Goal: Information Seeking & Learning: Find specific fact

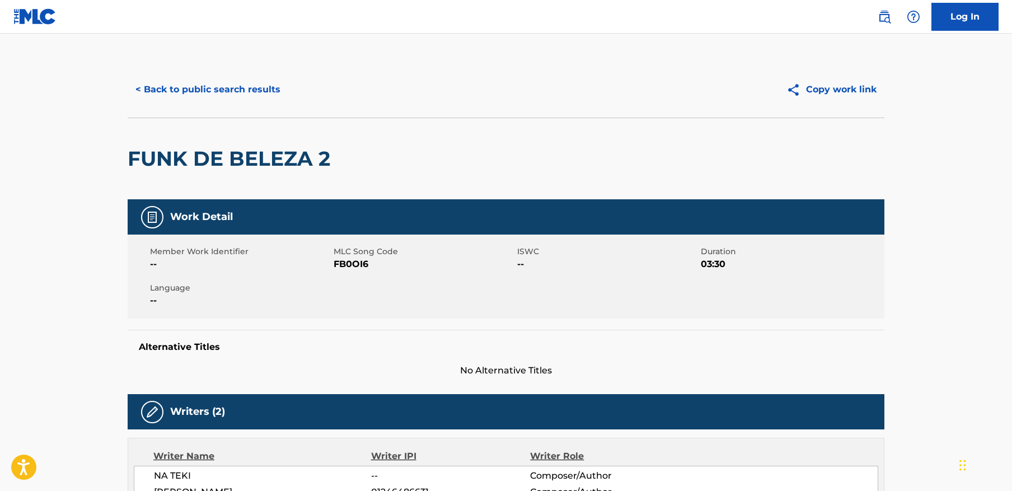
click at [229, 87] on button "< Back to public search results" at bounding box center [208, 90] width 161 height 28
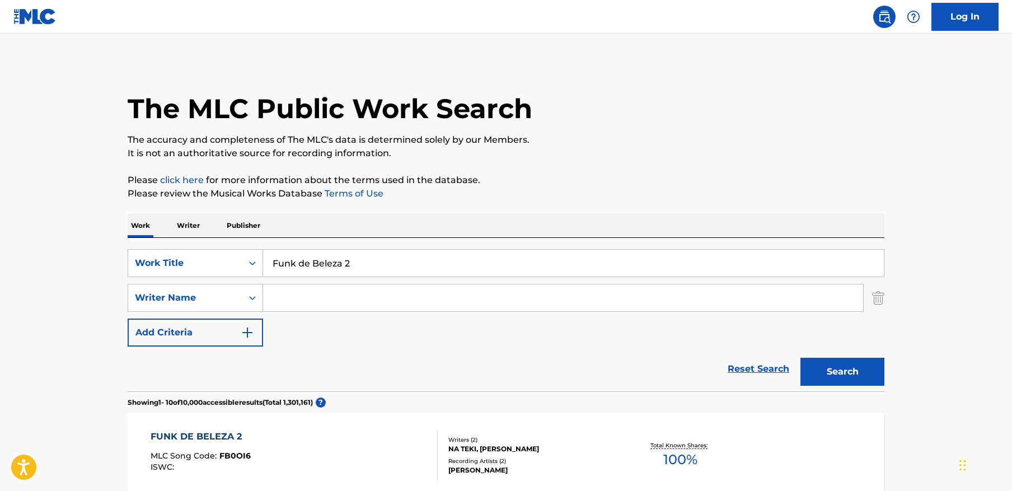
click at [355, 260] on input "Funk de Beleza 2" at bounding box center [573, 263] width 621 height 27
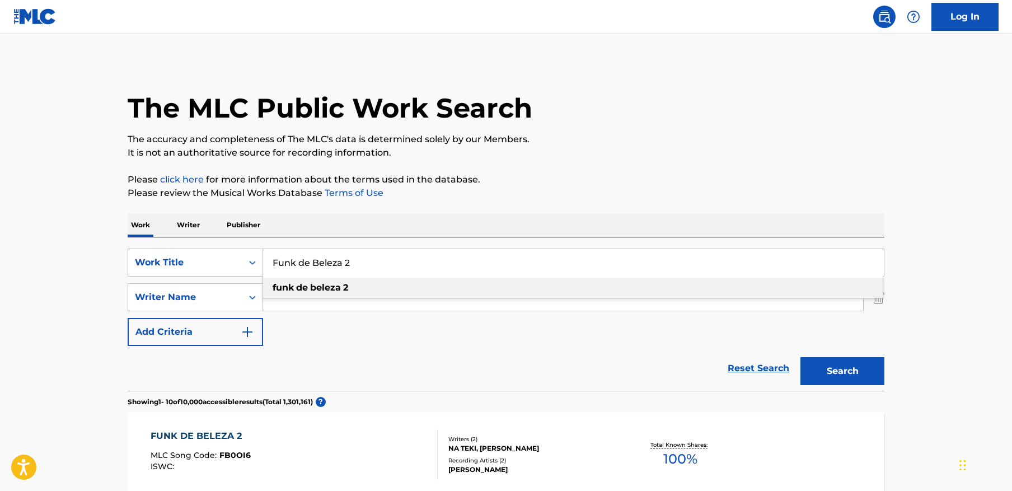
click at [355, 260] on input "Funk de Beleza 2" at bounding box center [573, 262] width 621 height 27
paste input "Show Me The Will"
type input "Show Me The Will 2"
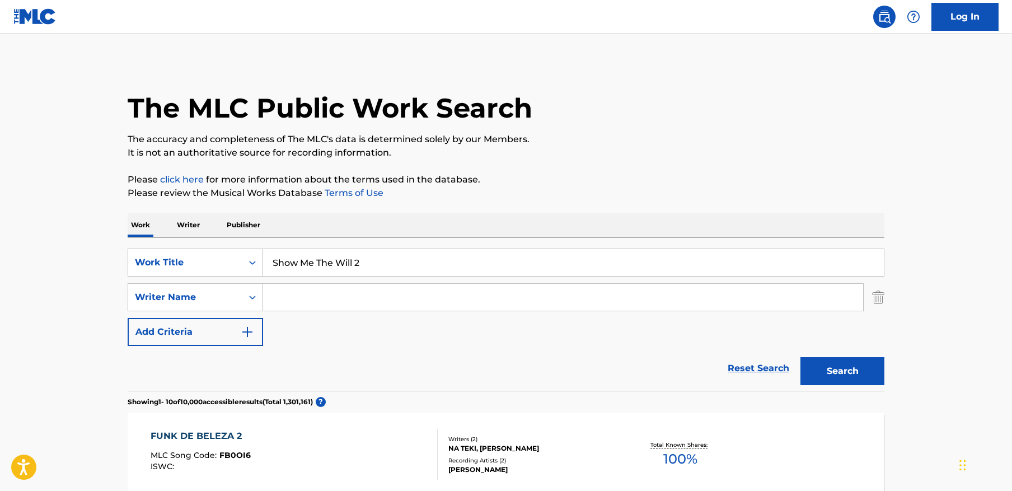
click at [862, 374] on button "Search" at bounding box center [842, 371] width 84 height 28
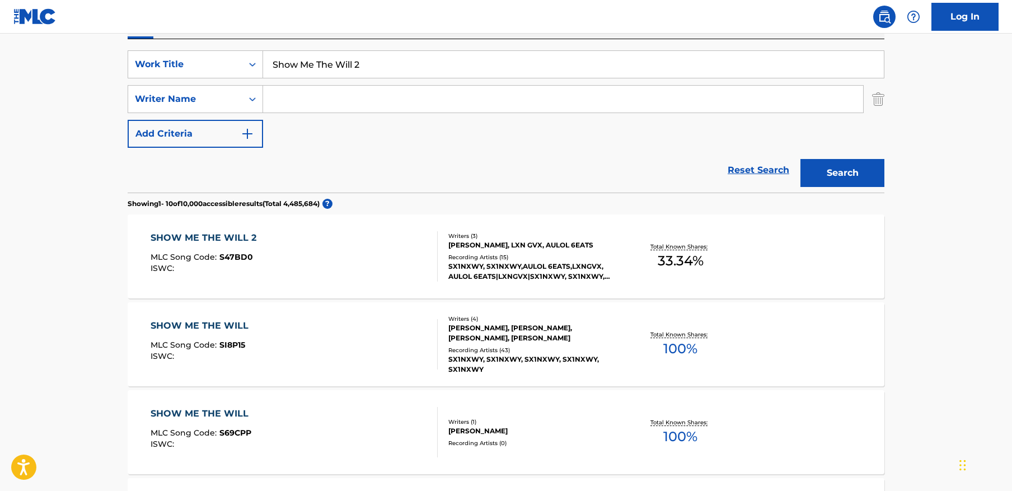
scroll to position [200, 0]
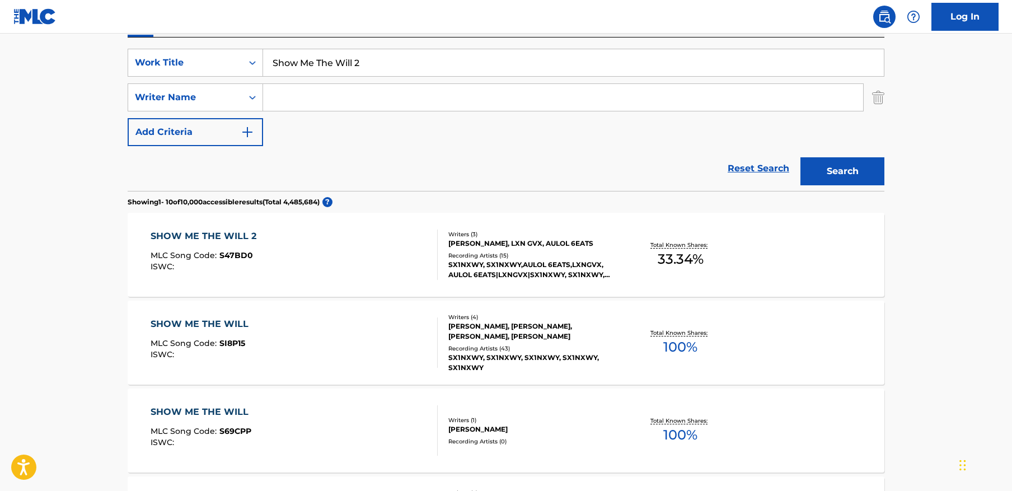
click at [313, 255] on div "SHOW ME THE WILL 2 MLC Song Code : S47BD0 ISWC :" at bounding box center [295, 254] width 288 height 50
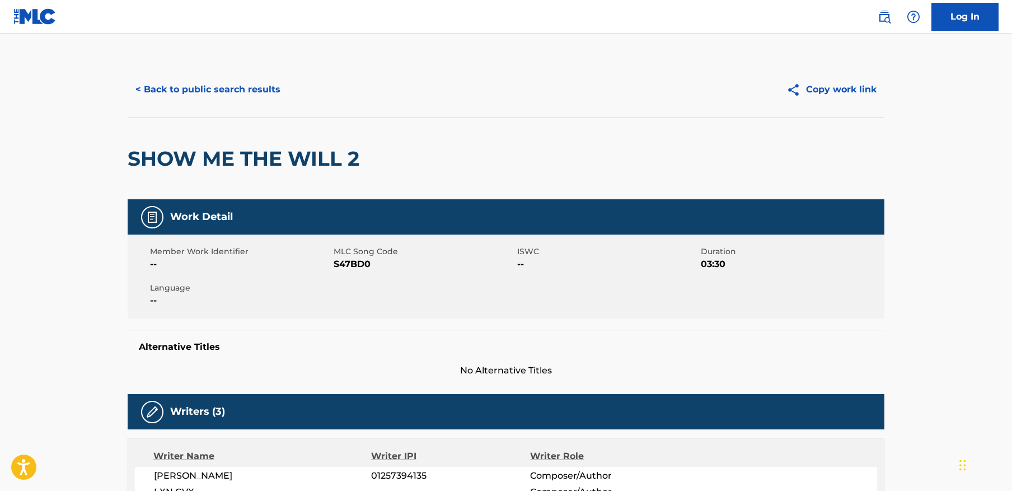
click at [192, 88] on button "< Back to public search results" at bounding box center [208, 90] width 161 height 28
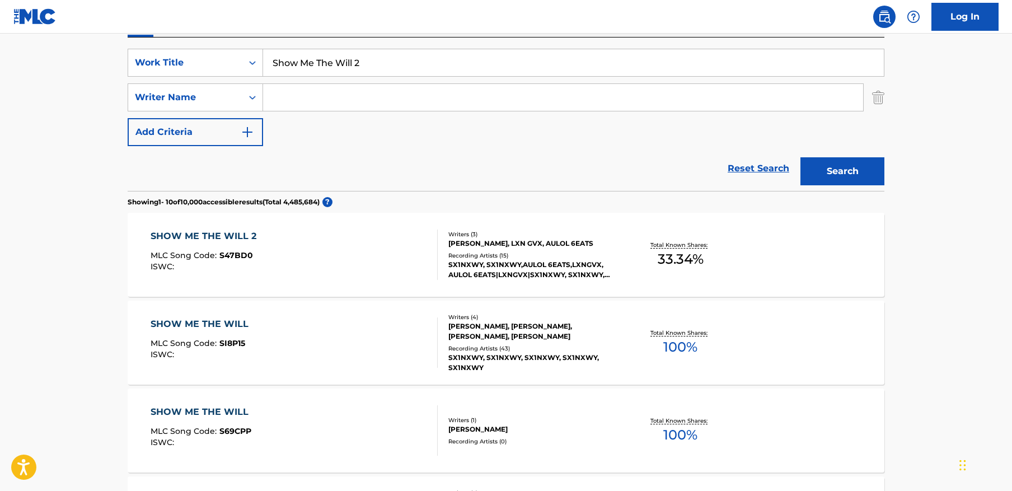
click at [412, 60] on input "Show Me The Will 2" at bounding box center [573, 62] width 621 height 27
click at [603, 59] on input "Show Me The Will 2" at bounding box center [573, 62] width 621 height 27
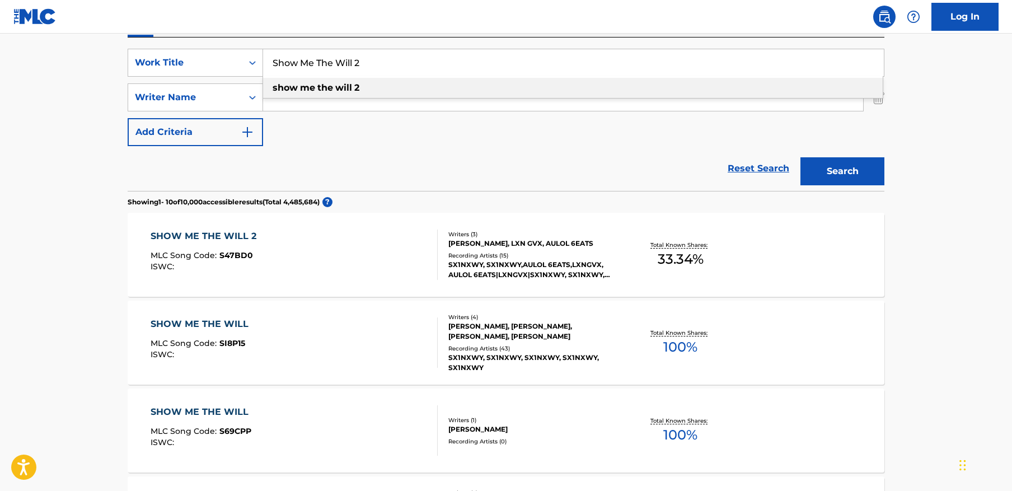
click at [603, 59] on input "Show Me The Will 2" at bounding box center [573, 62] width 621 height 27
paste input "PARADIGMA - REMIX"
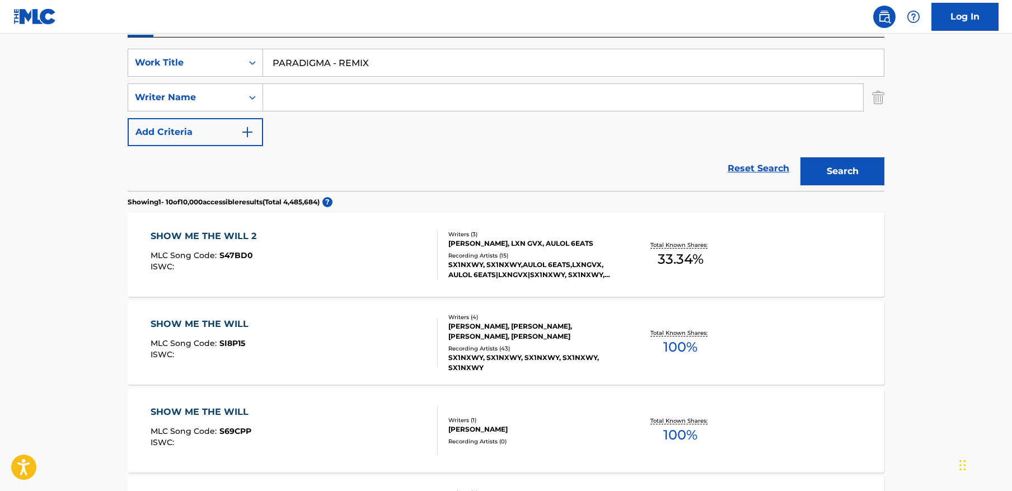
type input "PARADIGMA - REMIX"
click at [867, 177] on button "Search" at bounding box center [842, 171] width 84 height 28
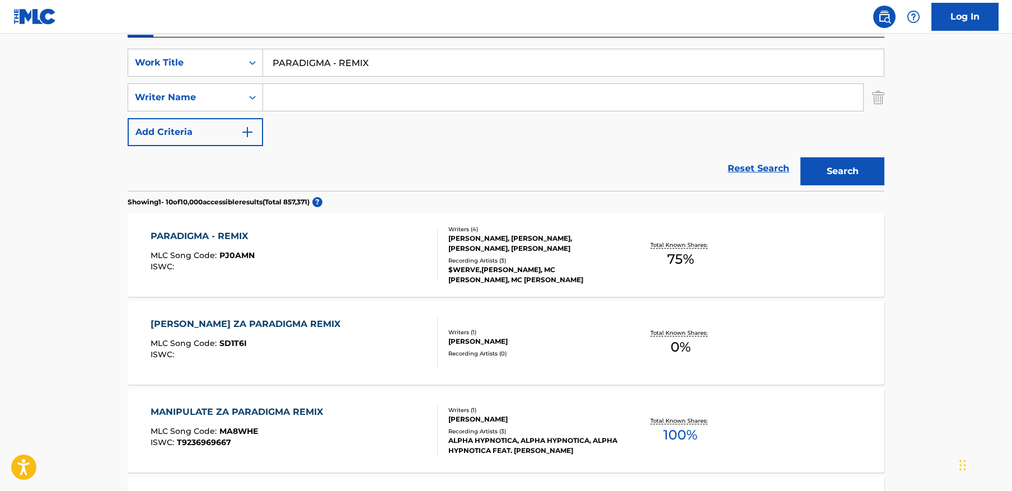
click at [898, 284] on main "The MLC Public Work Search The accuracy and completeness of The MLC's data is d…" at bounding box center [506, 491] width 1012 height 1317
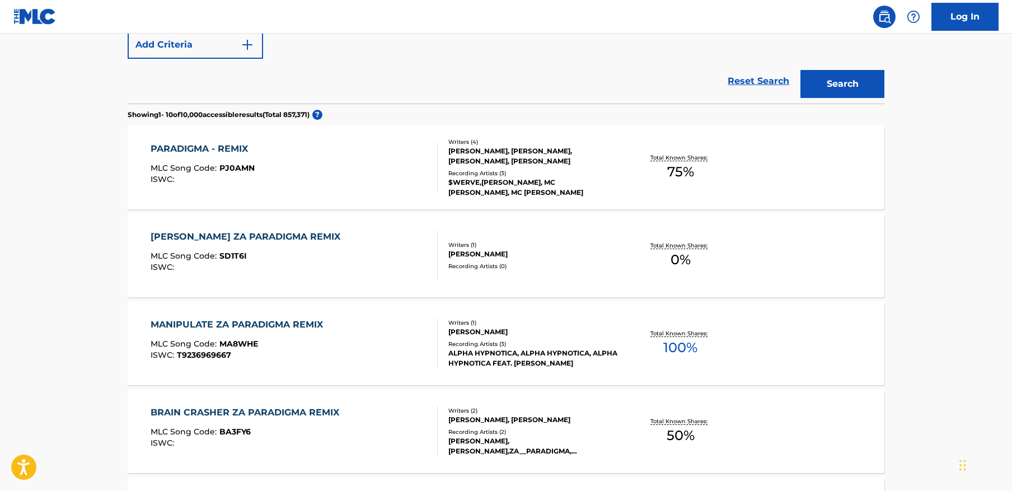
scroll to position [284, 0]
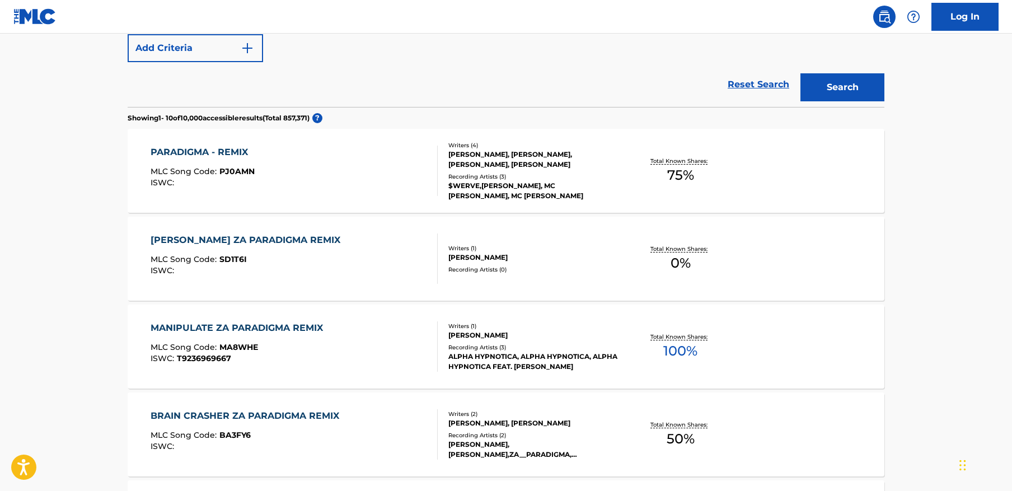
click at [358, 156] on div "PARADIGMA - REMIX MLC Song Code : PJ0AMN ISWC :" at bounding box center [295, 170] width 288 height 50
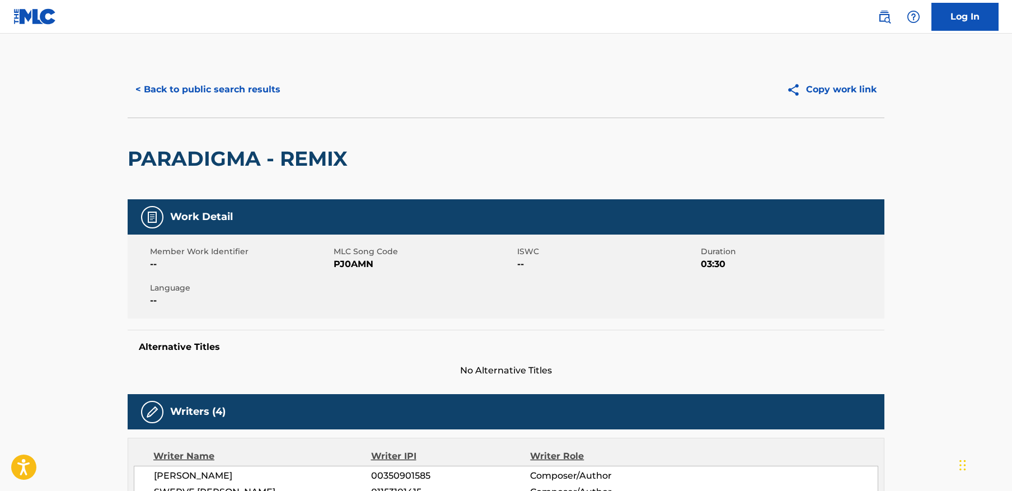
click at [345, 264] on span "PJ0AMN" at bounding box center [423, 263] width 181 height 13
click at [234, 94] on button "< Back to public search results" at bounding box center [208, 90] width 161 height 28
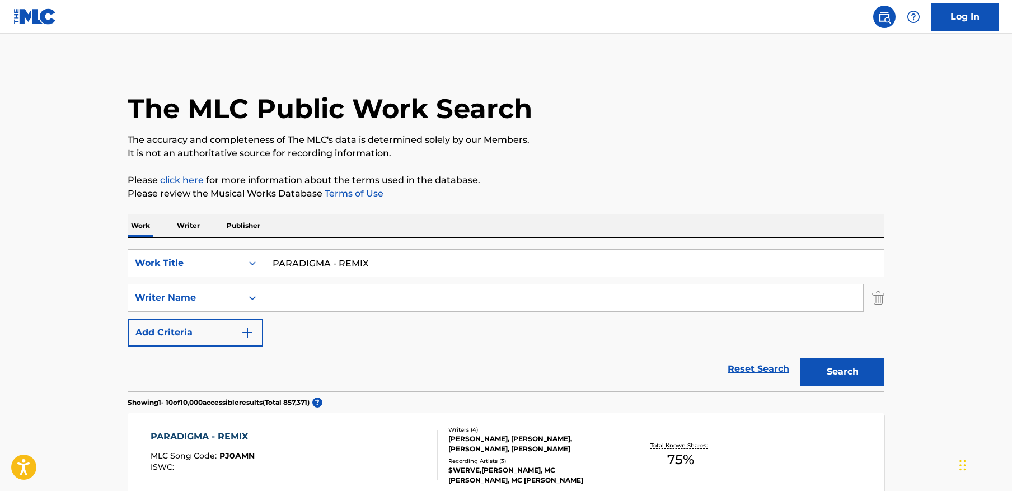
click at [355, 259] on input "PARADIGMA - REMIX" at bounding box center [573, 263] width 621 height 27
paste input "Ukrainian Cossack Phonk"
paste input "Ukrainian Cossack P"
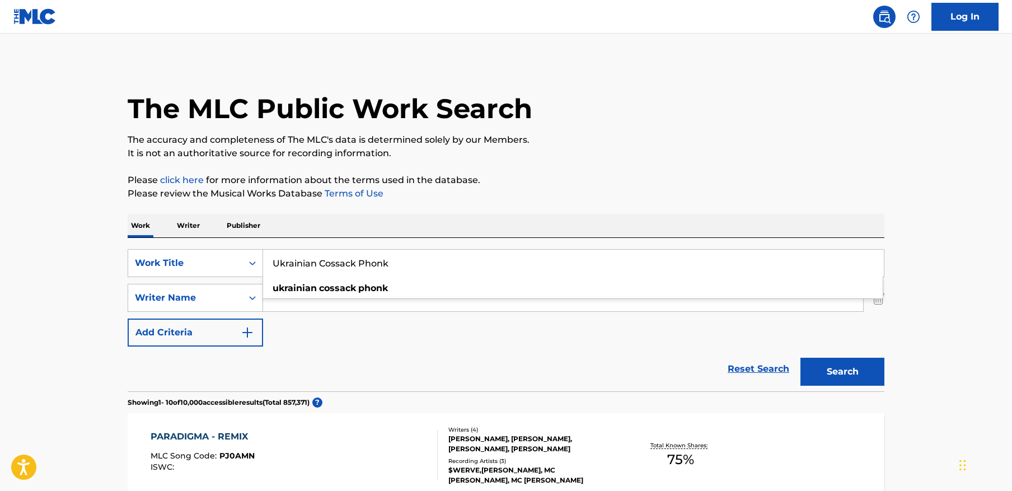
click at [879, 364] on button "Search" at bounding box center [842, 372] width 84 height 28
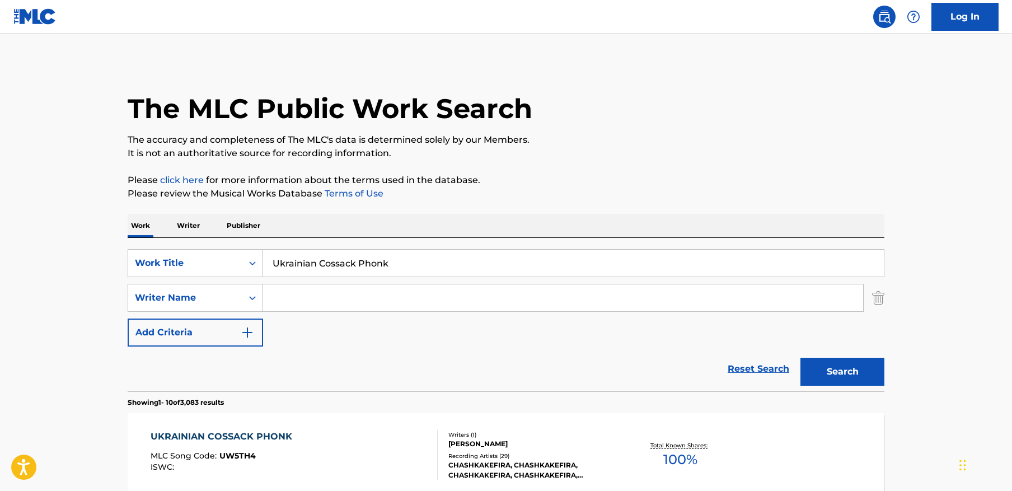
click at [454, 266] on input "Ukrainian Cossack Phonk" at bounding box center [573, 263] width 621 height 27
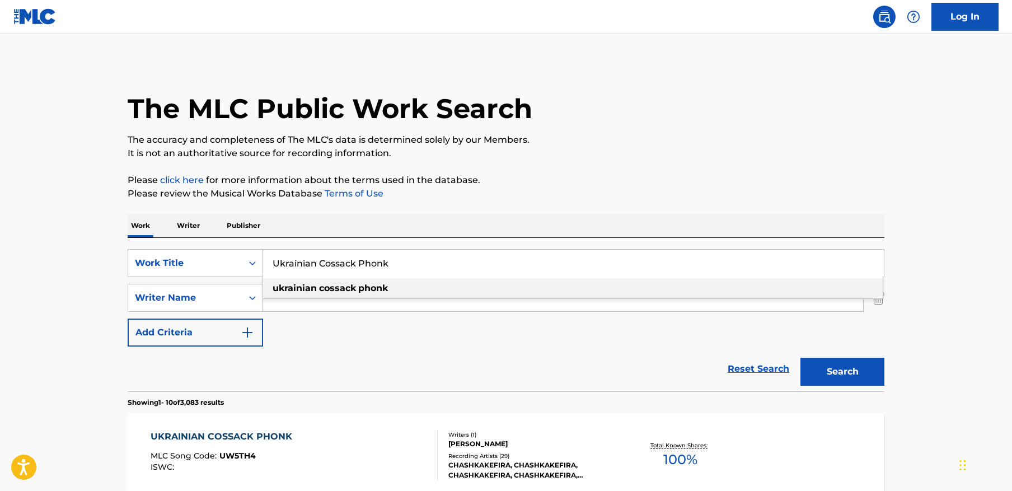
click at [454, 266] on input "Ukrainian Cossack Phonk" at bounding box center [573, 263] width 621 height 27
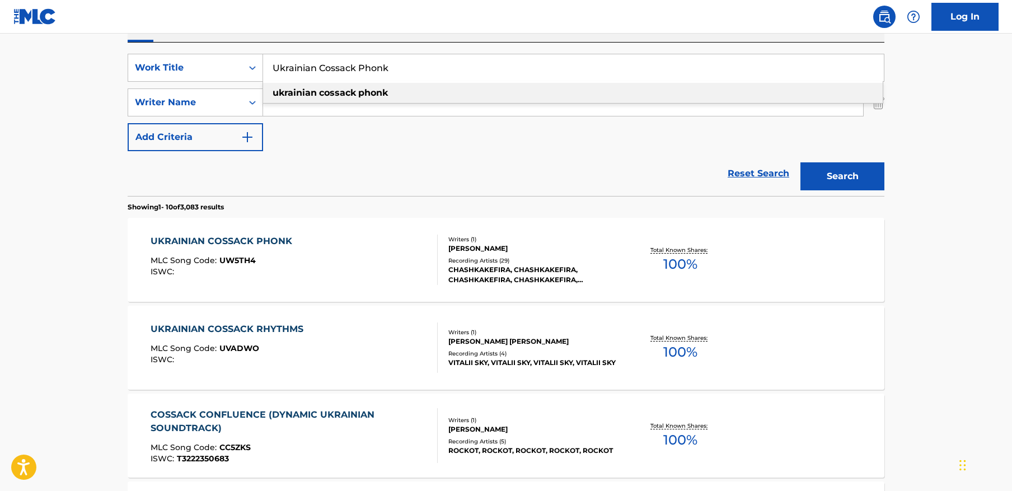
paste input "PARADIGMA - REMIX"
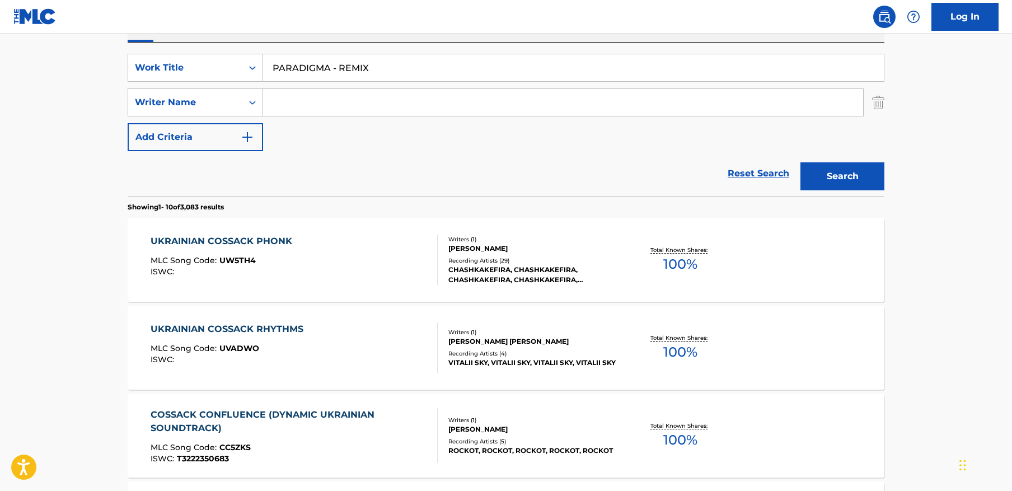
click at [800, 162] on button "Search" at bounding box center [842, 176] width 84 height 28
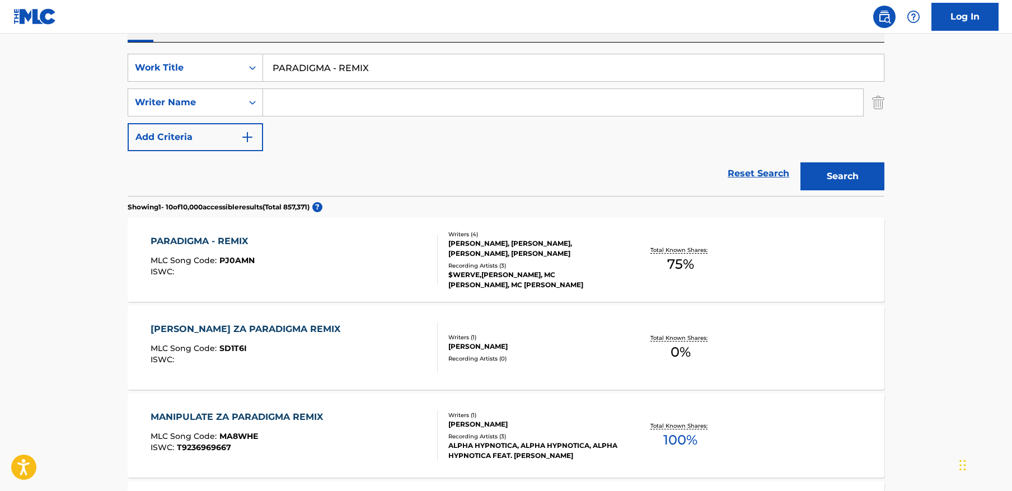
scroll to position [156, 0]
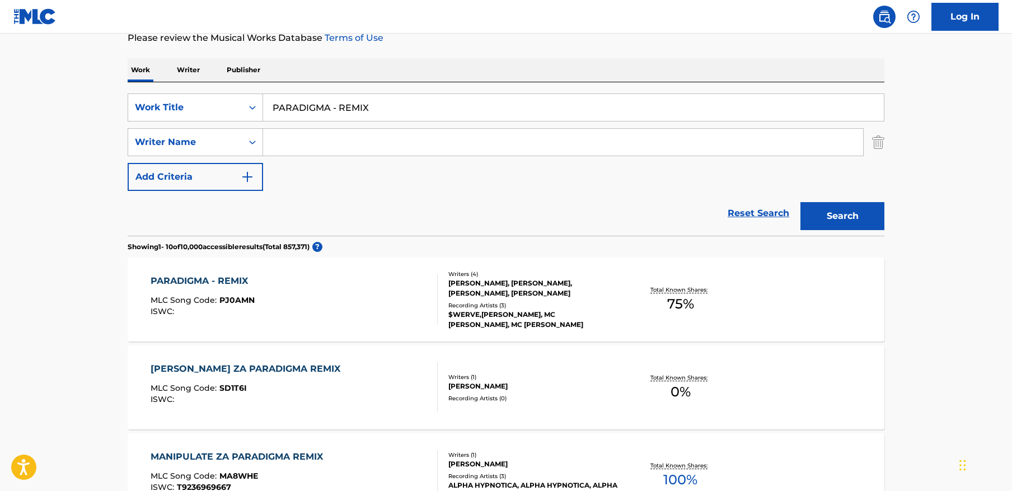
click at [472, 107] on input "PARADIGMA - REMIX" at bounding box center [573, 107] width 621 height 27
paste input "Ukrainian Cossack Phonk"
type input "ukrainian cossack phonk"
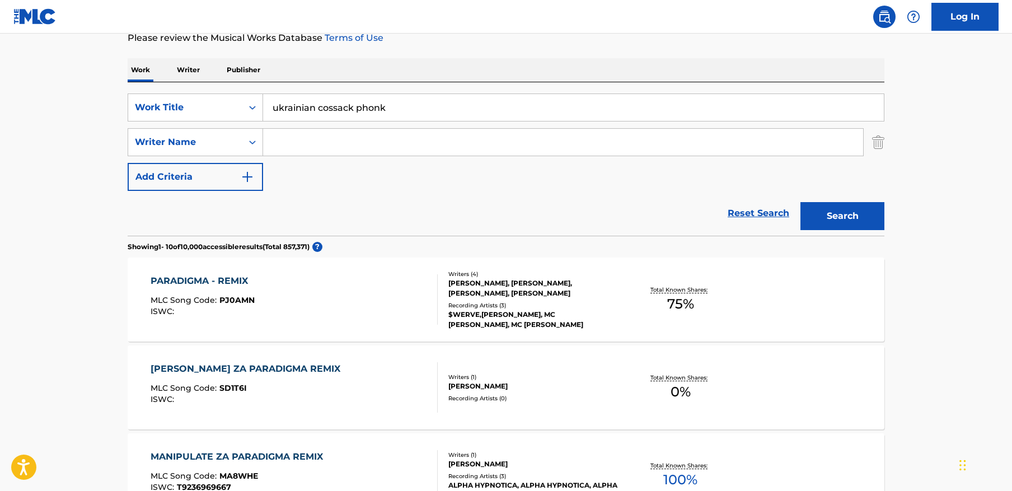
click at [800, 202] on button "Search" at bounding box center [842, 216] width 84 height 28
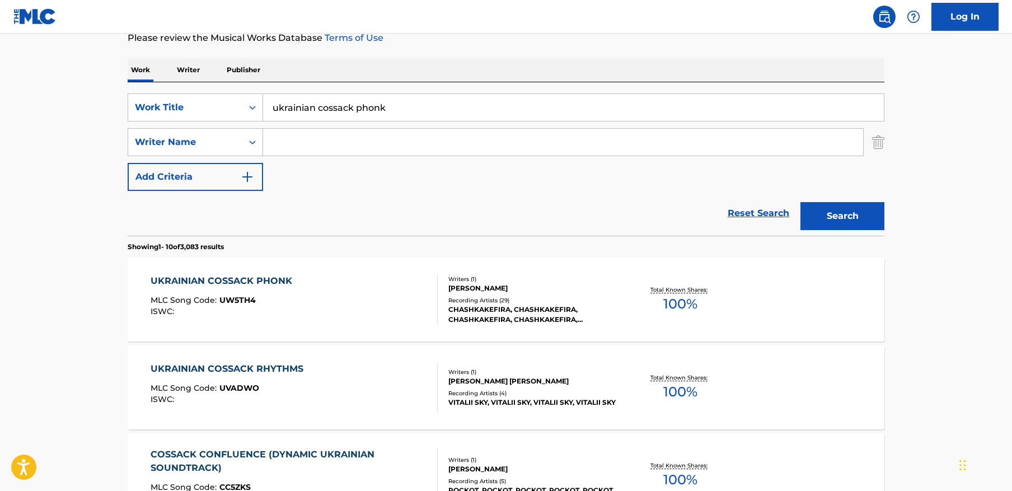
click at [432, 300] on div at bounding box center [432, 299] width 9 height 50
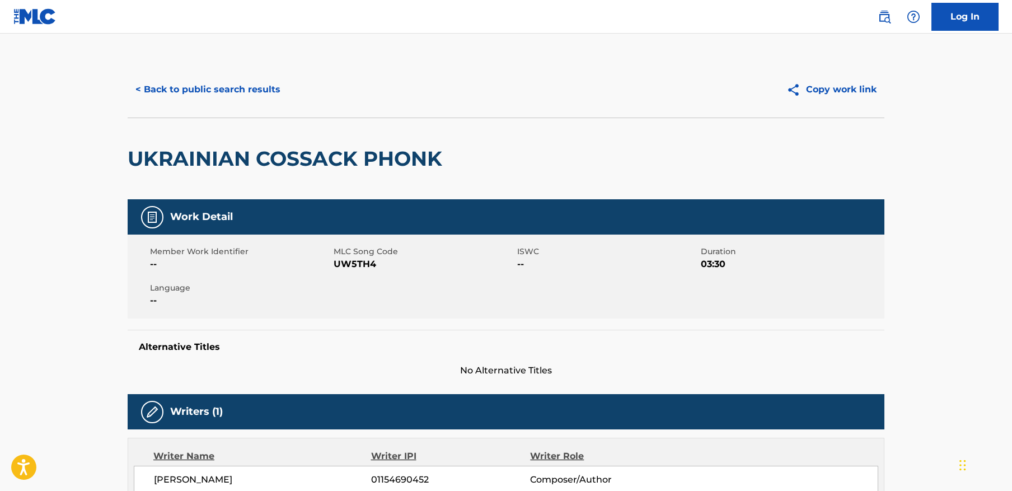
click at [182, 98] on button "< Back to public search results" at bounding box center [208, 90] width 161 height 28
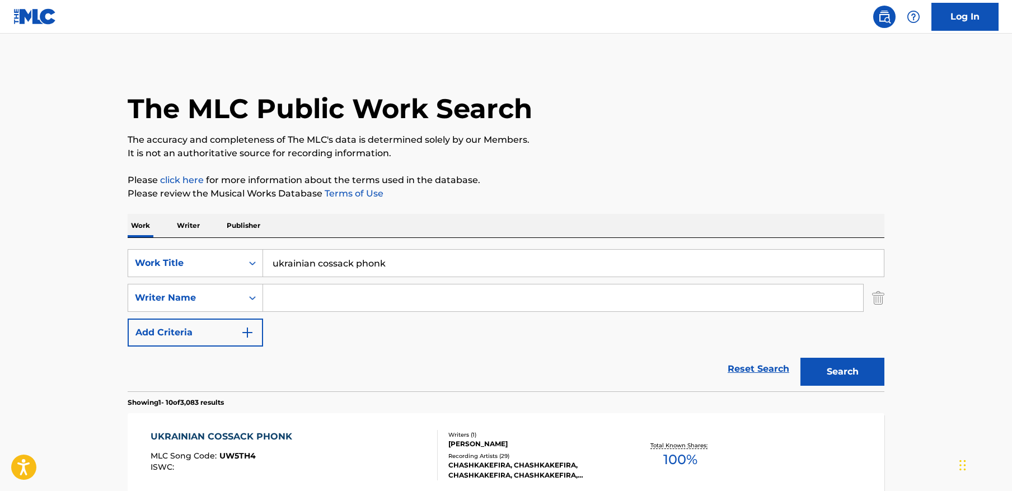
scroll to position [156, 0]
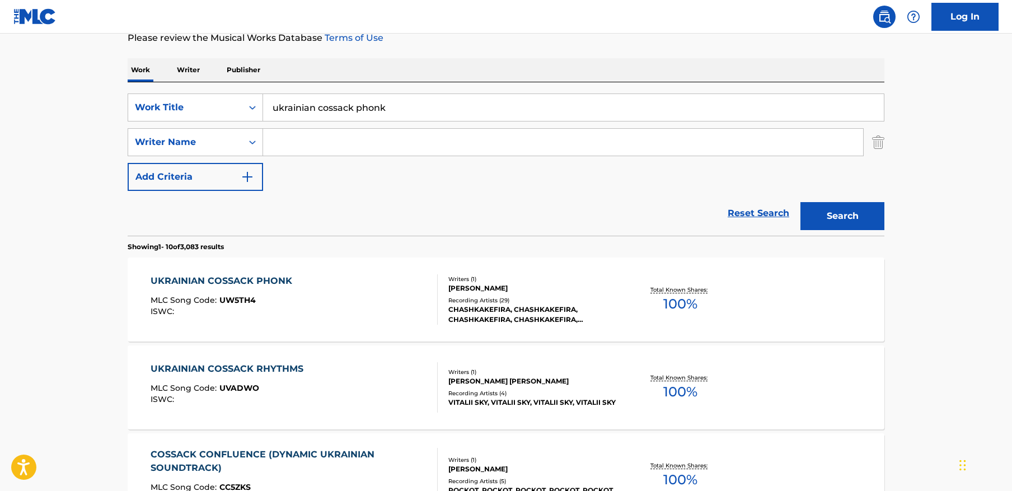
click at [272, 112] on input "ukrainian cossack phonk" at bounding box center [573, 107] width 621 height 27
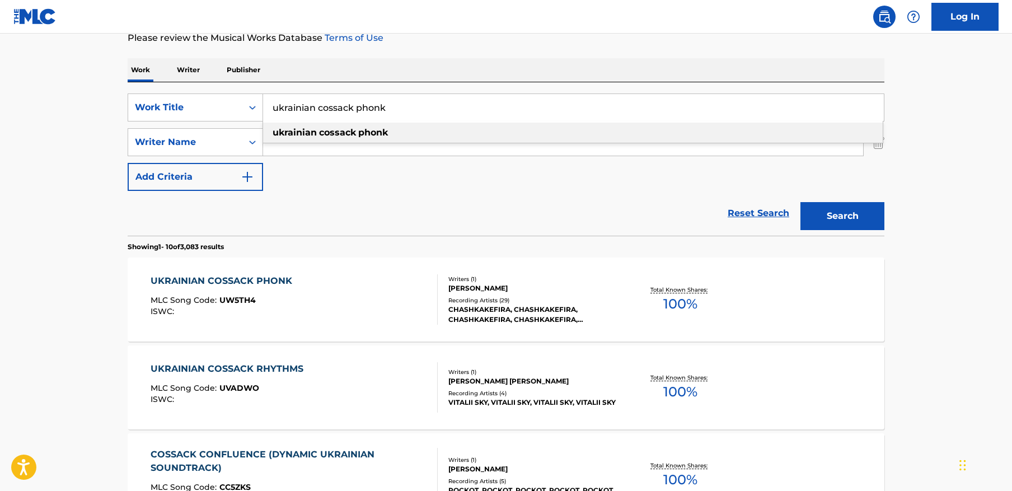
click at [272, 112] on input "ukrainian cossack phonk" at bounding box center [573, 107] width 621 height 27
paste input "DANcA DO YA YA MIJO YA - FUN MADE"
type input "DANcA DO YA YA MIJO YA - FUN MADE"
click at [800, 202] on button "Search" at bounding box center [842, 216] width 84 height 28
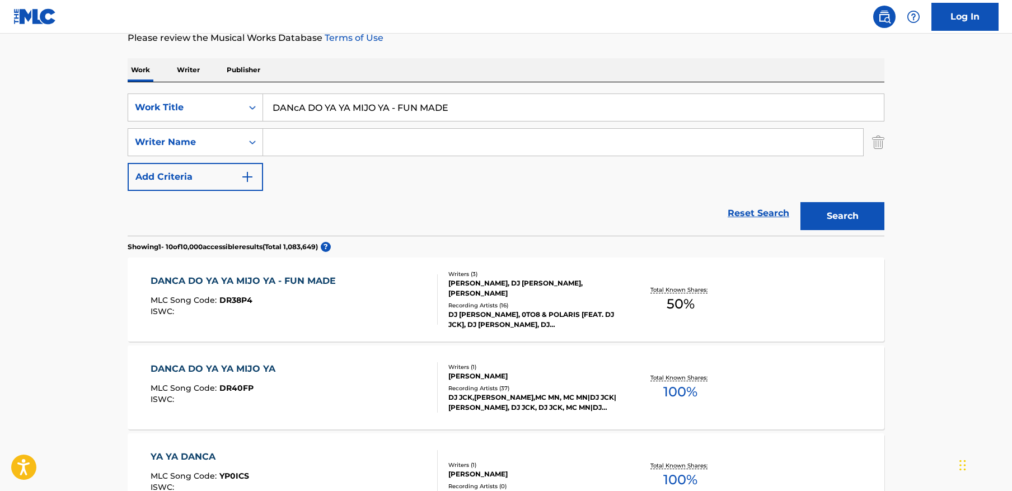
click at [426, 311] on div "DANCA DO YA YA MIJO YA - FUN MADE MLC Song Code : DR38P4 ISWC :" at bounding box center [295, 299] width 288 height 50
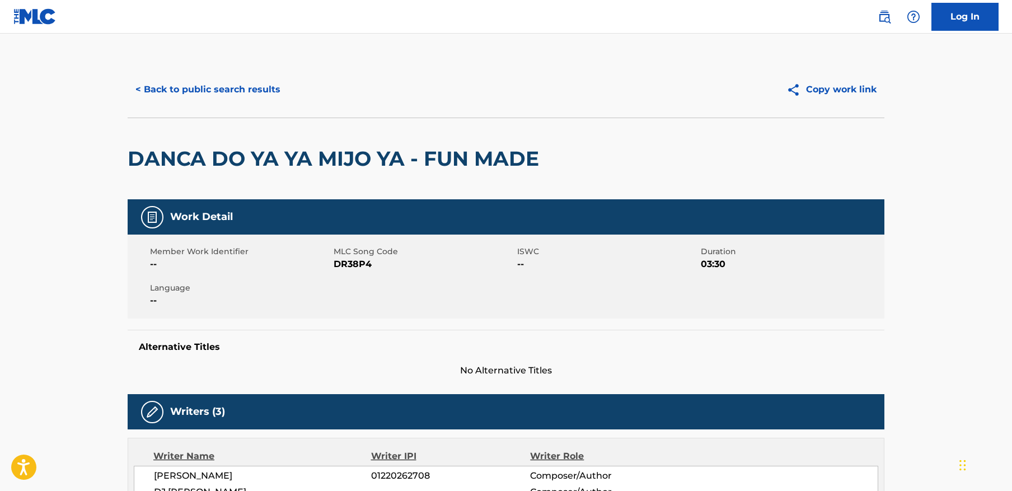
click at [360, 259] on span "DR38P4" at bounding box center [423, 263] width 181 height 13
click at [221, 93] on button "< Back to public search results" at bounding box center [208, 90] width 161 height 28
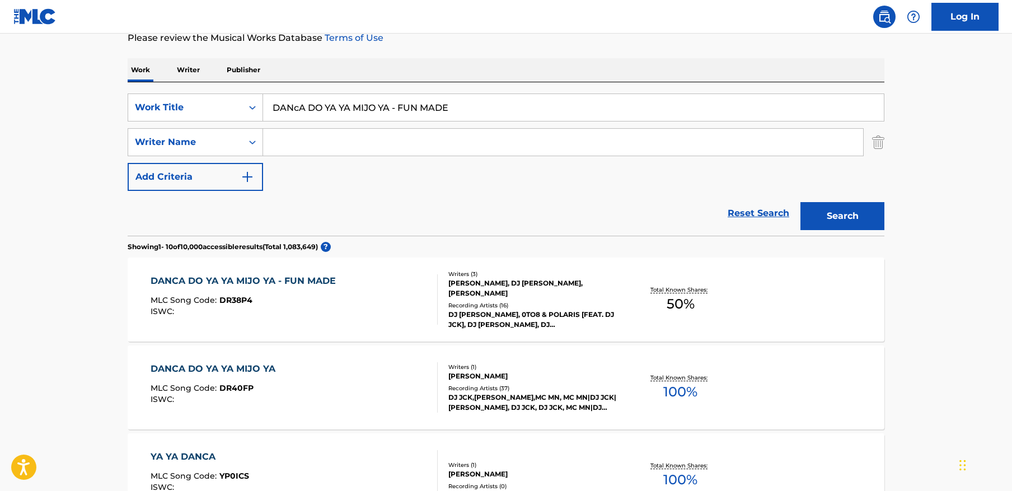
click at [303, 113] on input "DANcA DO YA YA MIJO YA - FUN MADE" at bounding box center [573, 107] width 621 height 27
paste input "KILLSTREAK"
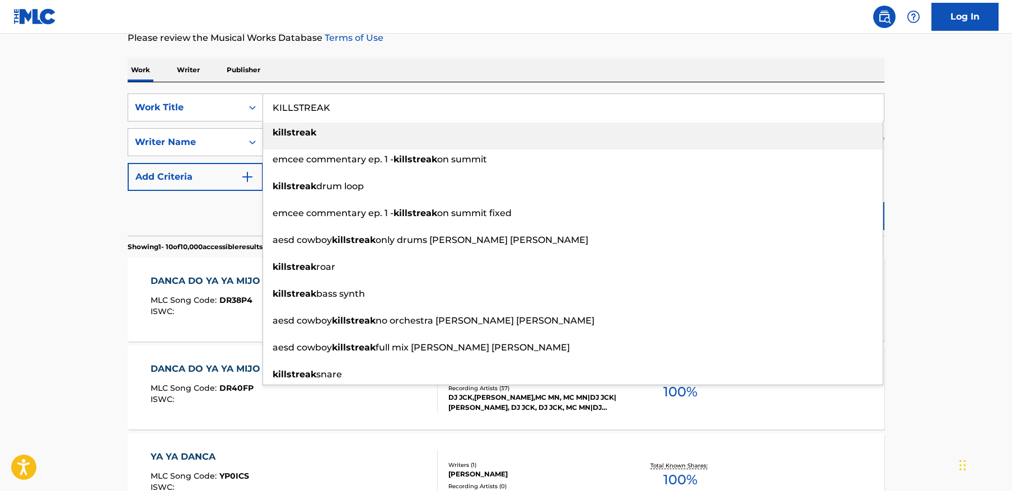
type input "KILLSTREAK"
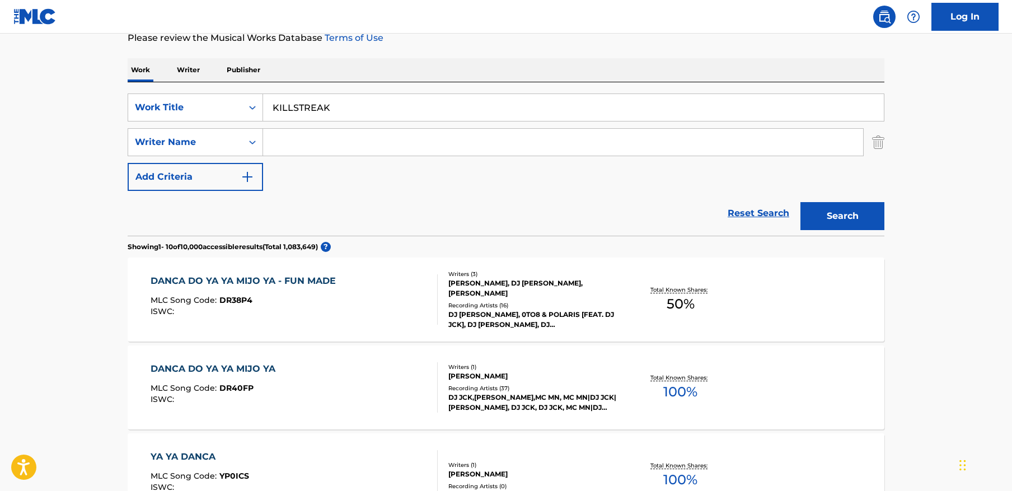
click at [857, 219] on button "Search" at bounding box center [842, 216] width 84 height 28
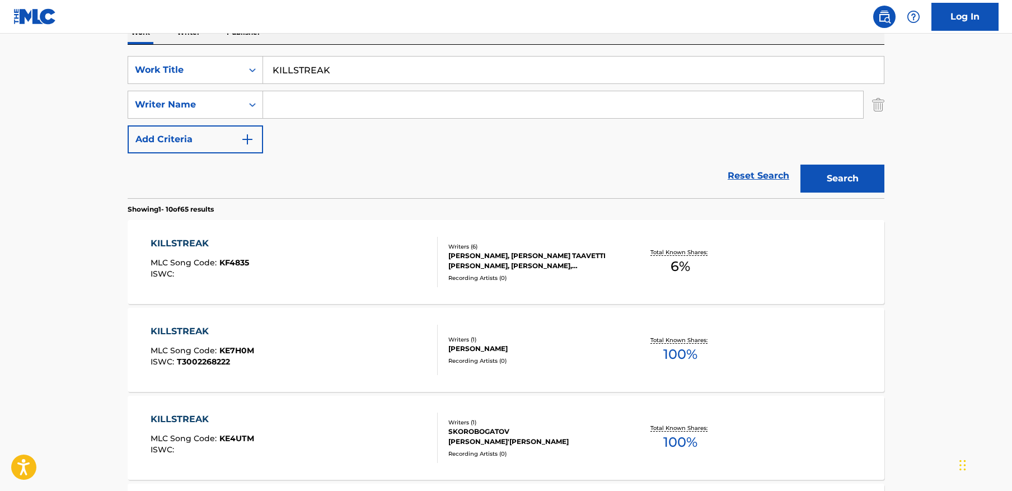
scroll to position [194, 0]
click at [322, 109] on input "Search Form" at bounding box center [563, 104] width 600 height 27
type input "sedov"
click at [800, 164] on button "Search" at bounding box center [842, 178] width 84 height 28
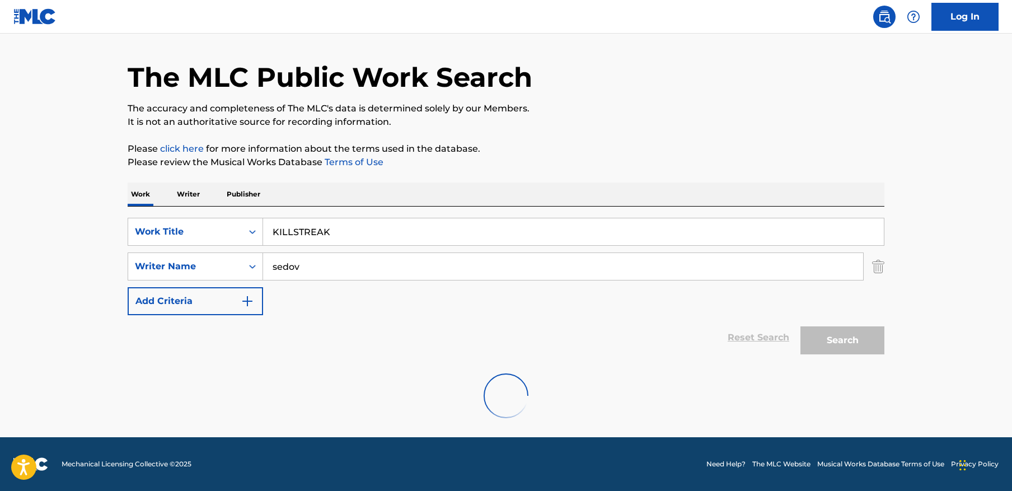
scroll to position [118, 0]
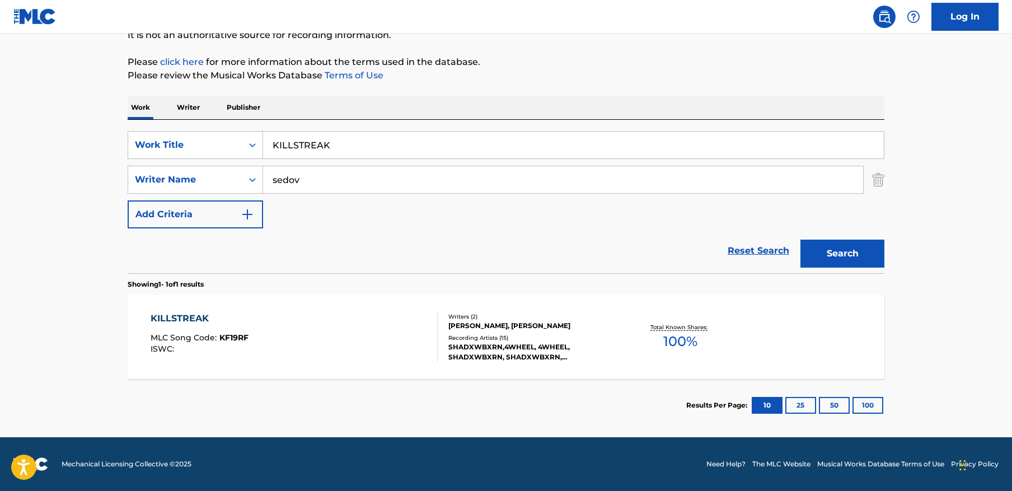
click at [303, 322] on div "KILLSTREAK MLC Song Code : KF19RF ISWC :" at bounding box center [295, 337] width 288 height 50
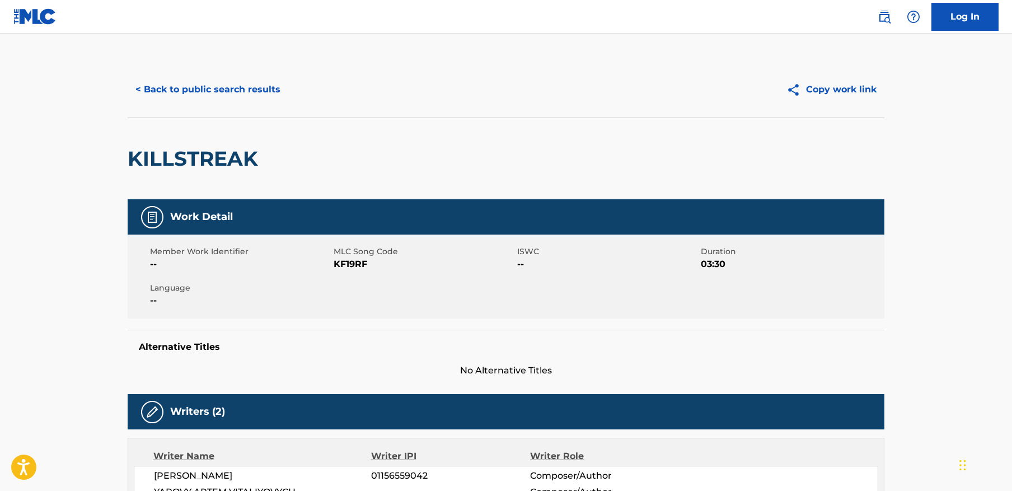
click at [352, 262] on span "KF19RF" at bounding box center [423, 263] width 181 height 13
drag, startPoint x: 261, startPoint y: 90, endPoint x: 276, endPoint y: 89, distance: 14.6
click at [262, 90] on button "< Back to public search results" at bounding box center [208, 90] width 161 height 28
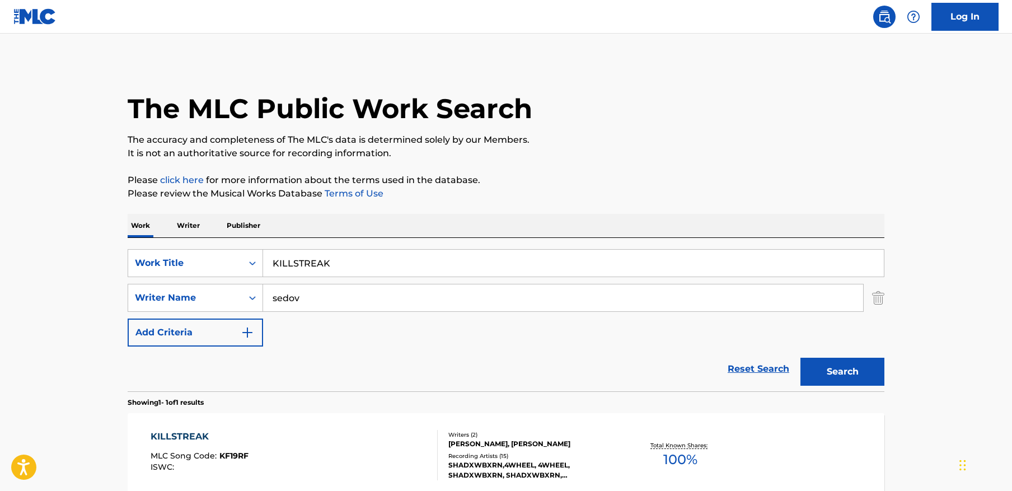
scroll to position [54, 0]
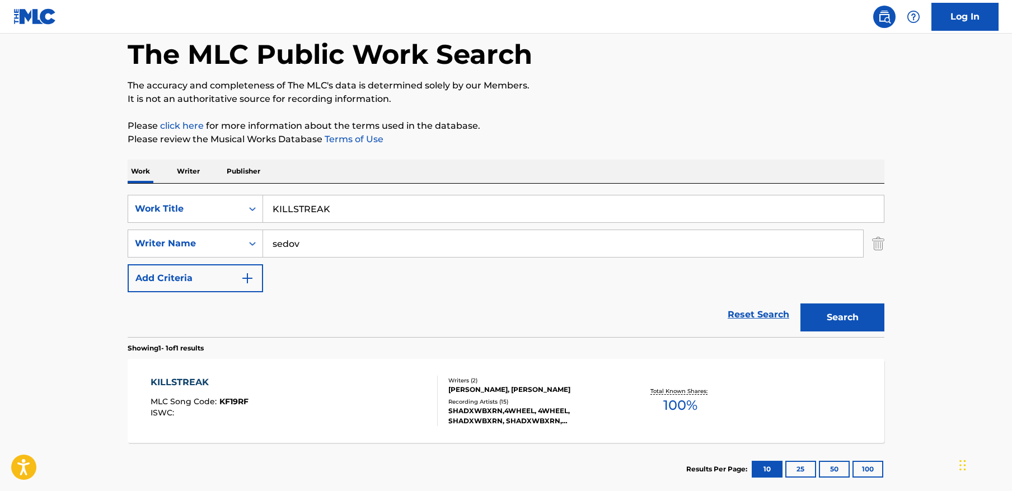
click at [401, 208] on input "KILLSTREAK" at bounding box center [573, 208] width 621 height 27
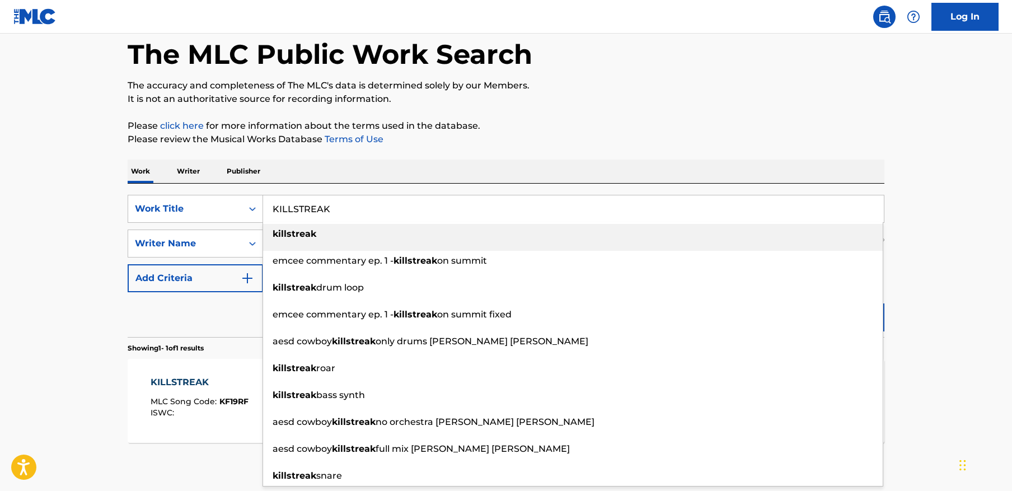
click at [401, 208] on input "KILLSTREAK" at bounding box center [573, 208] width 621 height 27
paste input "[PERSON_NAME] DANÇA"
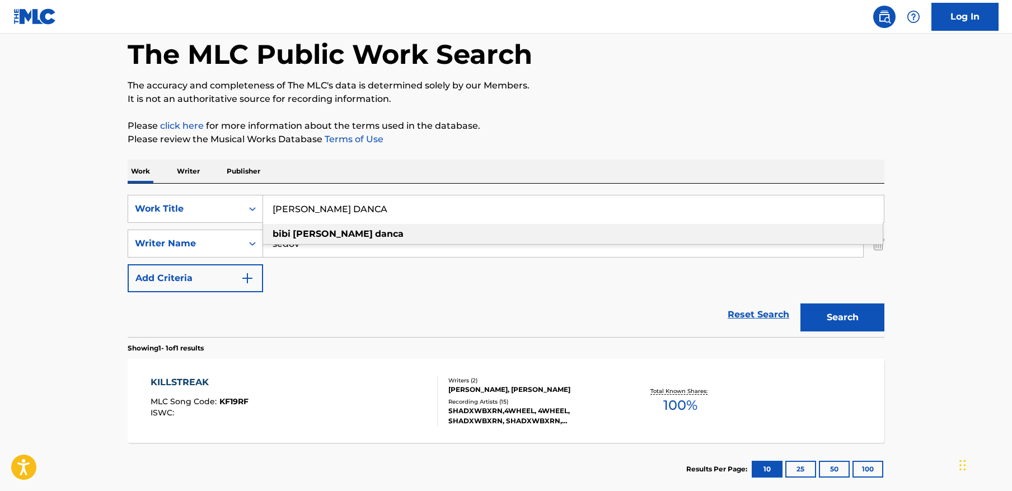
type input "[PERSON_NAME] DANCA"
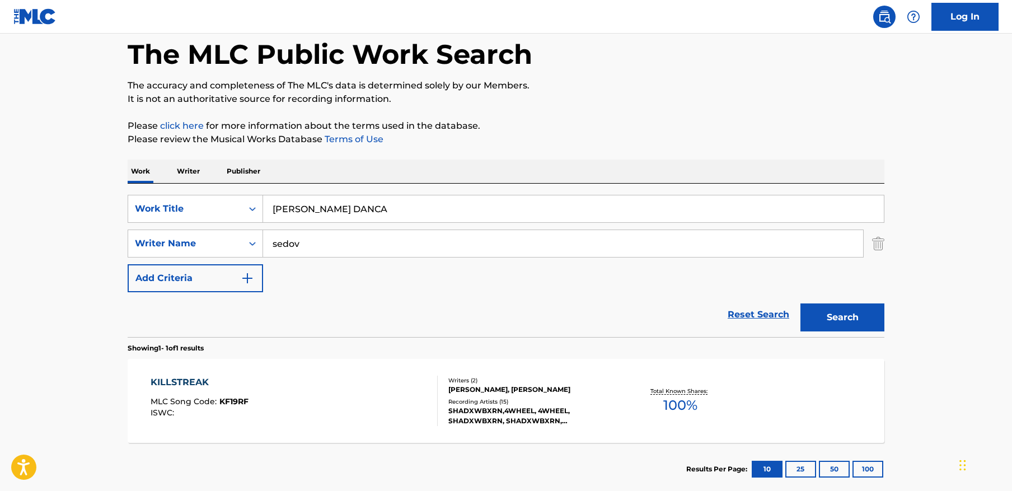
click at [1005, 300] on main "The MLC Public Work Search The accuracy and completeness of The MLC's data is d…" at bounding box center [506, 239] width 1012 height 521
click at [766, 252] on input "sedov" at bounding box center [563, 243] width 600 height 27
click at [800, 303] on button "Search" at bounding box center [842, 317] width 84 height 28
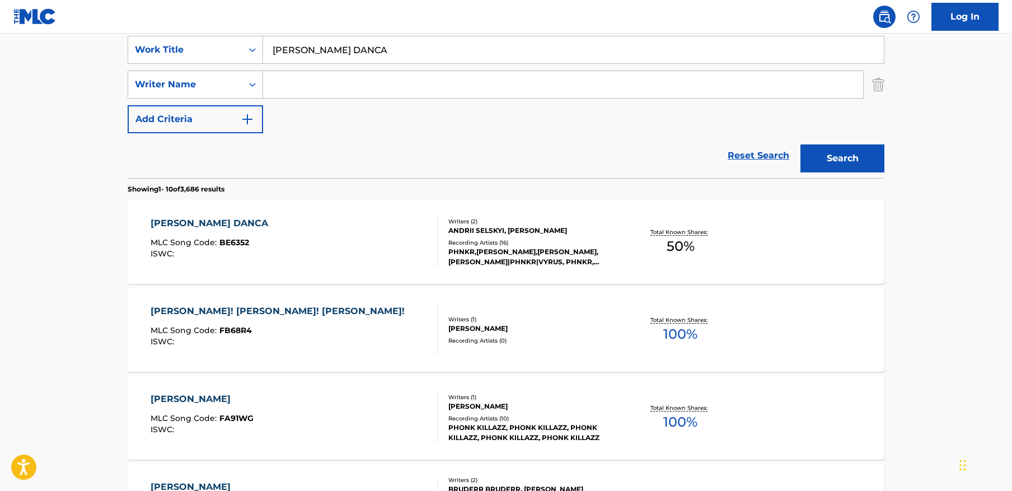
scroll to position [210, 0]
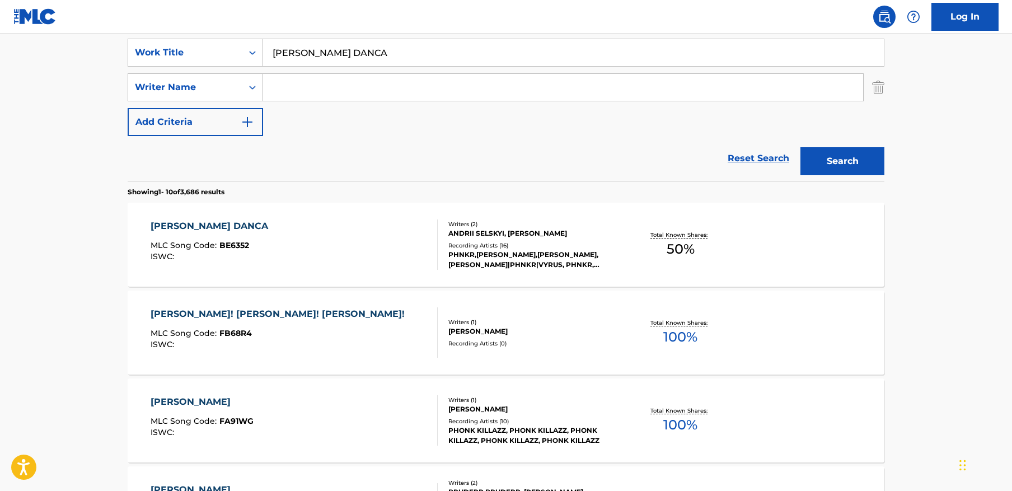
click at [283, 250] on div "[PERSON_NAME] DANCA MLC Song Code : BE6352 ISWC :" at bounding box center [295, 244] width 288 height 50
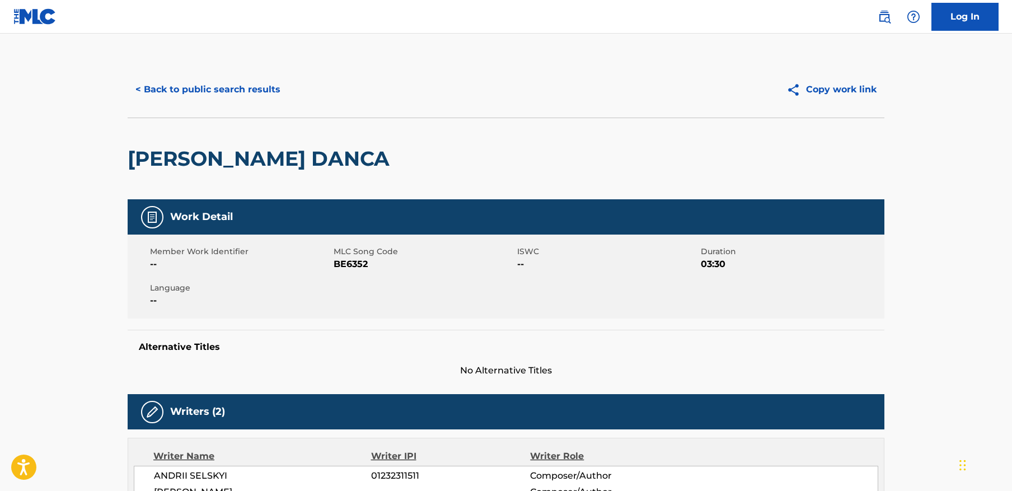
click at [239, 95] on button "< Back to public search results" at bounding box center [208, 90] width 161 height 28
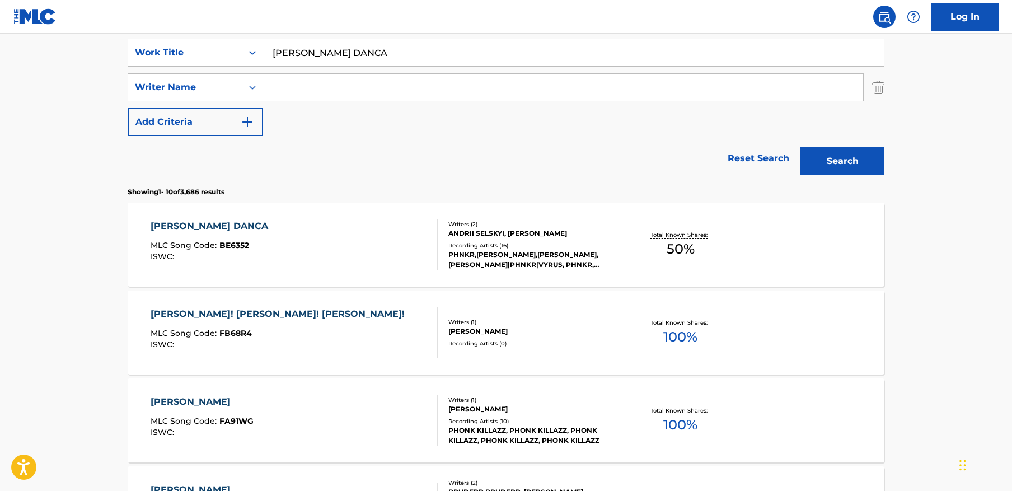
click at [410, 57] on input "[PERSON_NAME] DANCA" at bounding box center [573, 52] width 621 height 27
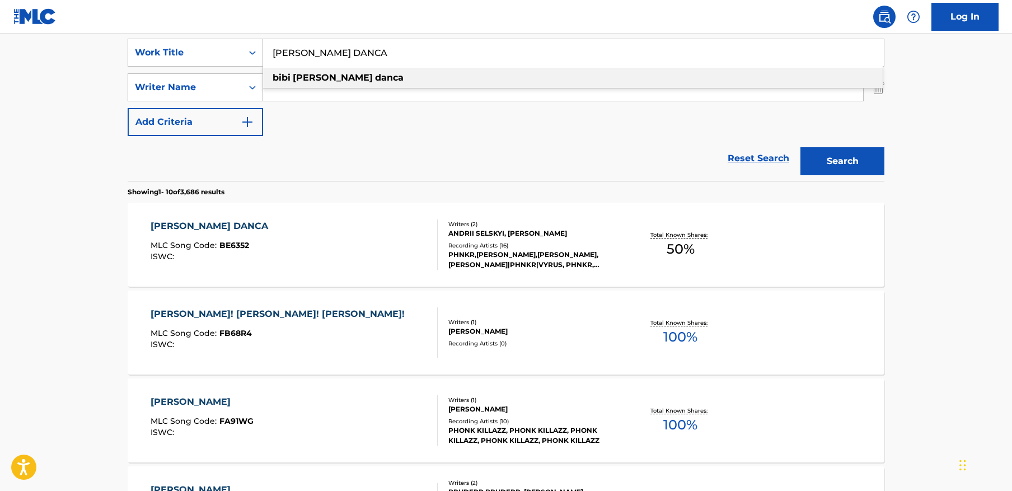
click at [410, 57] on input "[PERSON_NAME] DANCA" at bounding box center [573, 52] width 621 height 27
paste input "[US_STATE]/EXIT"
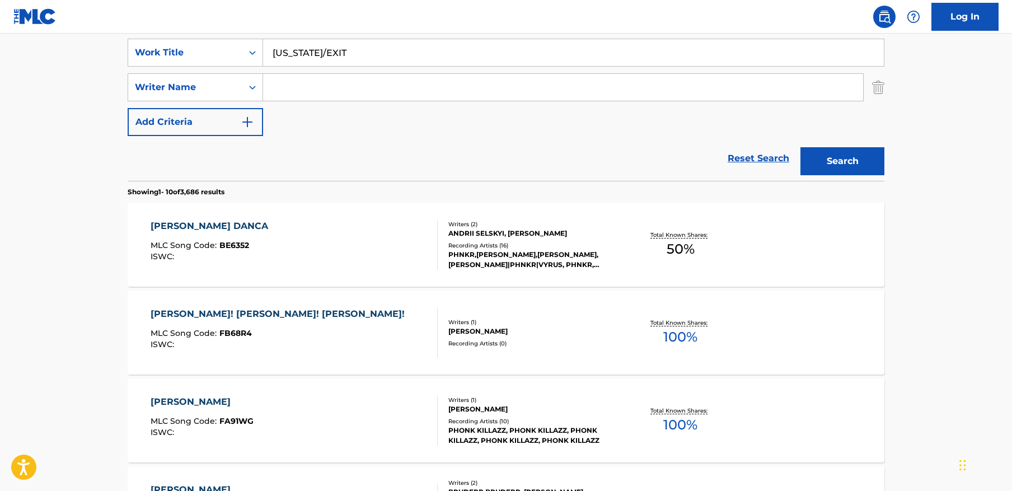
type input "[US_STATE]/EXIT"
click at [800, 147] on button "Search" at bounding box center [842, 161] width 84 height 28
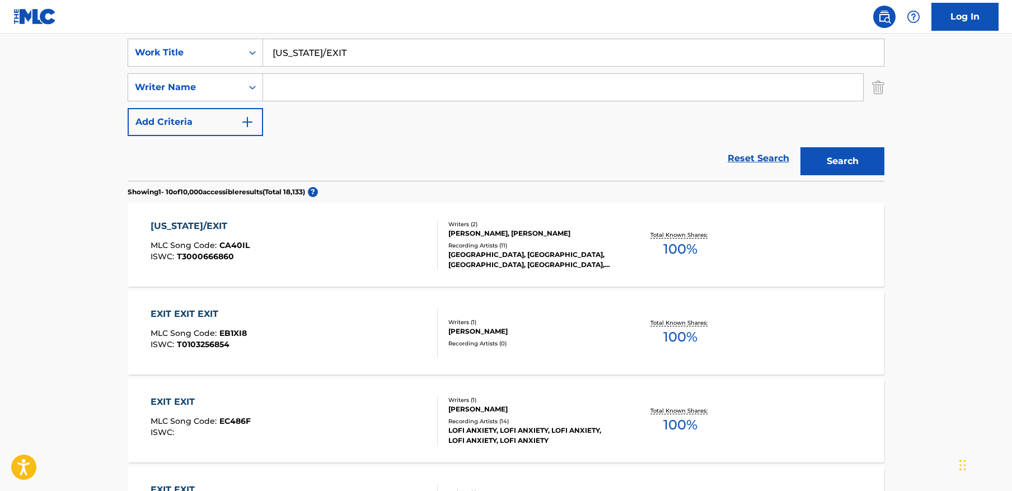
click at [329, 252] on div "[US_STATE]/EXIT MLC Song Code : CA40IL ISWC : T3000666860" at bounding box center [295, 244] width 288 height 50
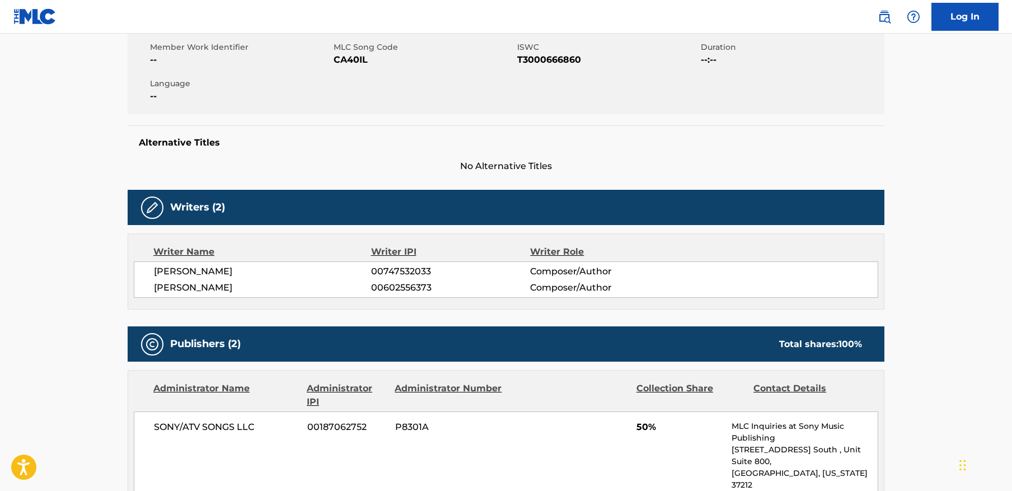
scroll to position [149, 0]
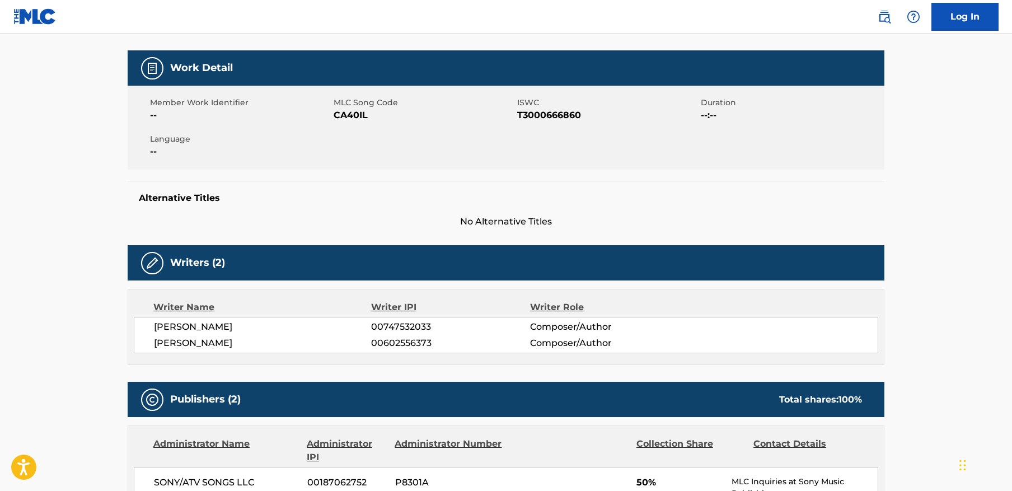
click at [356, 113] on span "CA40IL" at bounding box center [423, 115] width 181 height 13
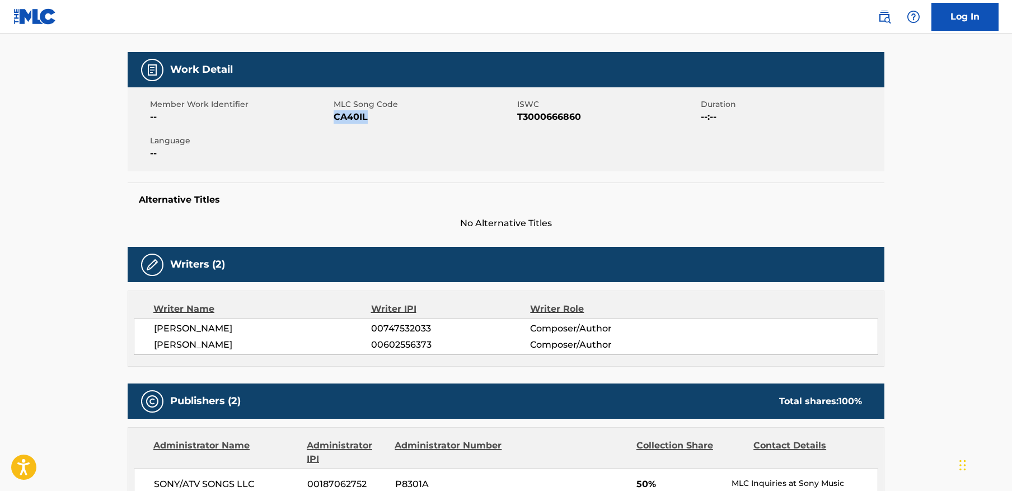
copy span "CA40IL"
click at [416, 340] on span "00602556373" at bounding box center [450, 344] width 159 height 13
copy span "00602556373"
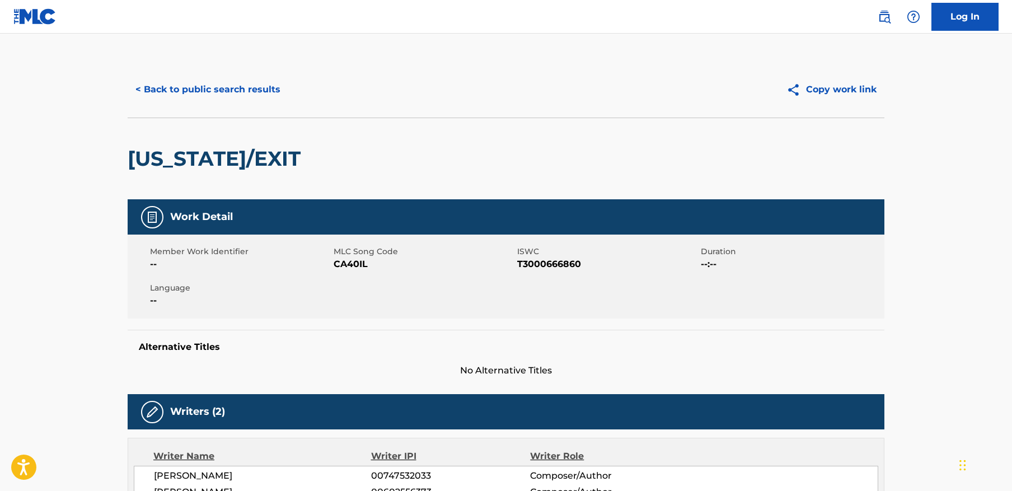
click at [180, 94] on button "< Back to public search results" at bounding box center [208, 90] width 161 height 28
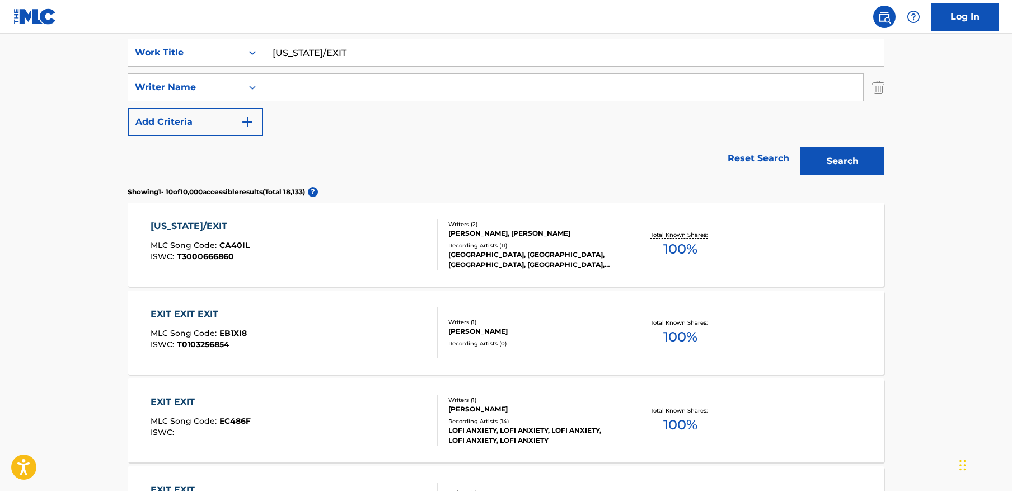
click at [359, 54] on input "[US_STATE]/EXIT" at bounding box center [573, 52] width 621 height 27
paste input "MALEVOLENCIA IMORTAL"
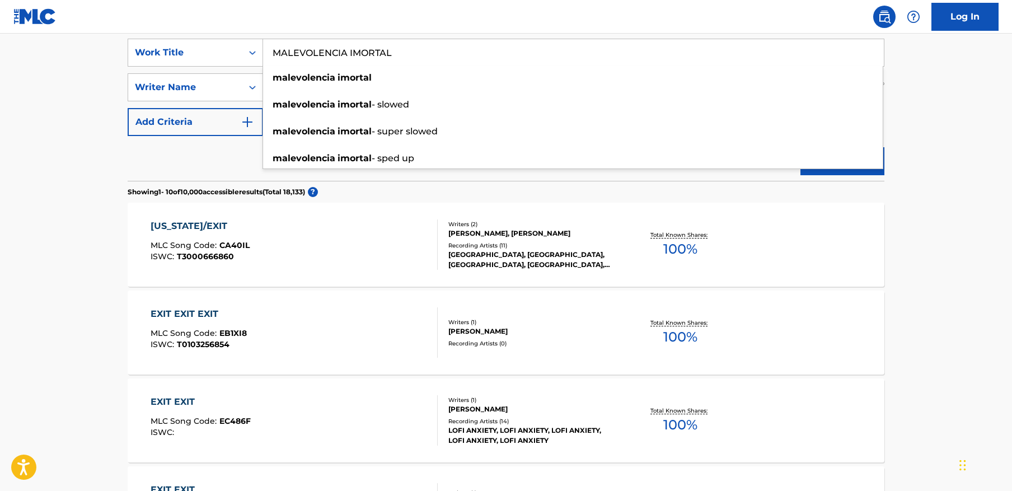
click at [1001, 157] on main "The MLC Public Work Search The accuracy and completeness of The MLC's data is d…" at bounding box center [506, 481] width 1012 height 1317
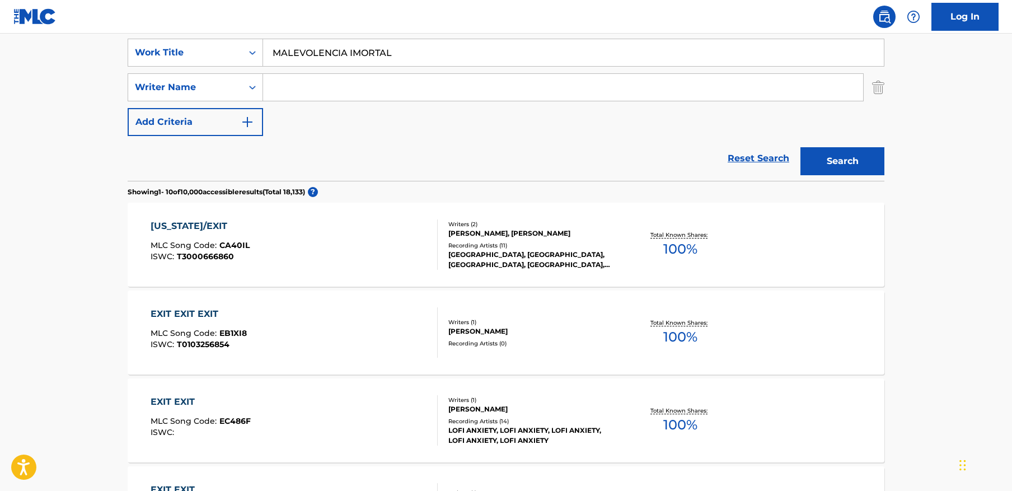
click at [859, 156] on button "Search" at bounding box center [842, 161] width 84 height 28
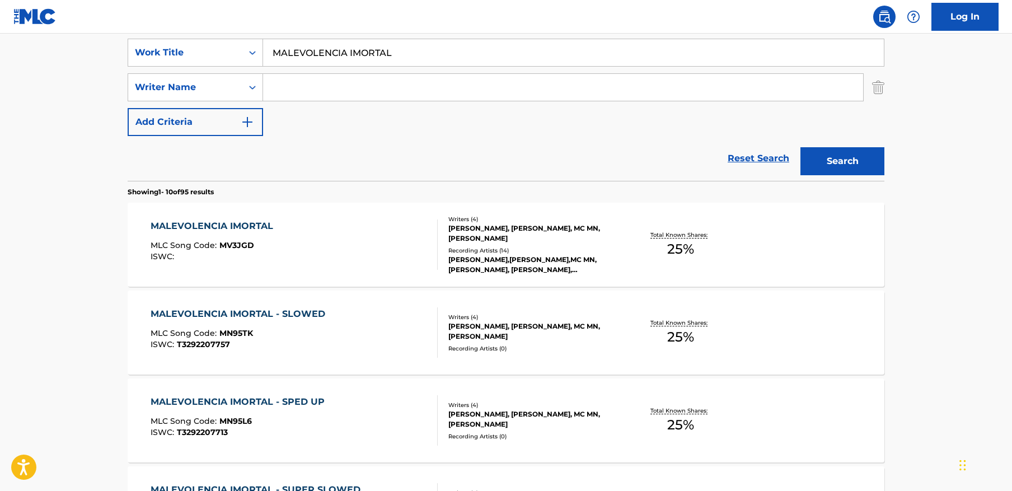
click at [396, 57] on input "MALEVOLENCIA IMORTAL" at bounding box center [573, 52] width 621 height 27
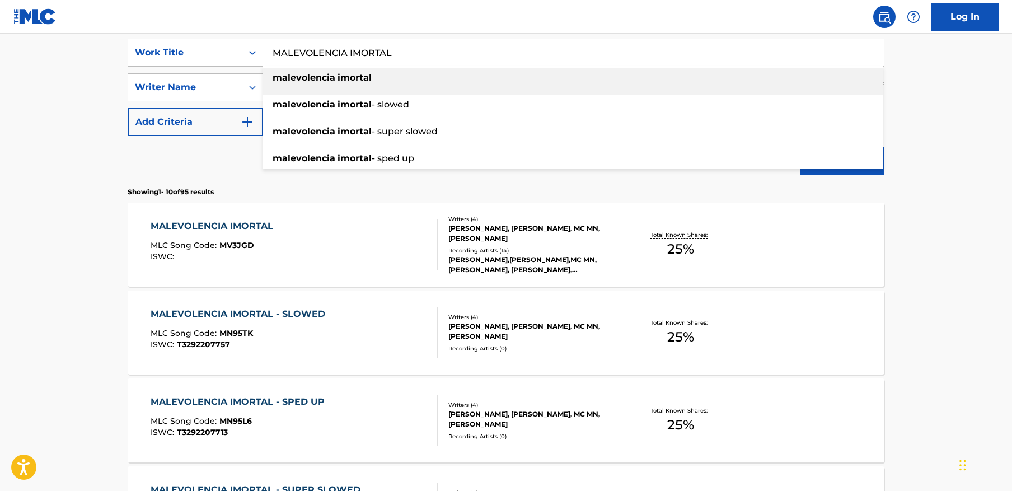
click at [396, 57] on input "MALEVOLENCIA IMORTAL" at bounding box center [573, 52] width 621 height 27
paste input "malevolencia imortal"
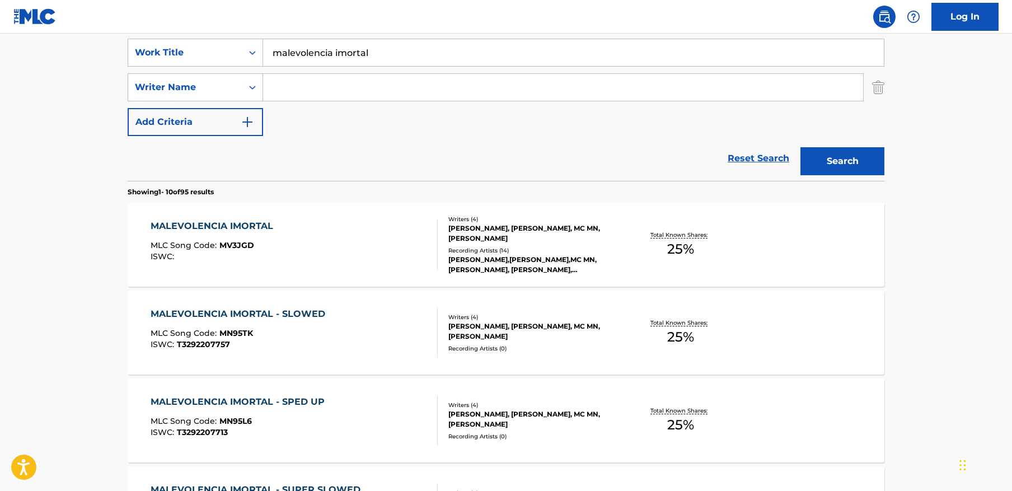
paste input "MALEVOLENCIA IMORTAL"
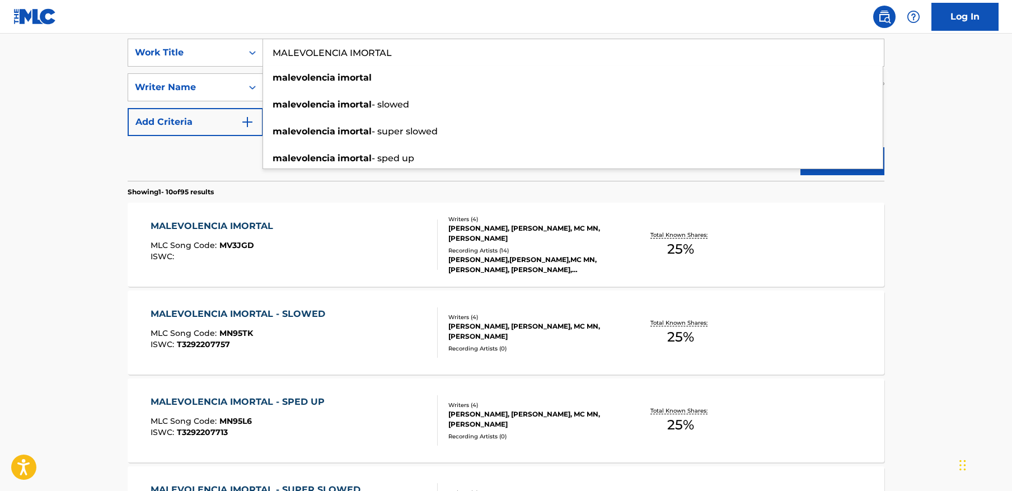
type input "MALEVOLENCIA IMORTAL"
click at [912, 128] on main "The MLC Public Work Search The accuracy and completeness of The MLC's data is d…" at bounding box center [506, 481] width 1012 height 1317
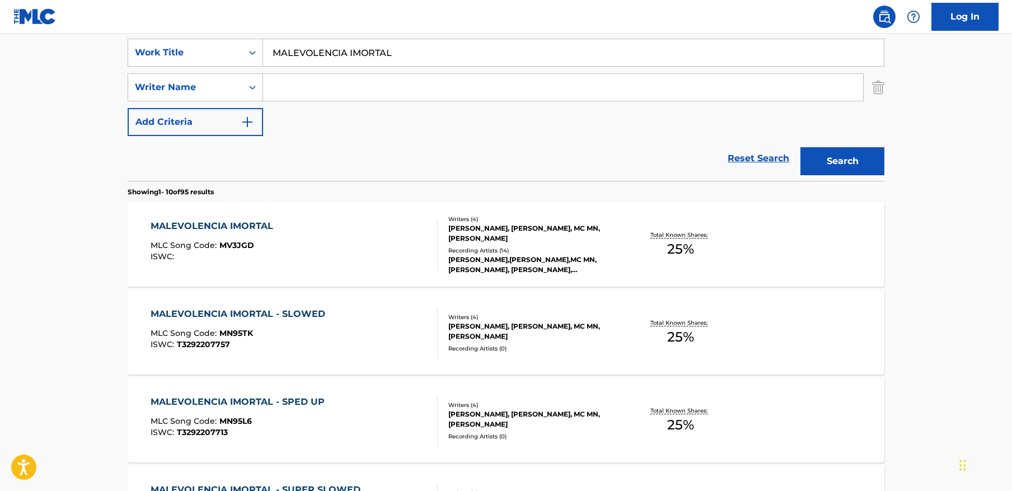
click at [848, 158] on button "Search" at bounding box center [842, 161] width 84 height 28
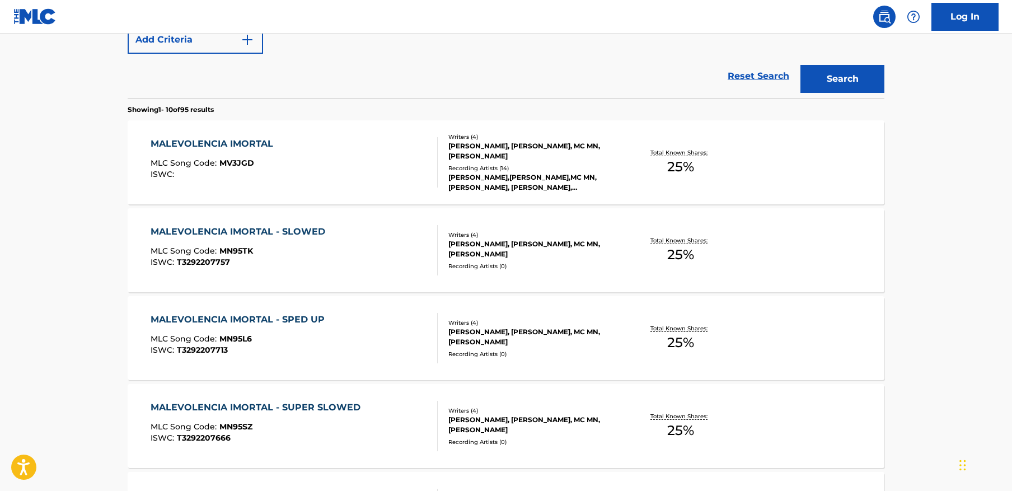
scroll to position [271, 0]
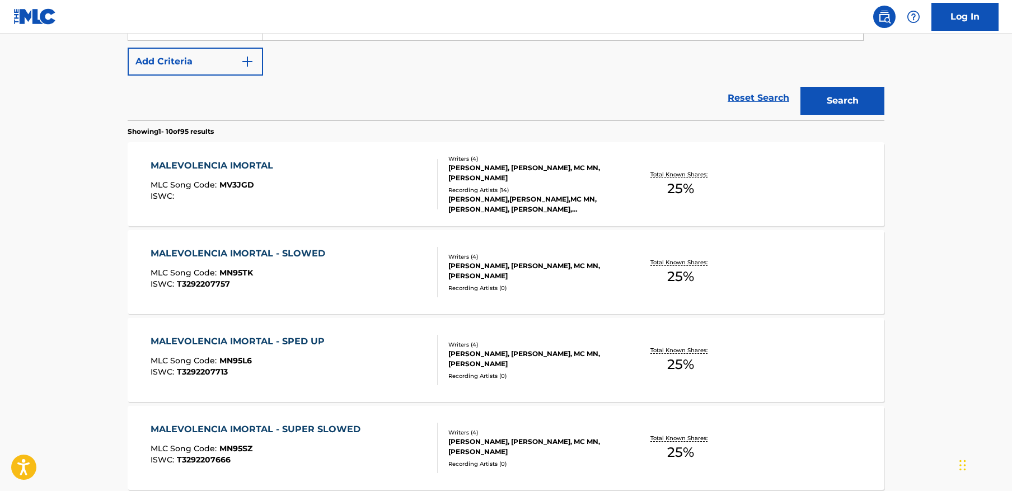
click at [354, 191] on div "MALEVOLENCIA IMORTAL MLC Song Code : MV3JGD ISWC :" at bounding box center [295, 184] width 288 height 50
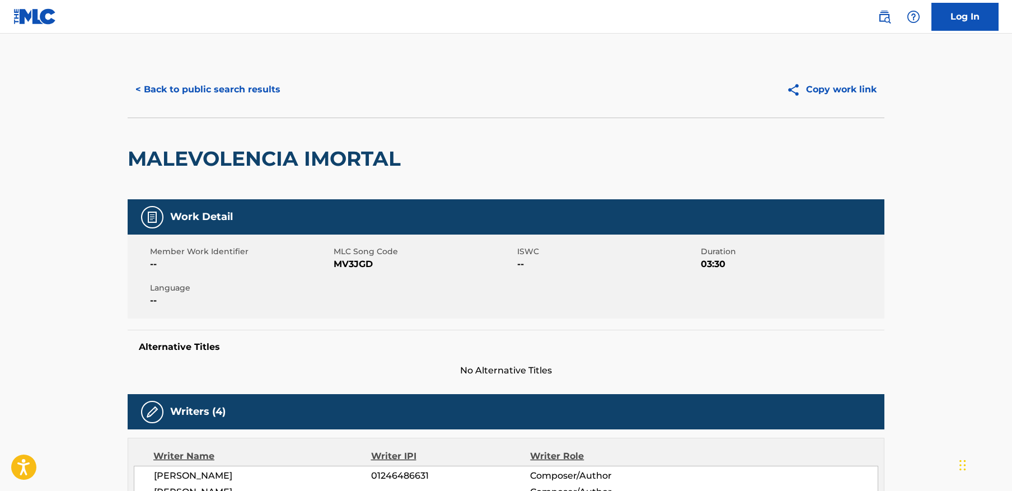
click at [272, 87] on button "< Back to public search results" at bounding box center [208, 90] width 161 height 28
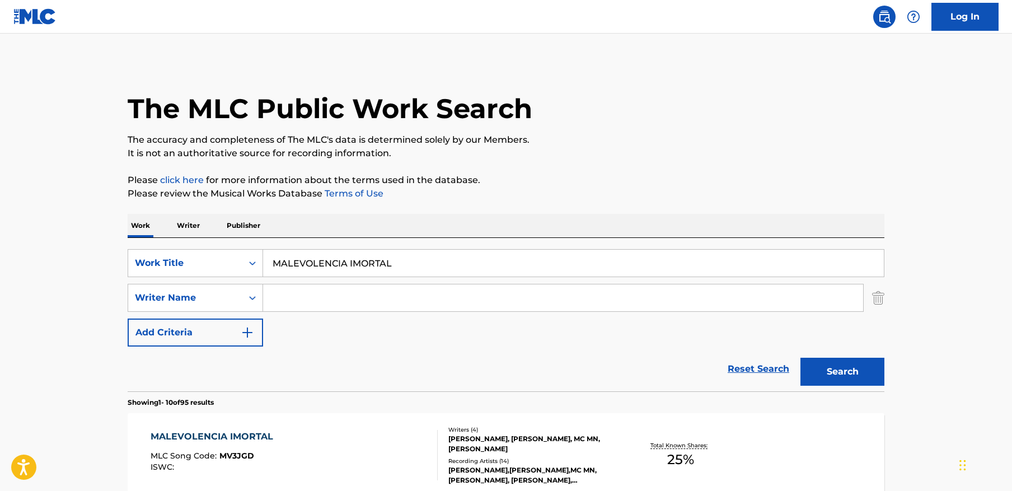
click at [440, 266] on input "MALEVOLENCIA IMORTAL" at bounding box center [573, 263] width 621 height 27
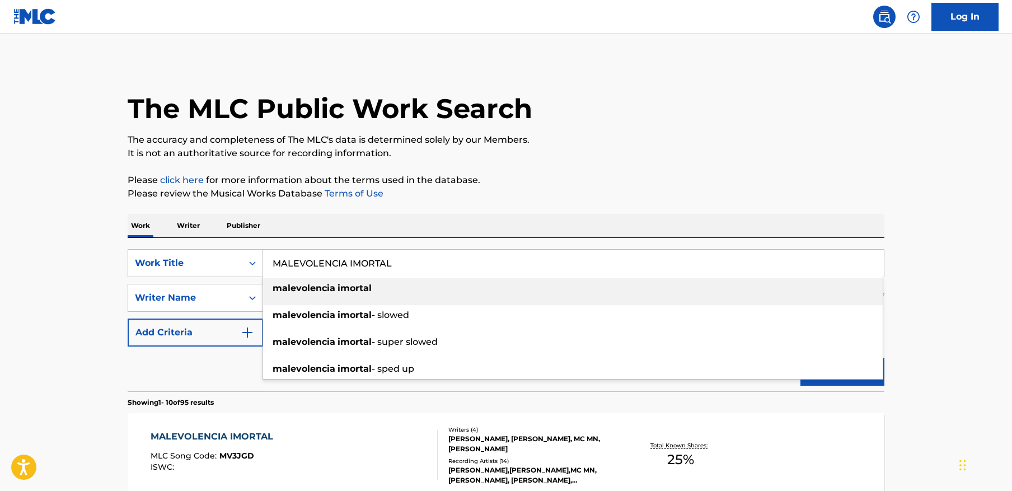
click at [440, 266] on input "MALEVOLENCIA IMORTAL" at bounding box center [573, 263] width 621 height 27
paste input "SPACE!"
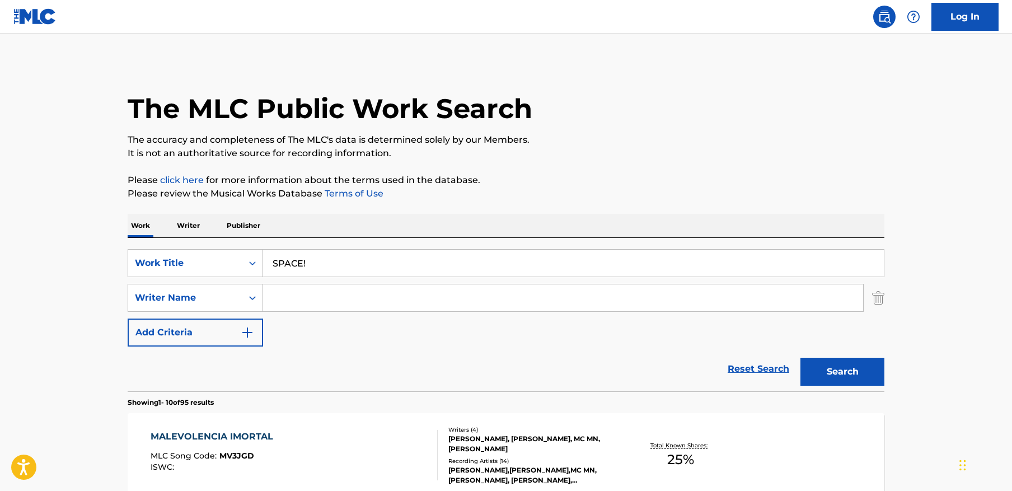
type input "SPACE!"
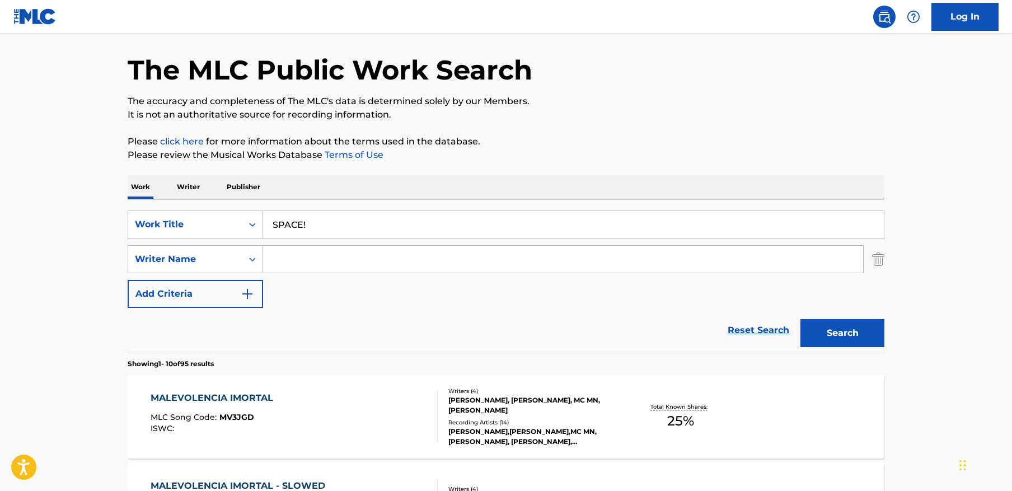
scroll to position [46, 0]
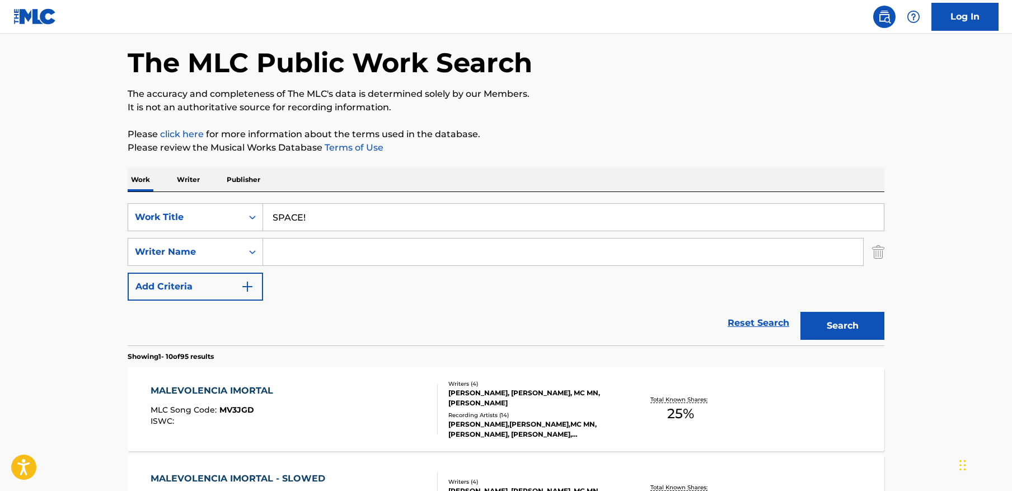
click at [323, 253] on input "Search Form" at bounding box center [563, 251] width 600 height 27
paste input "Gorskii"
type input "Gorskii"
click at [800, 312] on button "Search" at bounding box center [842, 326] width 84 height 28
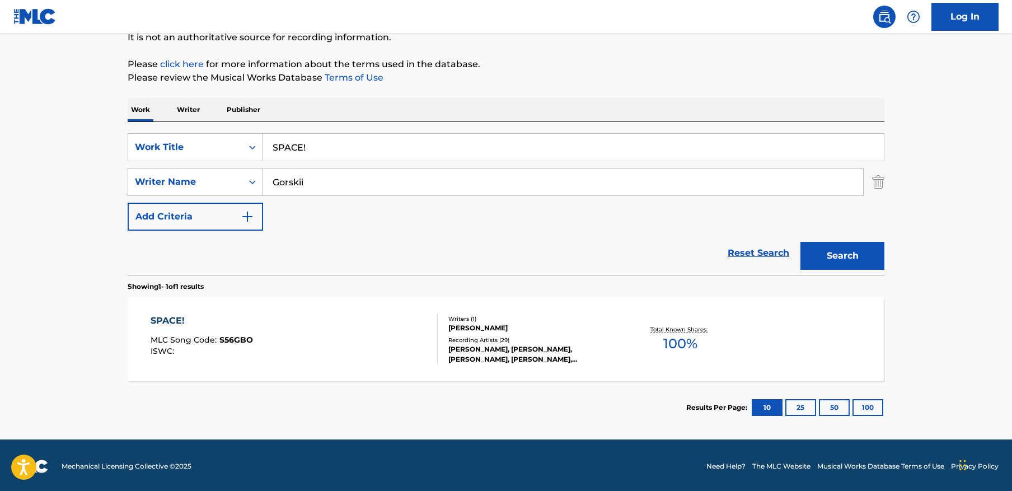
scroll to position [118, 0]
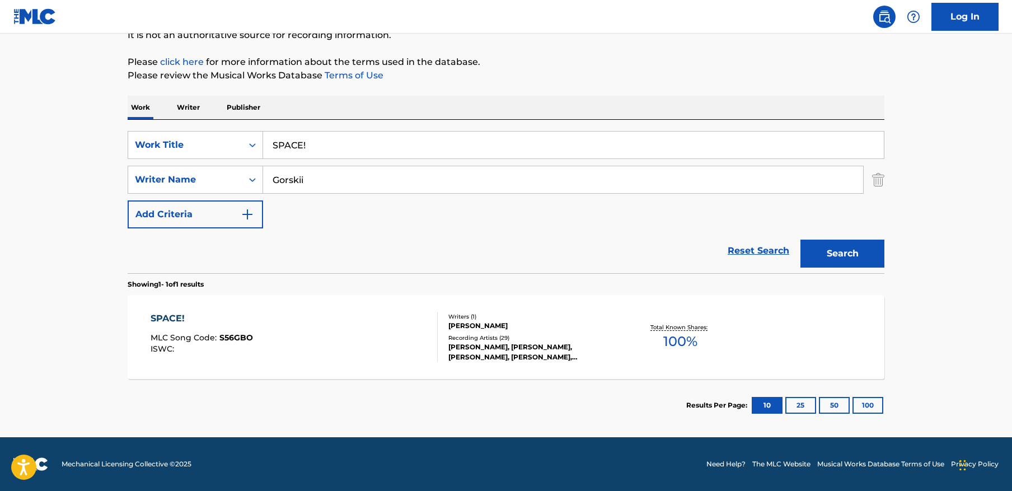
click at [421, 180] on input "Gorskii" at bounding box center [563, 179] width 600 height 27
click at [302, 327] on div "SPACE! MLC Song Code : S56GBO ISWC :" at bounding box center [295, 337] width 288 height 50
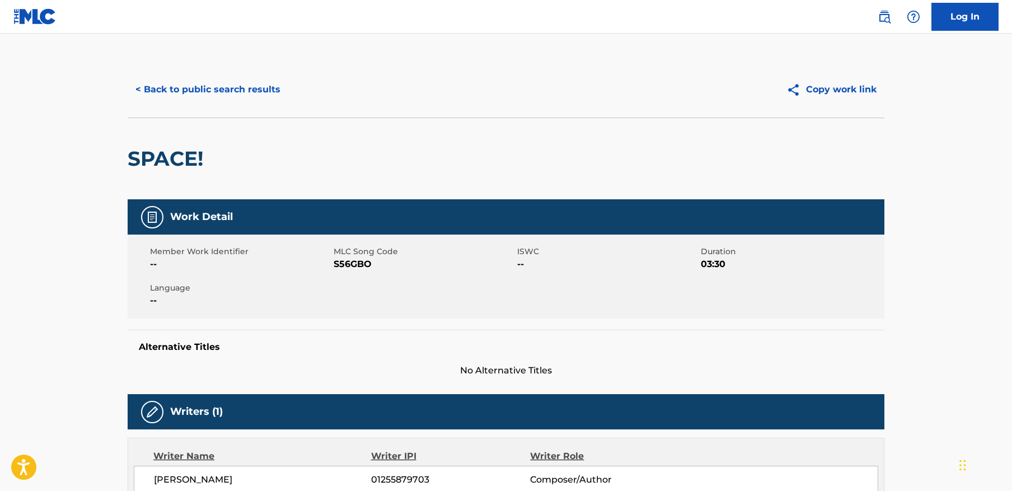
click at [253, 87] on button "< Back to public search results" at bounding box center [208, 90] width 161 height 28
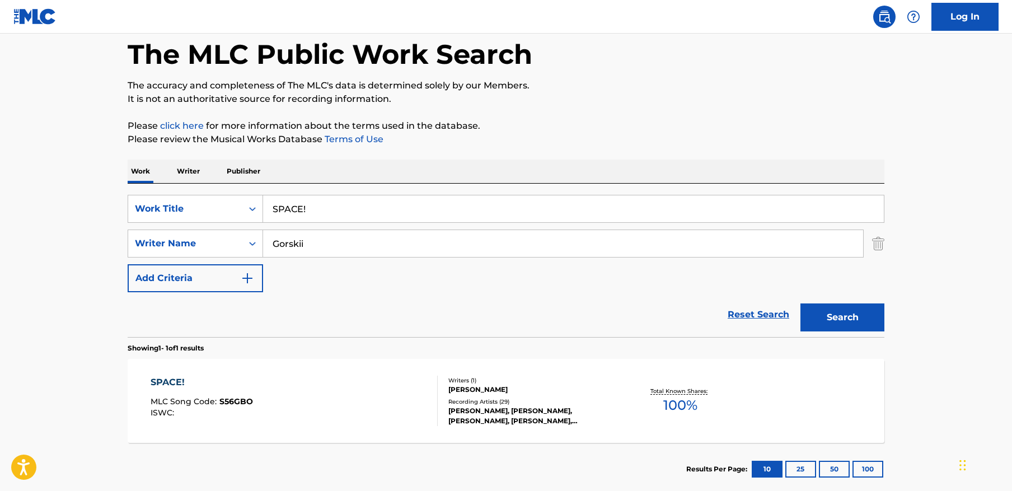
click at [426, 204] on input "SPACE!" at bounding box center [573, 208] width 621 height 27
paste input "BOUNCE FUNK"
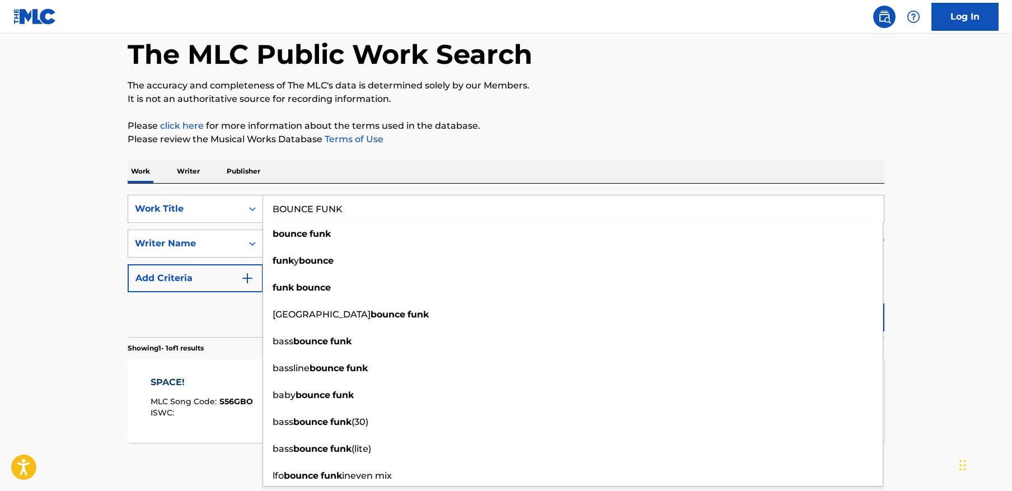
type input "BOUNCE FUNK"
click at [930, 215] on main "The MLC Public Work Search The accuracy and completeness of The MLC's data is d…" at bounding box center [506, 239] width 1012 height 521
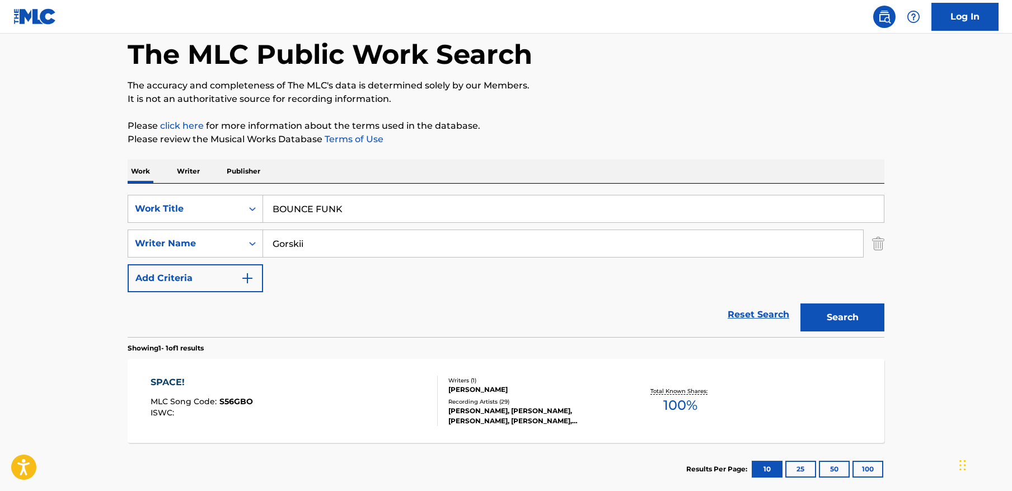
click at [880, 240] on img "Search Form" at bounding box center [878, 243] width 12 height 28
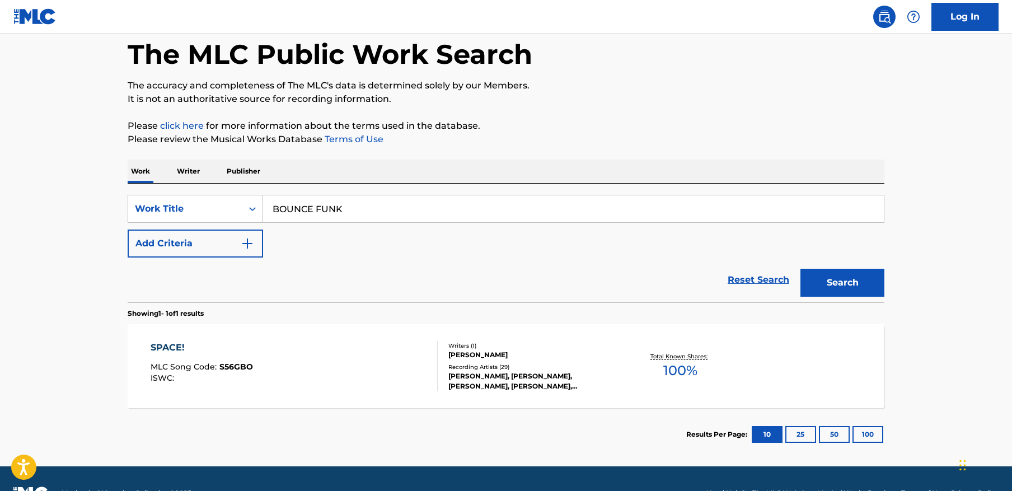
click at [847, 285] on button "Search" at bounding box center [842, 283] width 84 height 28
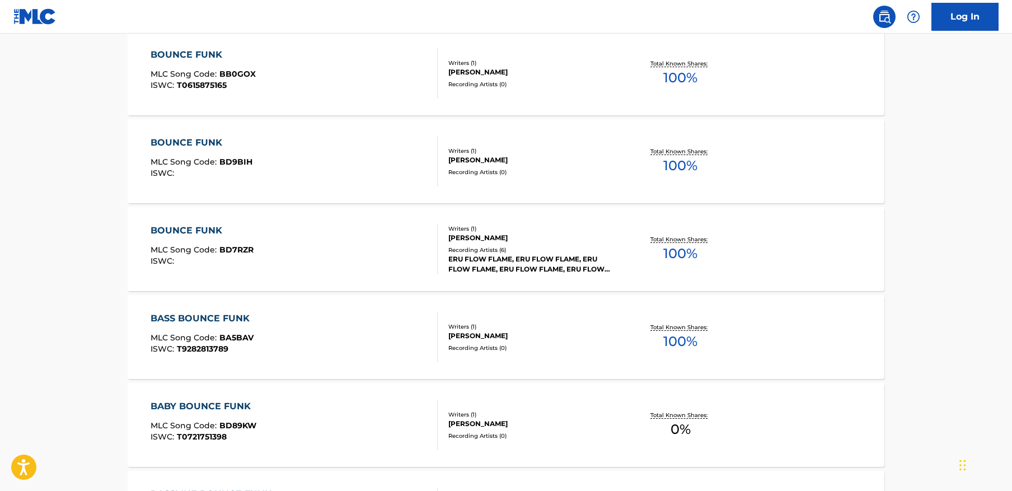
scroll to position [0, 0]
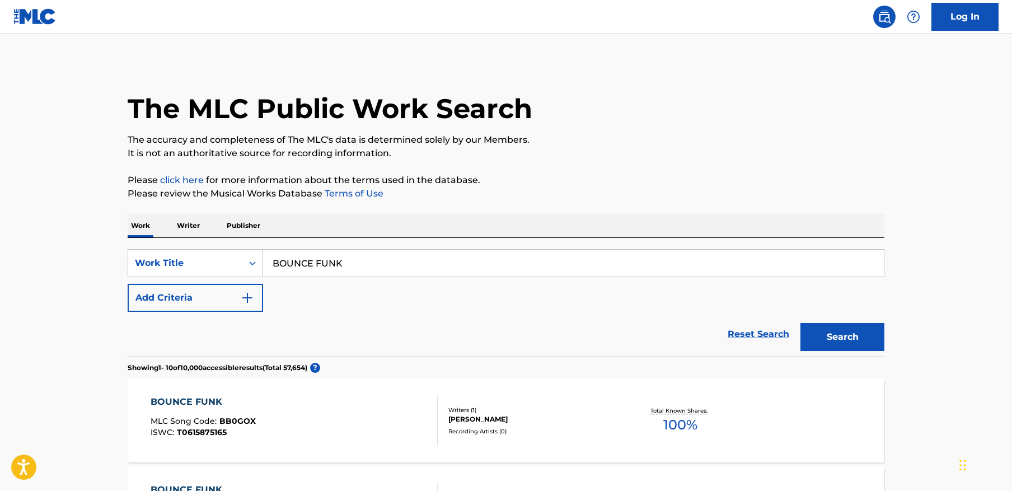
click at [192, 294] on button "Add Criteria" at bounding box center [195, 298] width 135 height 28
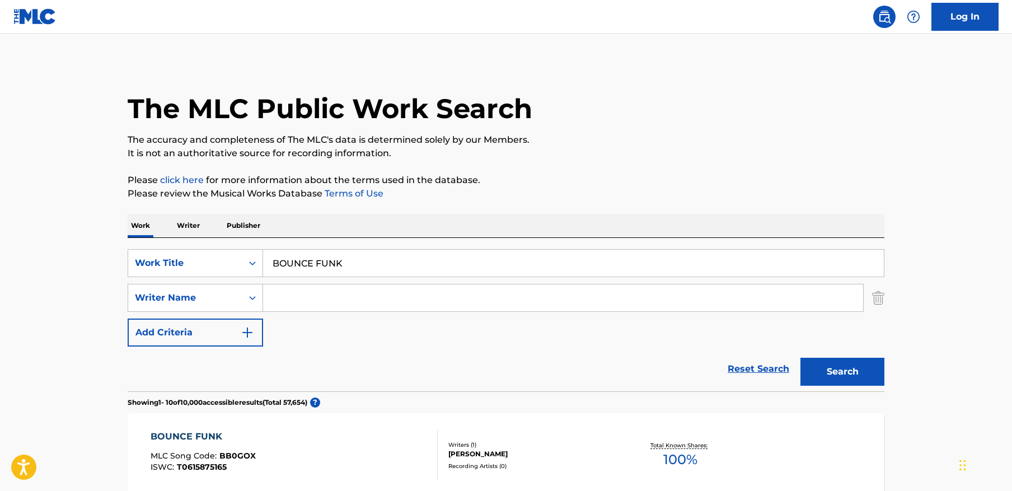
click at [294, 294] on input "Search Form" at bounding box center [563, 297] width 600 height 27
paste input "Kriachek"
type input "Kriachek"
click at [800, 358] on button "Search" at bounding box center [842, 372] width 84 height 28
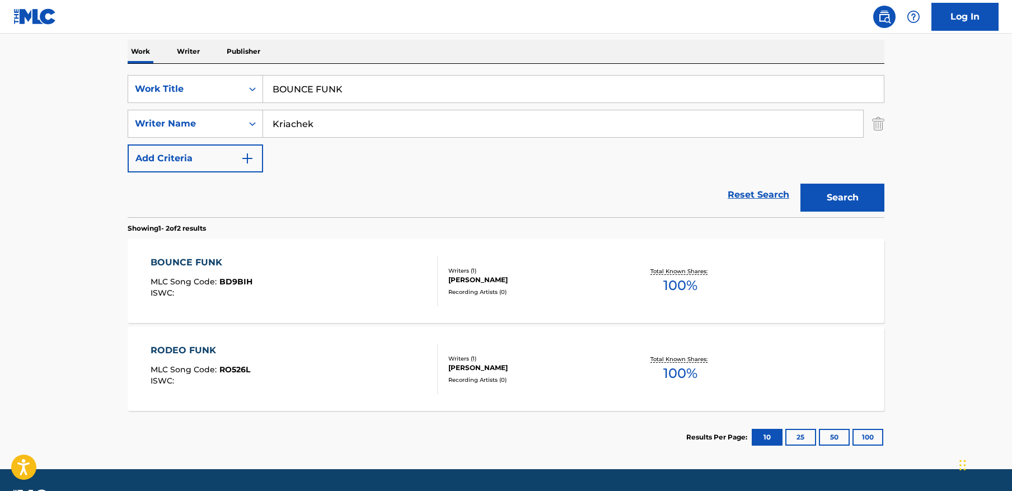
scroll to position [171, 0]
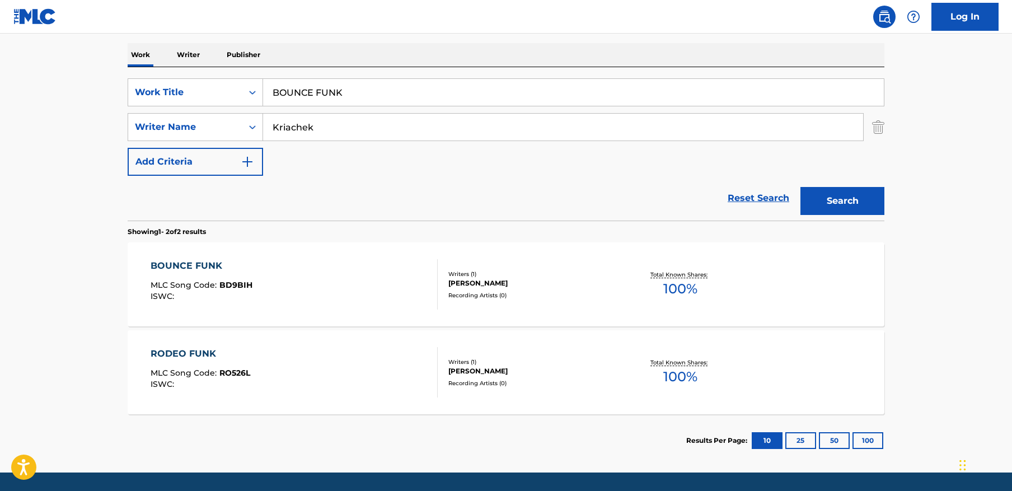
click at [301, 289] on div "BOUNCE FUNK MLC Song Code : BD9BIH ISWC :" at bounding box center [295, 284] width 288 height 50
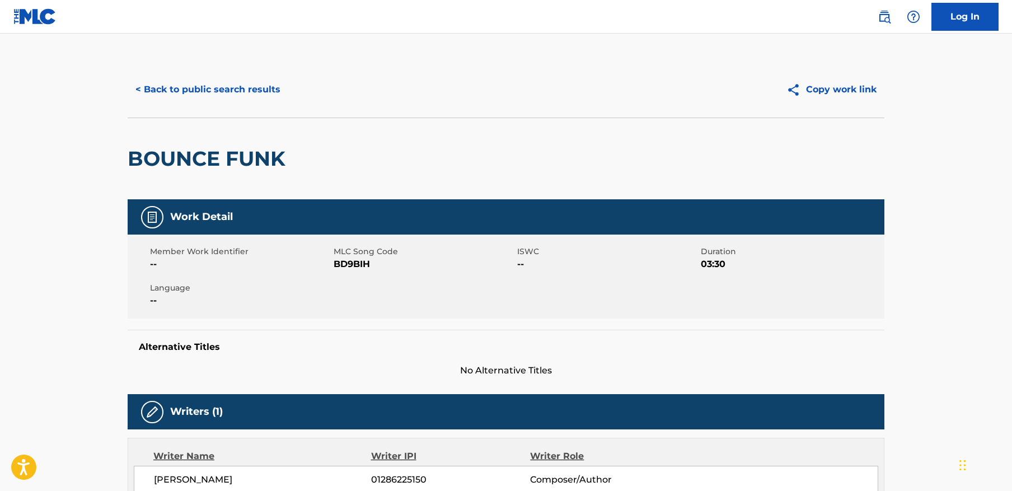
click at [203, 102] on button "< Back to public search results" at bounding box center [208, 90] width 161 height 28
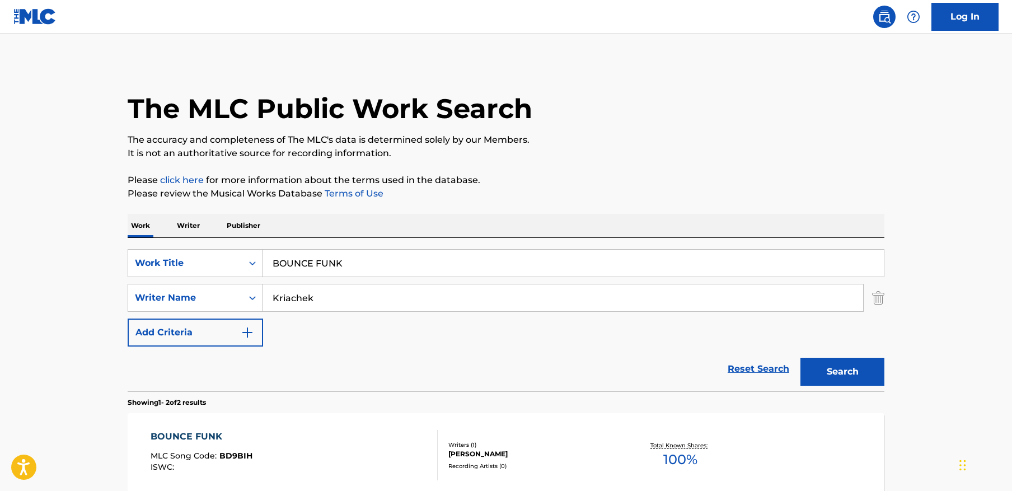
scroll to position [142, 0]
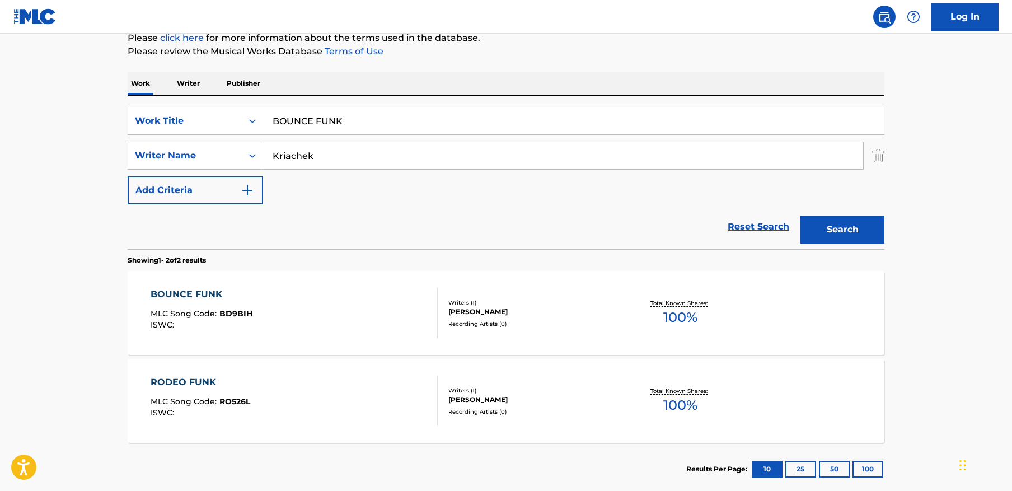
click at [622, 158] on input "Kriachek" at bounding box center [563, 155] width 600 height 27
drag, startPoint x: 622, startPoint y: 158, endPoint x: 791, endPoint y: 130, distance: 170.7
click at [625, 157] on input "Kriachek" at bounding box center [563, 155] width 600 height 27
click at [694, 125] on input "BOUNCE FUNK" at bounding box center [573, 120] width 621 height 27
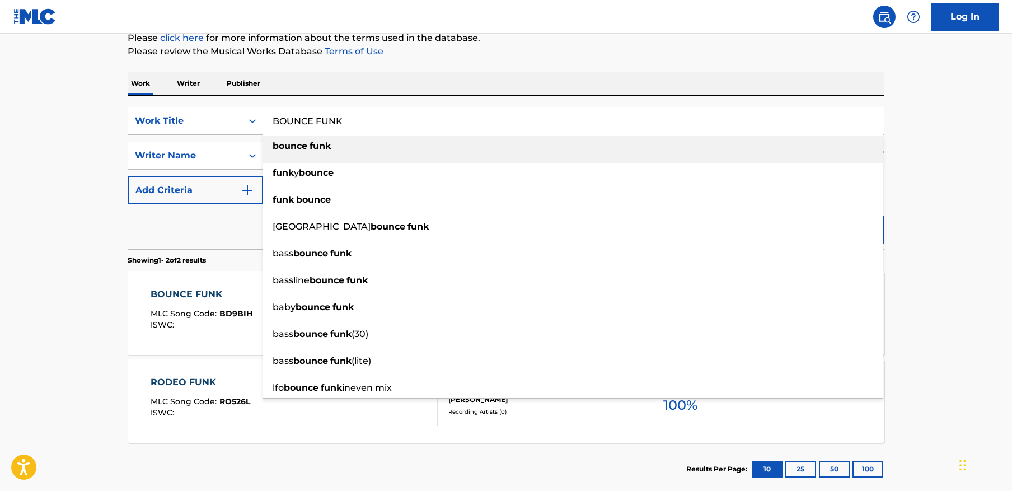
click at [694, 125] on input "BOUNCE FUNK" at bounding box center [573, 120] width 621 height 27
paste input "Technike"
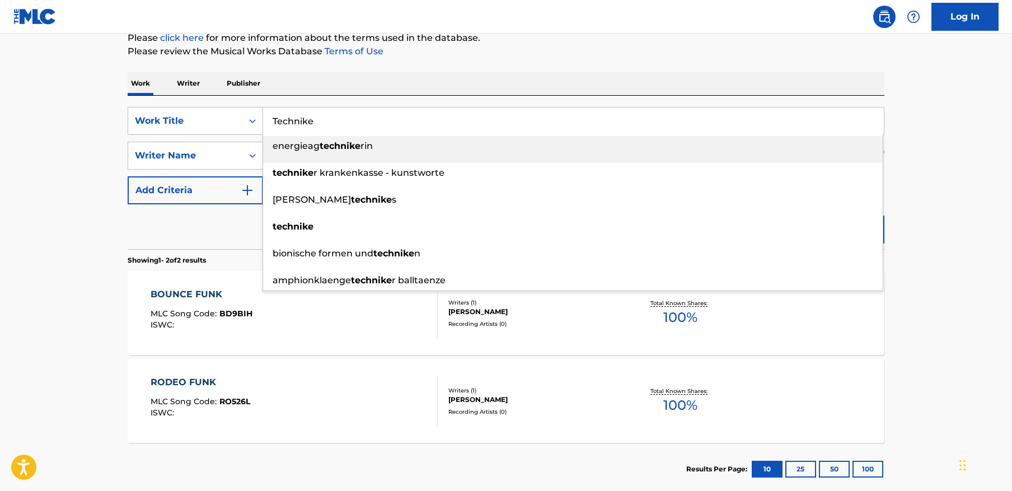
type input "Technike"
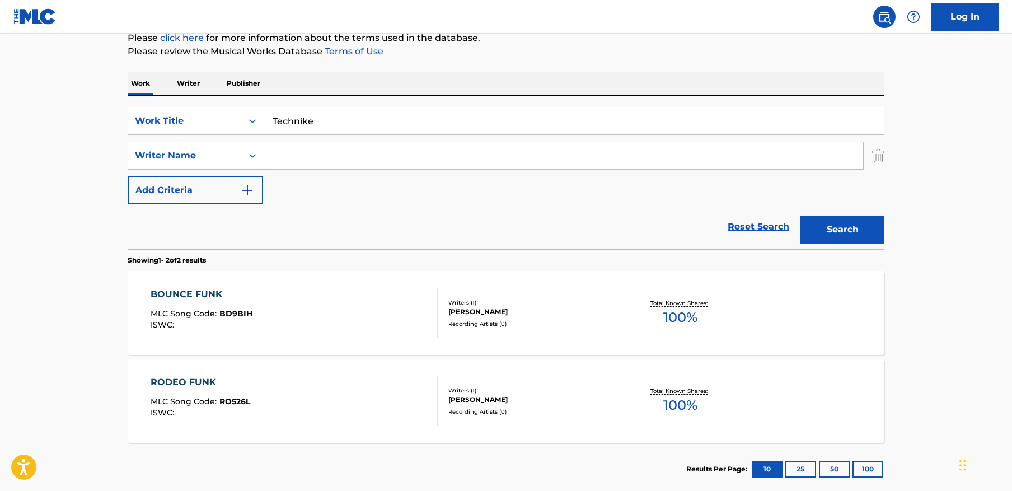
click at [951, 137] on main "The MLC Public Work Search The accuracy and completeness of The MLC's data is d…" at bounding box center [506, 195] width 1012 height 609
click at [840, 231] on button "Search" at bounding box center [842, 229] width 84 height 28
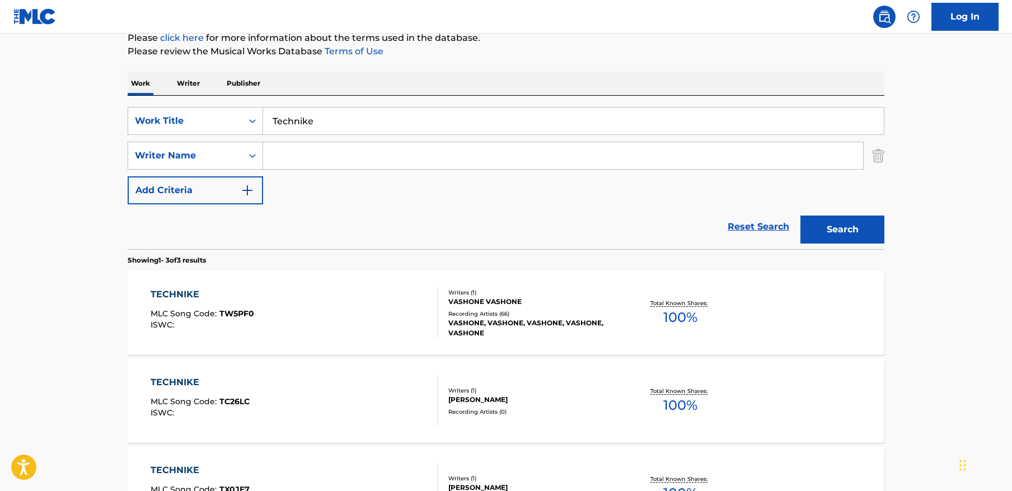
drag, startPoint x: 971, startPoint y: 252, endPoint x: 977, endPoint y: 252, distance: 6.2
click at [970, 252] on main "The MLC Public Work Search The accuracy and completeness of The MLC's data is d…" at bounding box center [506, 239] width 1012 height 697
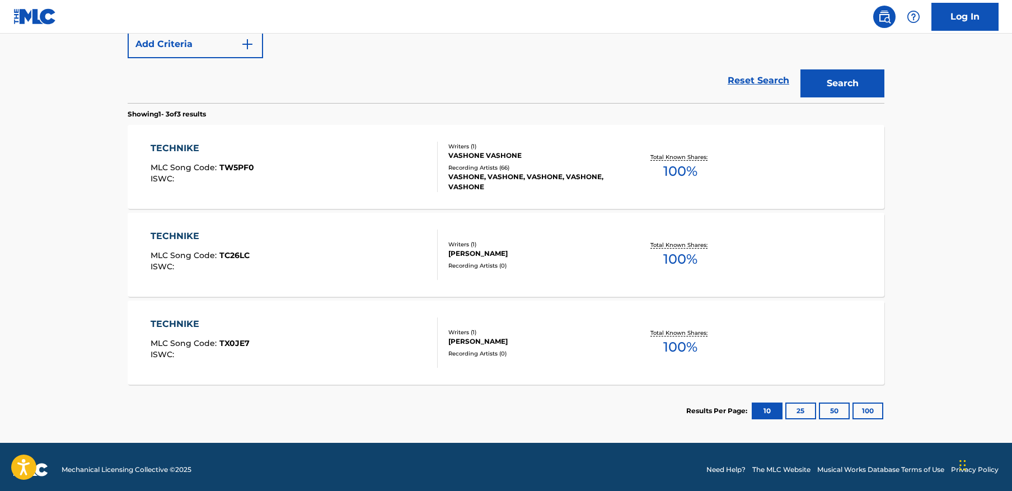
scroll to position [294, 0]
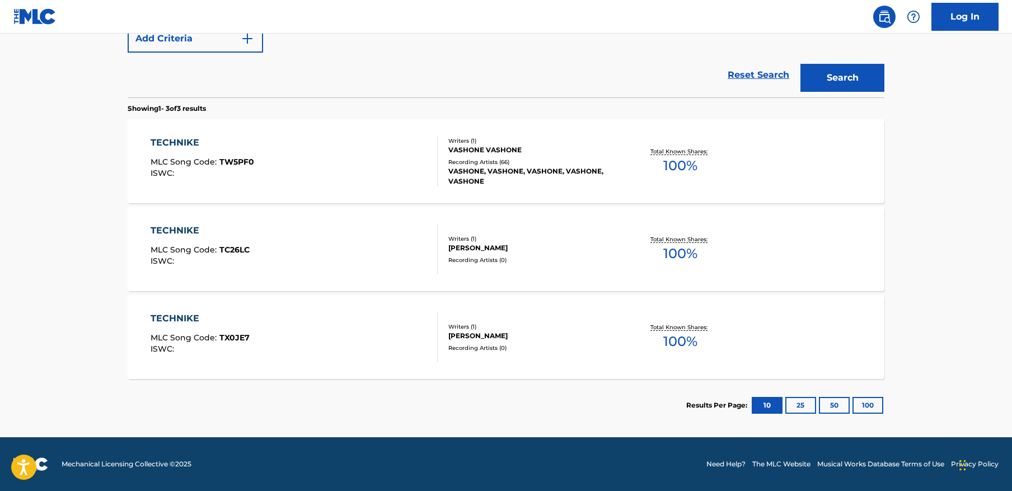
click at [443, 258] on div "Writers ( 1 ) [PERSON_NAME] Recording Artists ( 0 )" at bounding box center [528, 249] width 180 height 30
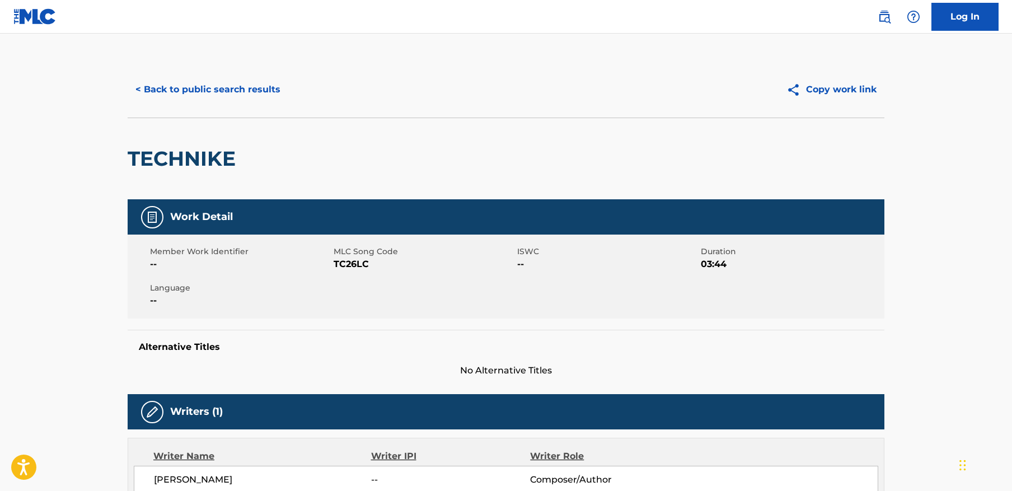
click at [172, 87] on button "< Back to public search results" at bounding box center [208, 90] width 161 height 28
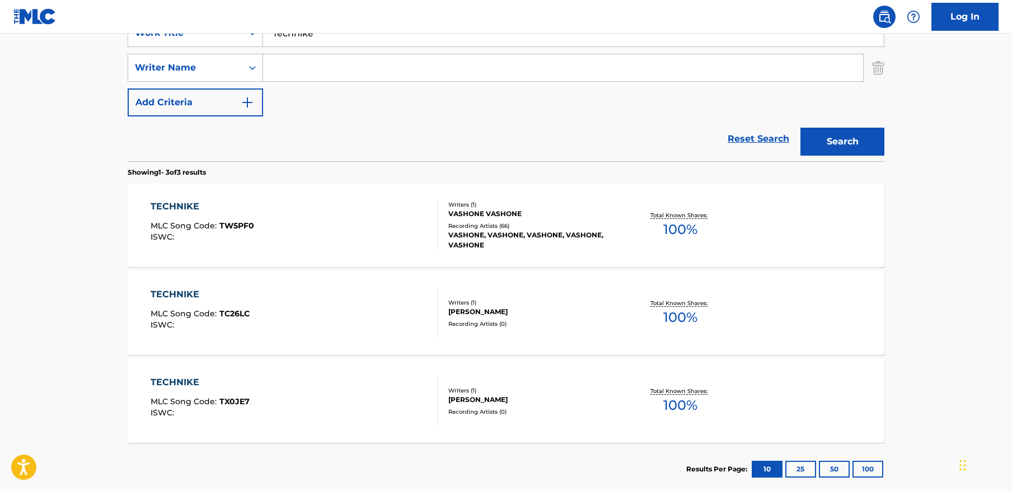
scroll to position [229, 0]
click at [329, 226] on div "TECHNIKE MLC Song Code : TW5PF0 ISWC :" at bounding box center [295, 225] width 288 height 50
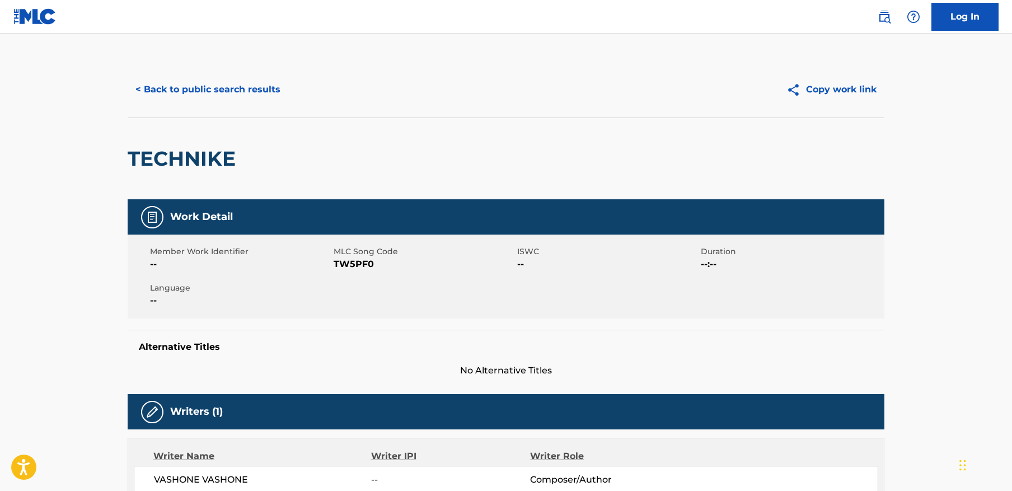
click at [349, 265] on span "TW5PF0" at bounding box center [423, 263] width 181 height 13
copy span "TW5PF0"
click at [200, 90] on button "< Back to public search results" at bounding box center [208, 90] width 161 height 28
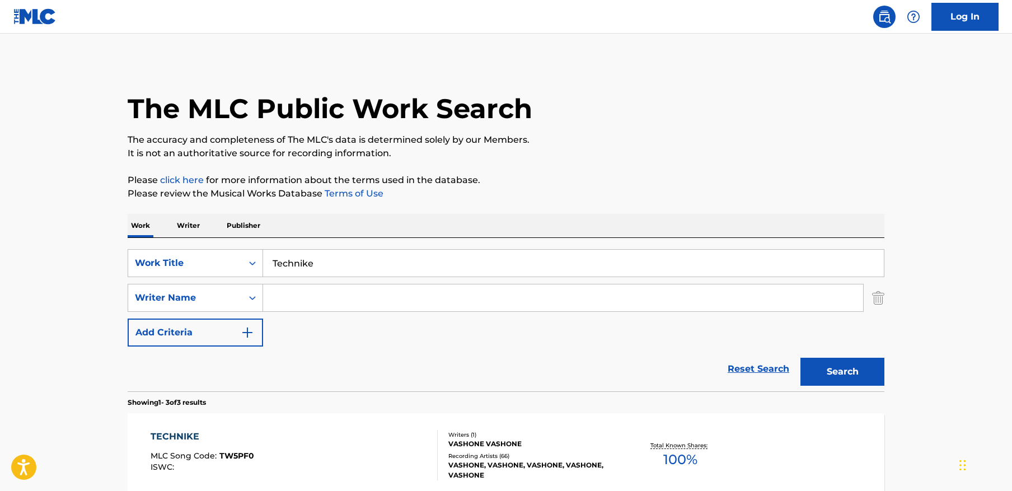
scroll to position [229, 0]
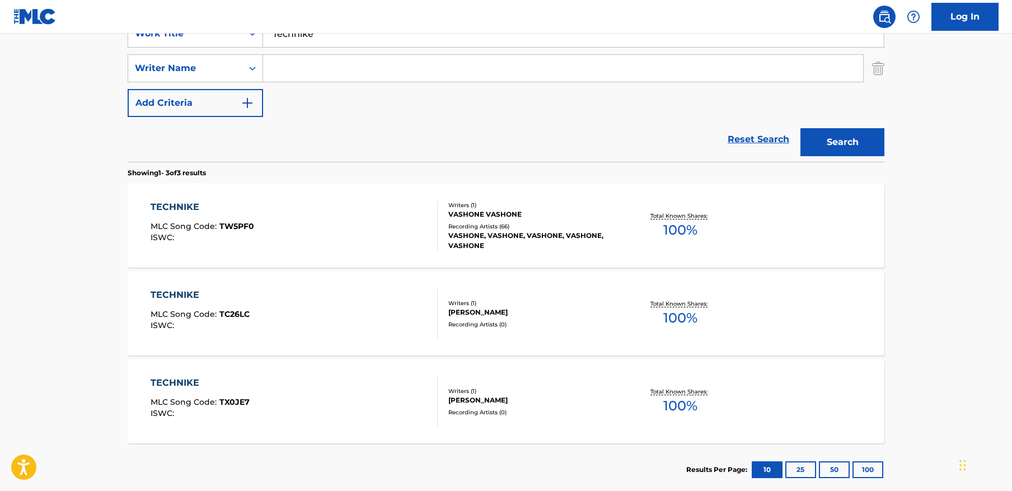
click at [286, 391] on div "TECHNIKE MLC Song Code : TX0JE7 ISWC :" at bounding box center [295, 401] width 288 height 50
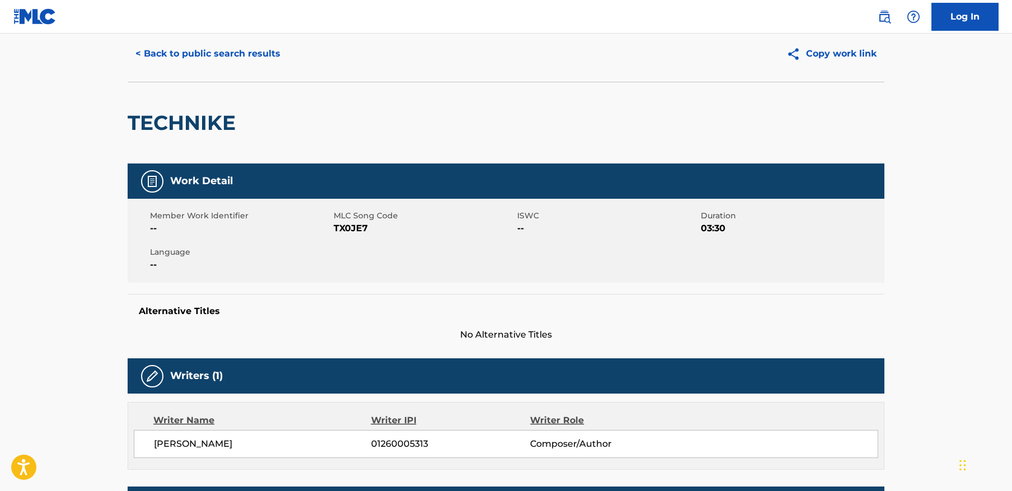
scroll to position [46, 0]
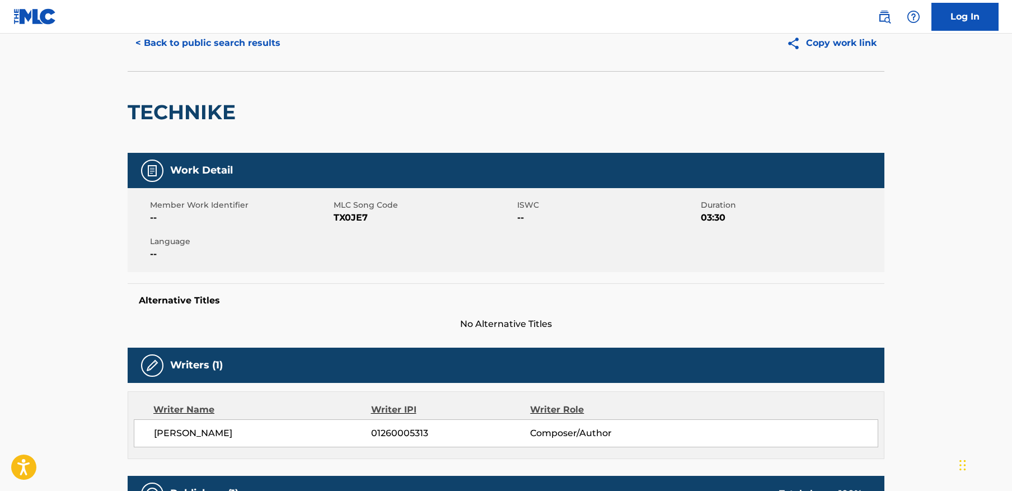
click at [364, 215] on span "TX0JE7" at bounding box center [423, 217] width 181 height 13
click at [355, 218] on span "TX0JE7" at bounding box center [423, 217] width 181 height 13
copy span "TX0JE7"
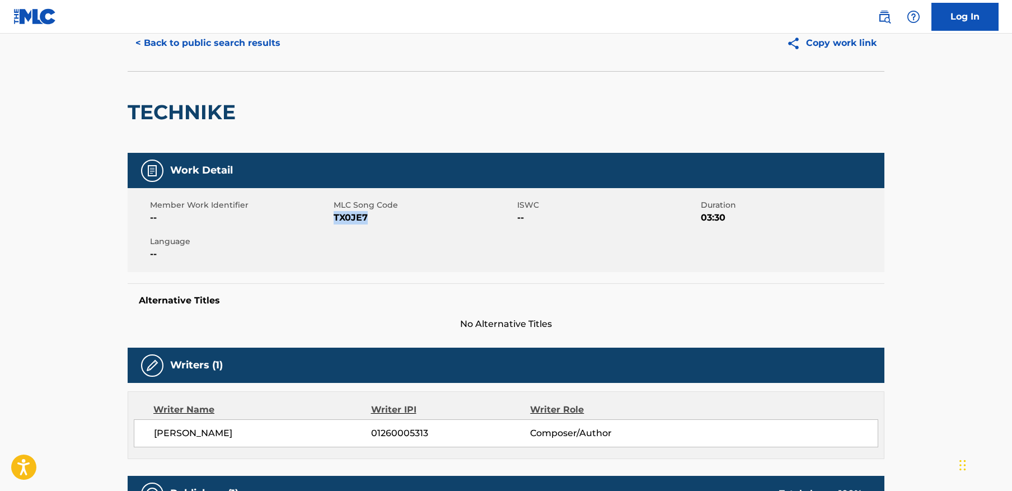
click at [206, 37] on button "< Back to public search results" at bounding box center [208, 43] width 161 height 28
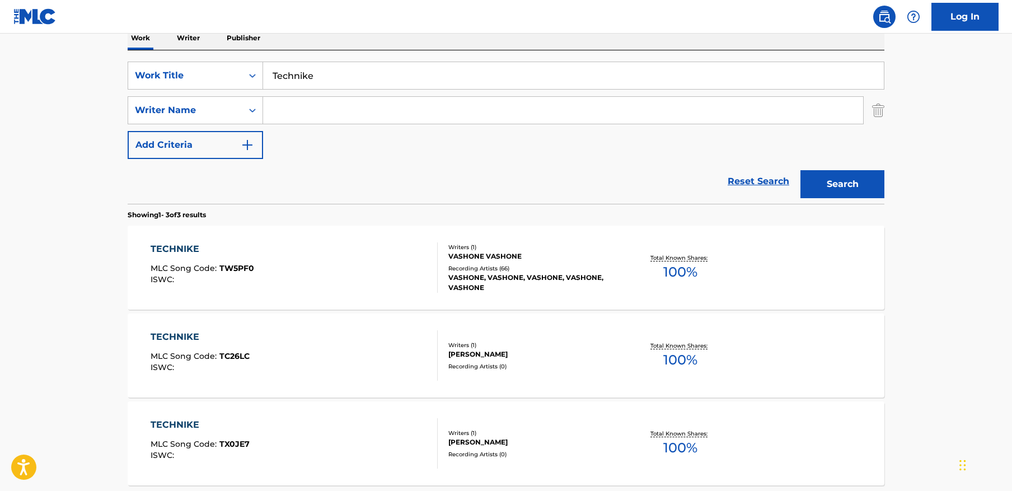
scroll to position [187, 0]
click at [880, 111] on img "Search Form" at bounding box center [878, 111] width 12 height 28
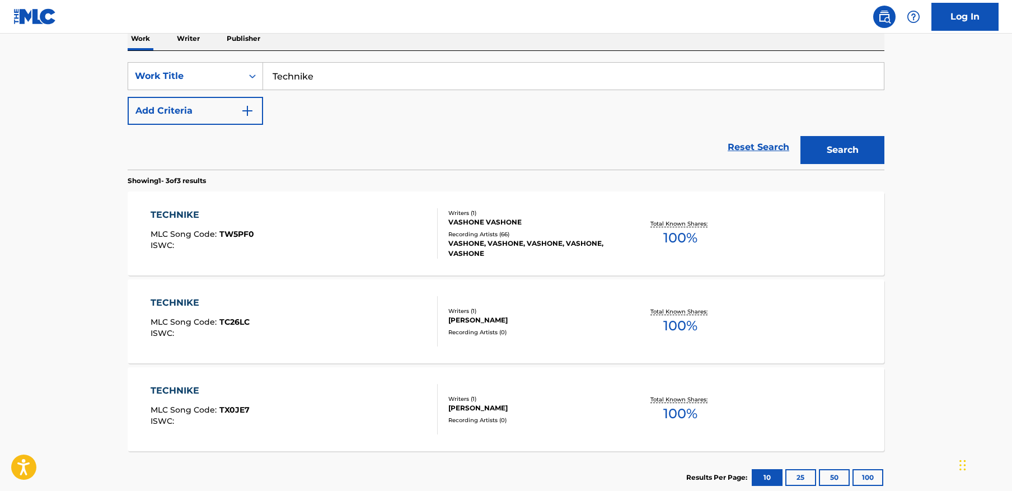
click at [786, 75] on input "Technike" at bounding box center [573, 76] width 621 height 27
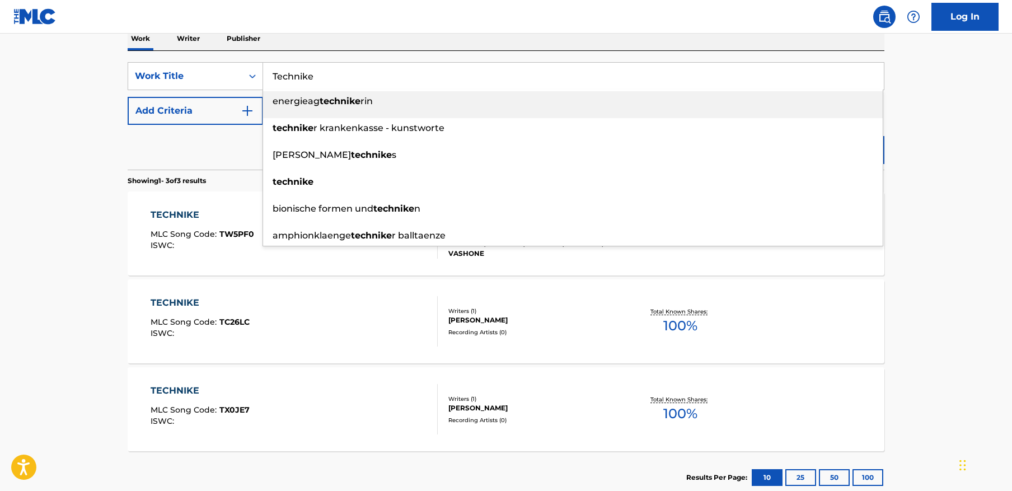
click at [786, 75] on input "Technike" at bounding box center [573, 76] width 621 height 27
paste input "NEON JUMP"
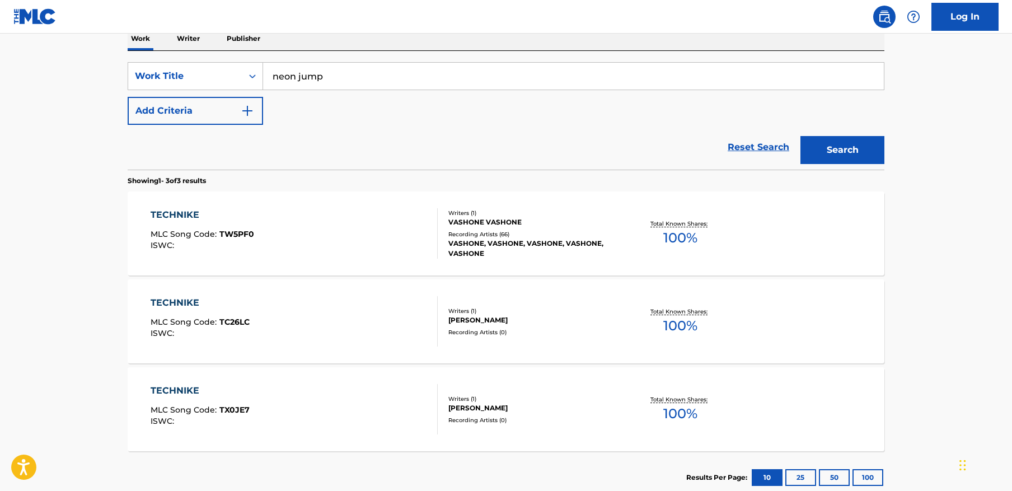
paste input "NEON JUMP"
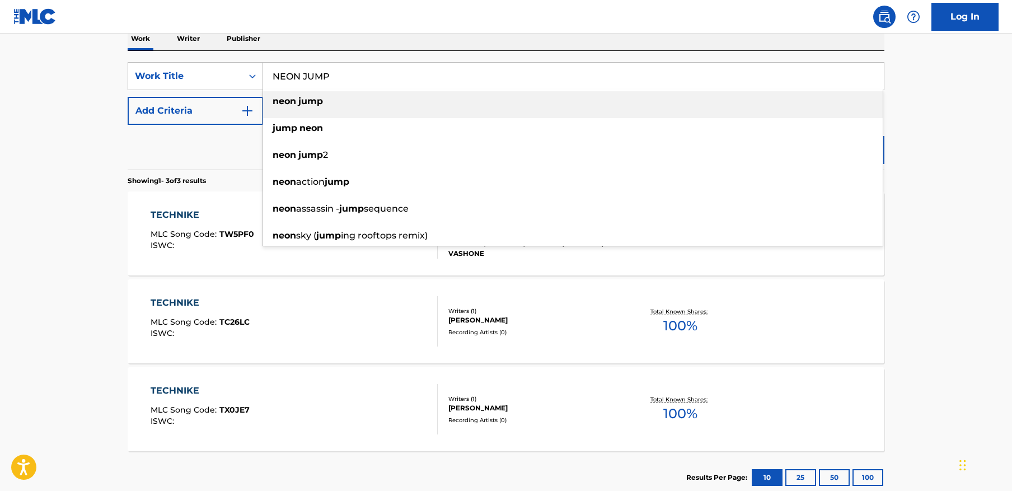
type input "NEON JUMP"
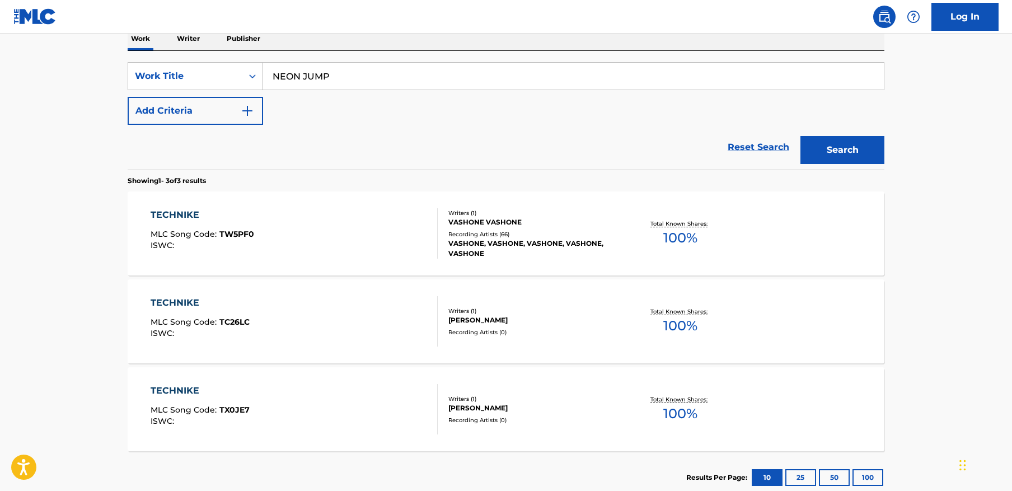
click at [962, 140] on main "The MLC Public Work Search The accuracy and completeness of The MLC's data is d…" at bounding box center [506, 178] width 1012 height 662
drag, startPoint x: 862, startPoint y: 151, endPoint x: 459, endPoint y: 11, distance: 426.1
click at [857, 148] on button "Search" at bounding box center [842, 150] width 84 height 28
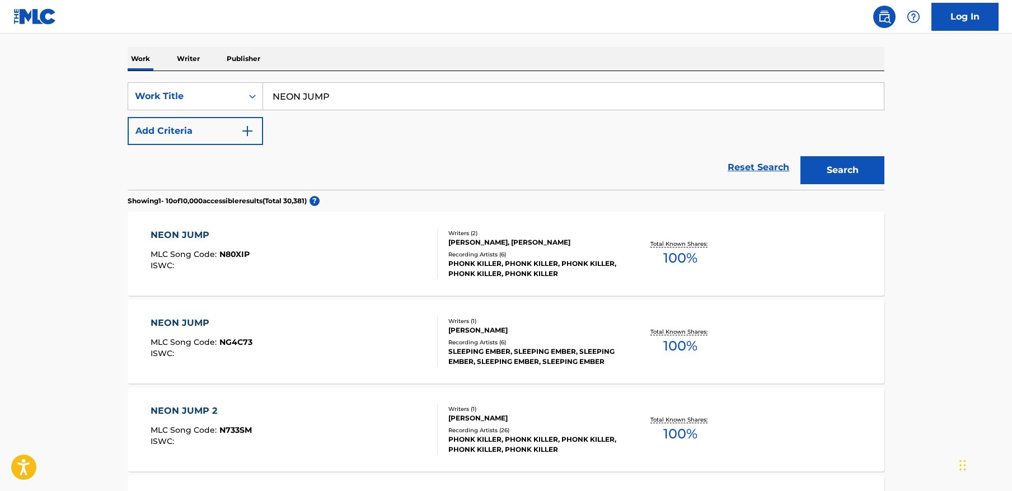
scroll to position [164, 0]
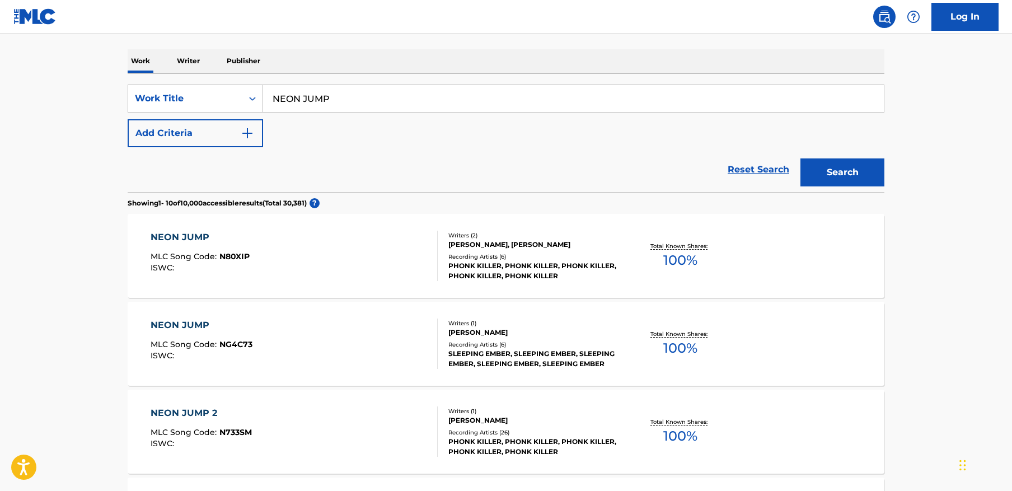
click at [242, 241] on div "NEON JUMP" at bounding box center [200, 237] width 99 height 13
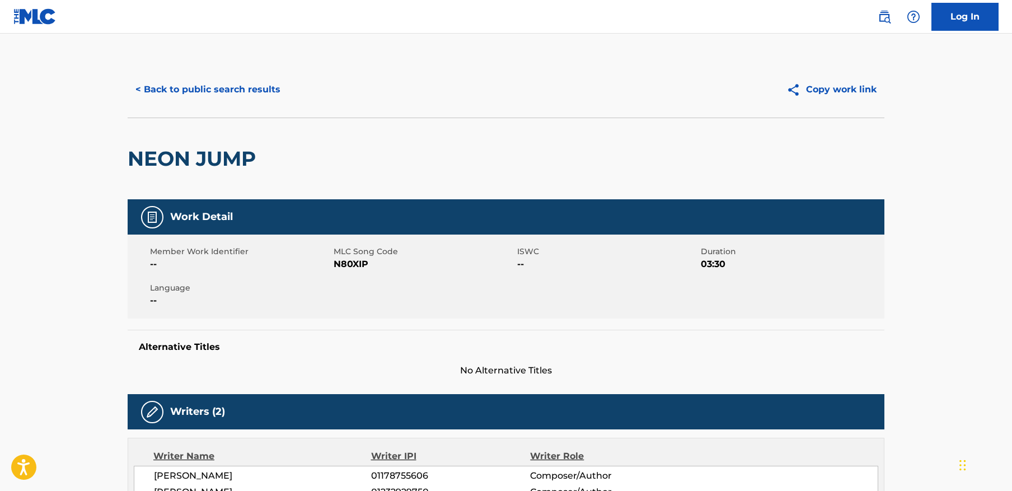
click at [202, 101] on button "< Back to public search results" at bounding box center [208, 90] width 161 height 28
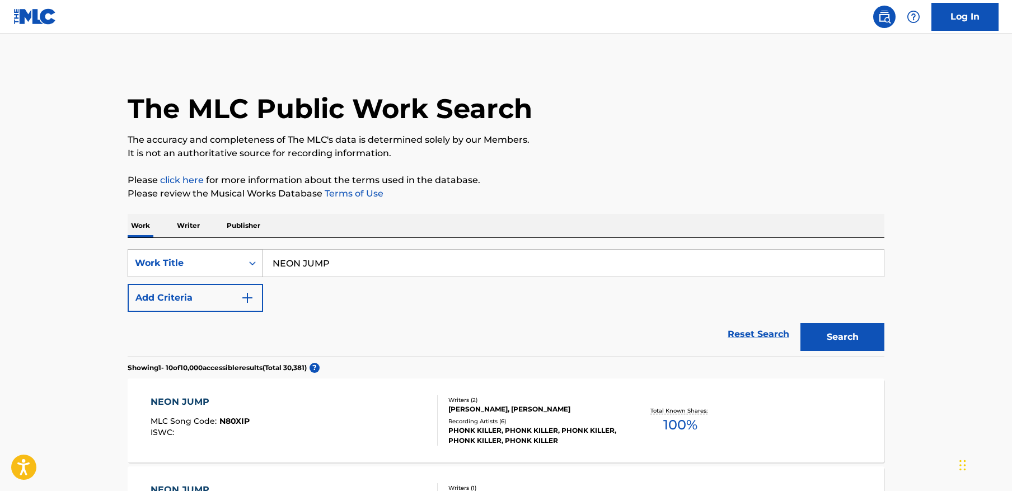
scroll to position [164, 0]
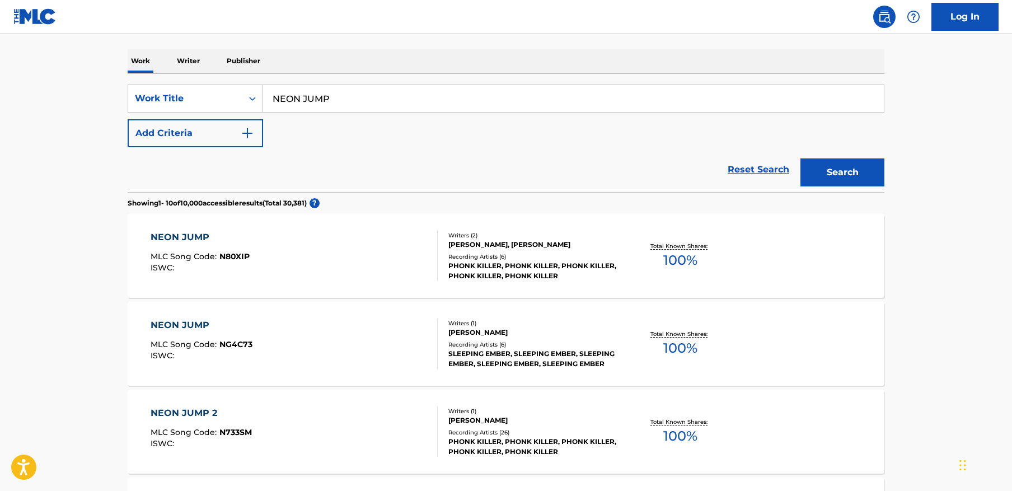
click at [349, 88] on input "NEON JUMP" at bounding box center [573, 98] width 621 height 27
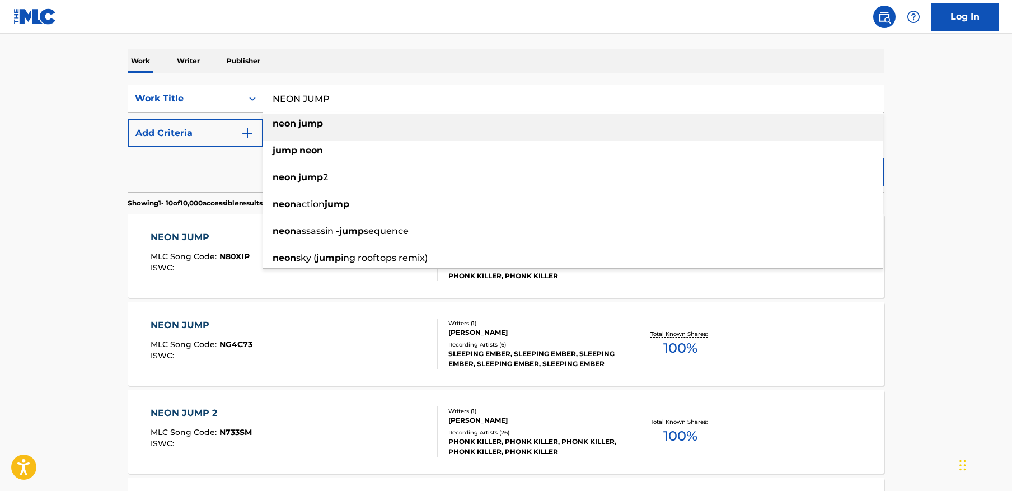
click at [349, 88] on input "NEON JUMP" at bounding box center [573, 98] width 621 height 27
paste input "ENEMY AND REVENGE"
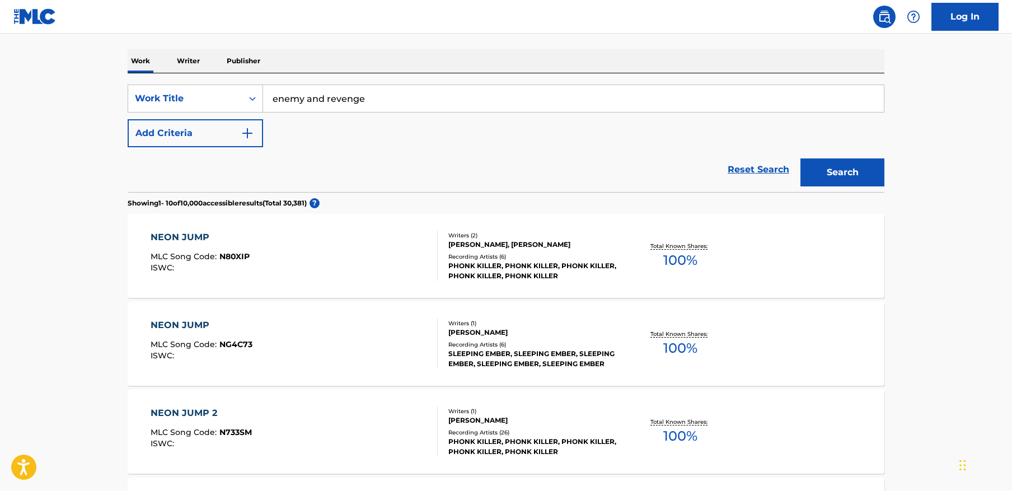
type input "enemy and revenge"
click at [800, 158] on button "Search" at bounding box center [842, 172] width 84 height 28
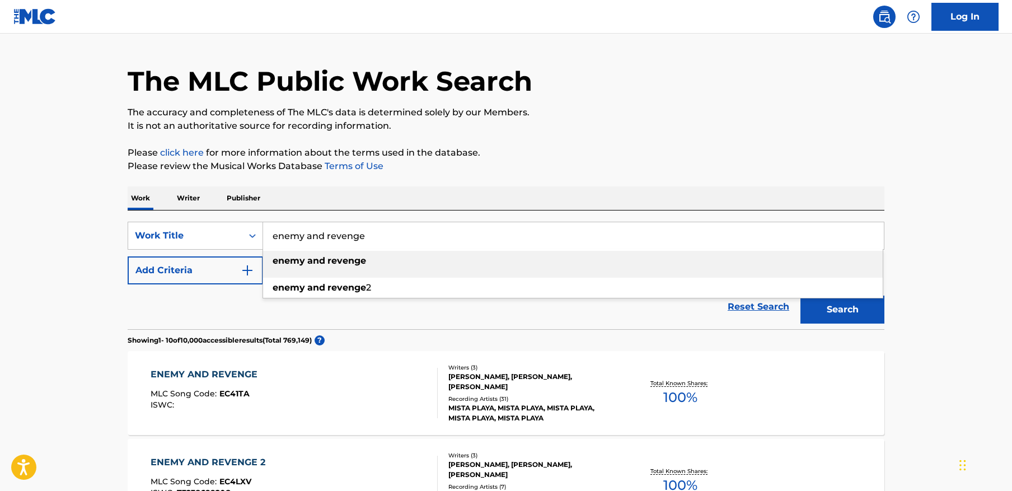
scroll to position [0, 0]
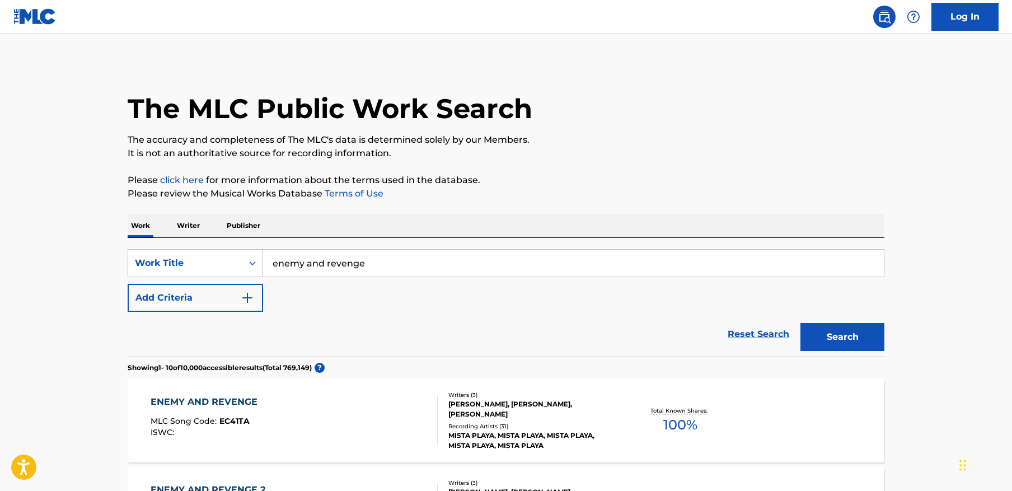
click at [205, 295] on button "Add Criteria" at bounding box center [195, 298] width 135 height 28
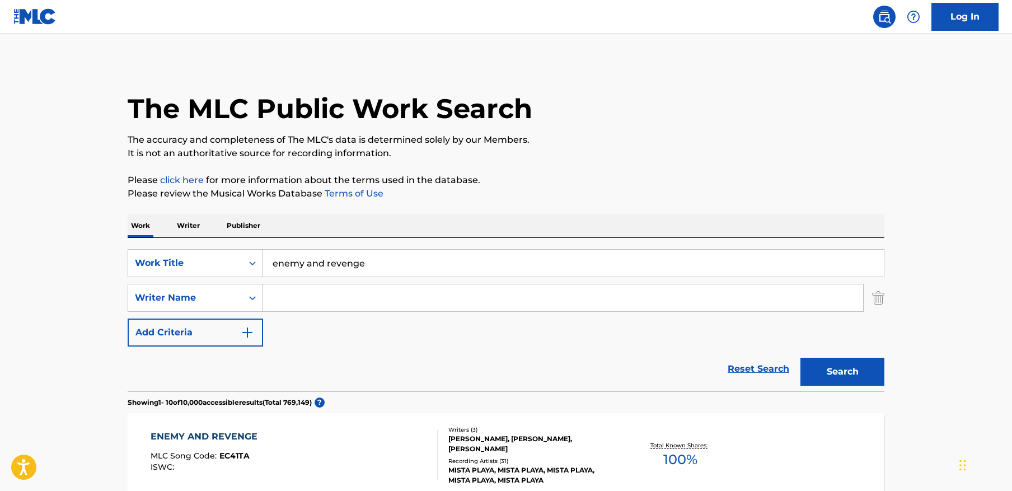
click at [298, 302] on input "Search Form" at bounding box center [563, 297] width 600 height 27
paste input "[PERSON_NAME]"
type input "[PERSON_NAME]"
click at [800, 358] on button "Search" at bounding box center [842, 372] width 84 height 28
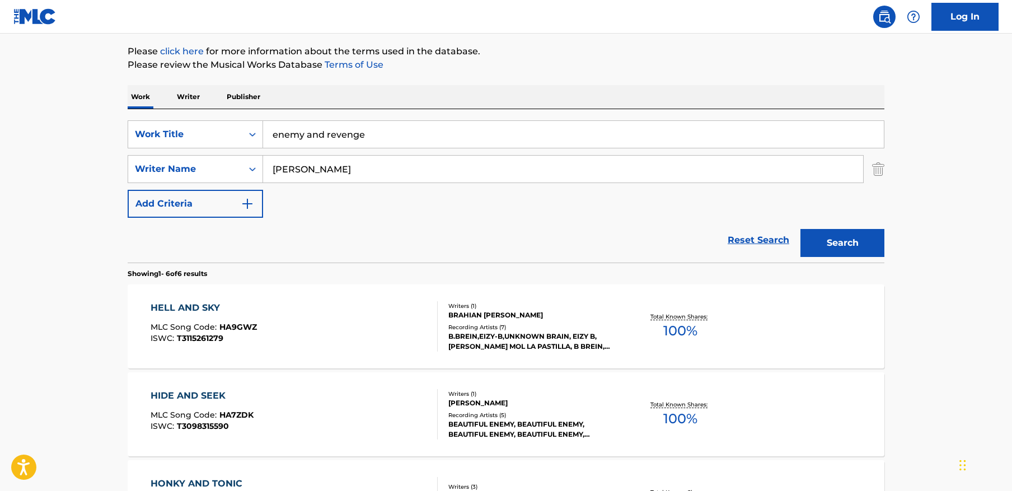
scroll to position [130, 0]
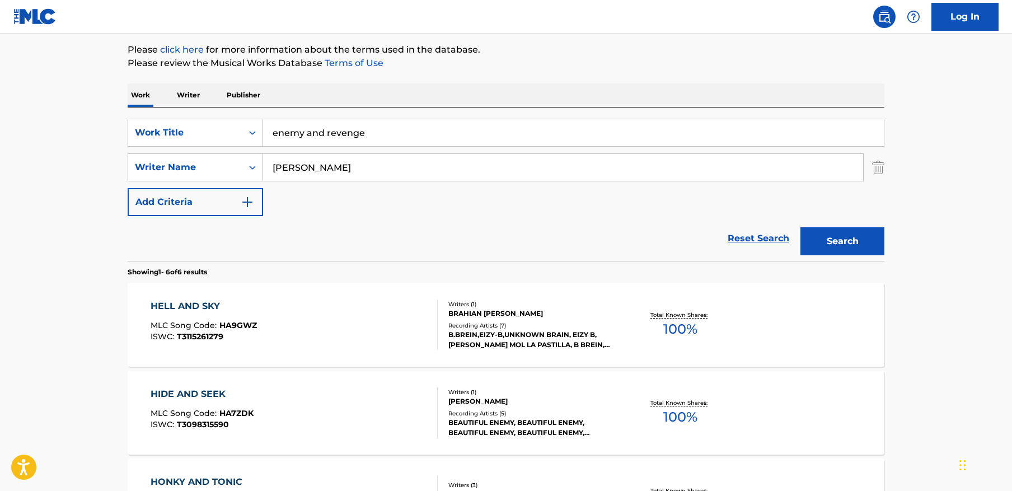
click at [881, 168] on img "Search Form" at bounding box center [878, 167] width 12 height 28
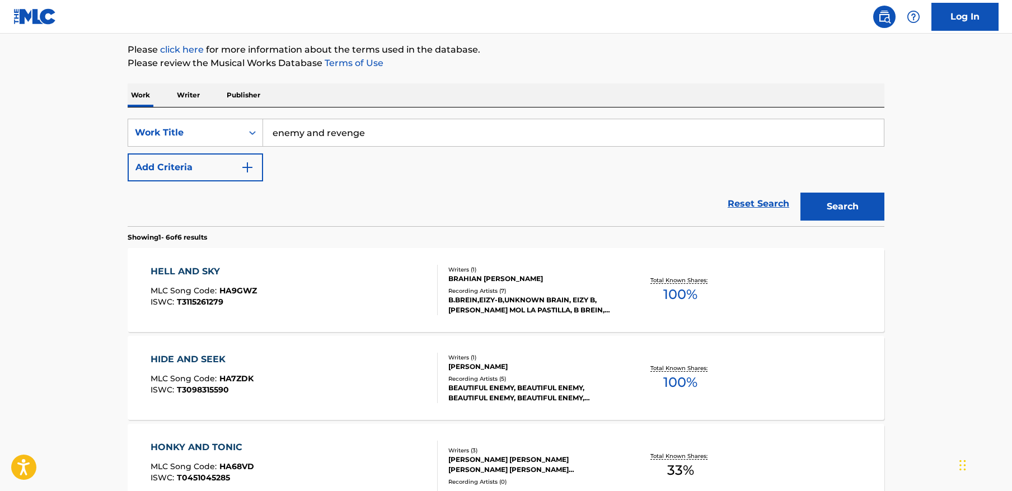
click at [855, 213] on button "Search" at bounding box center [842, 206] width 84 height 28
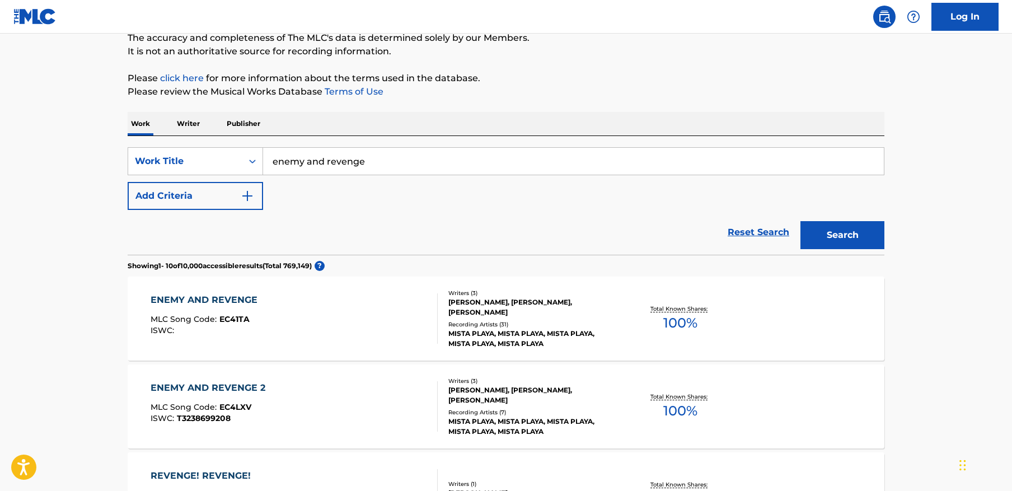
scroll to position [258, 0]
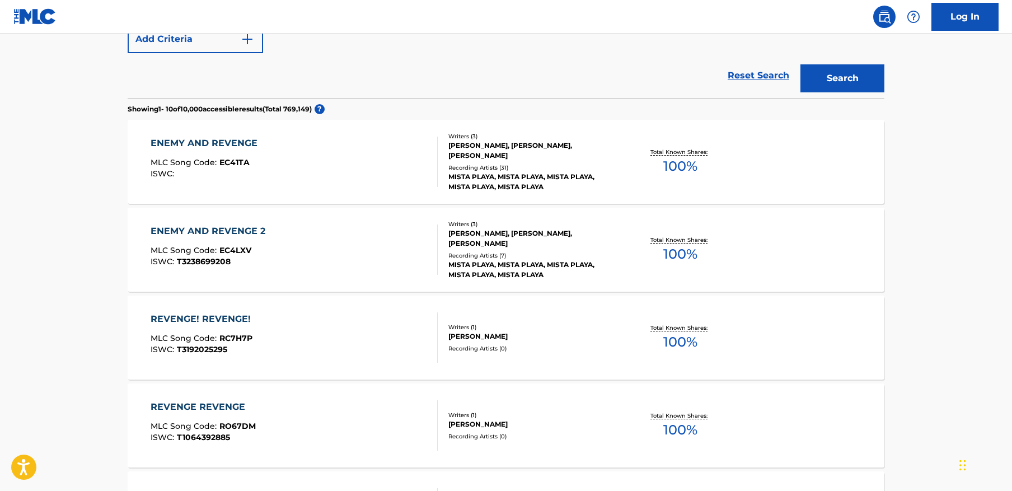
click at [308, 151] on div "ENEMY AND REVENGE MLC Song Code : EC41TA ISWC :" at bounding box center [295, 162] width 288 height 50
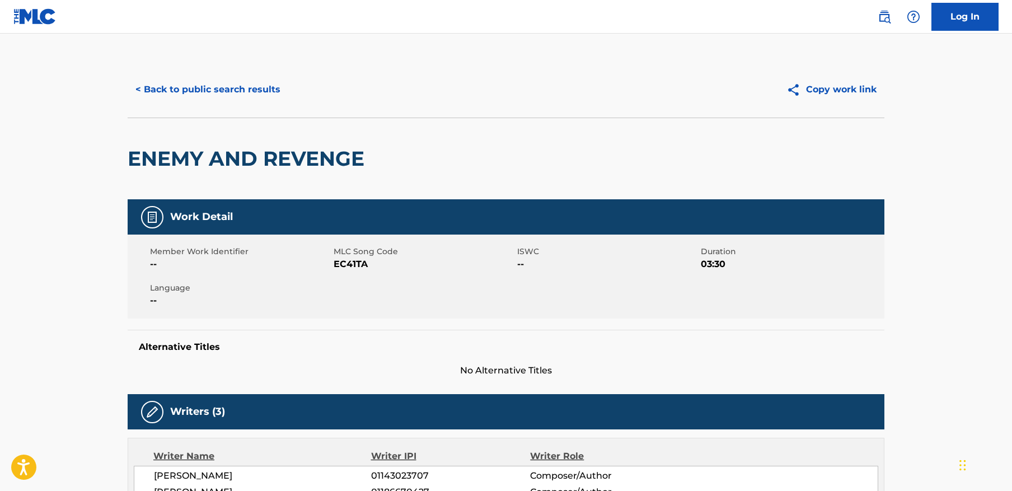
click at [198, 83] on button "< Back to public search results" at bounding box center [208, 90] width 161 height 28
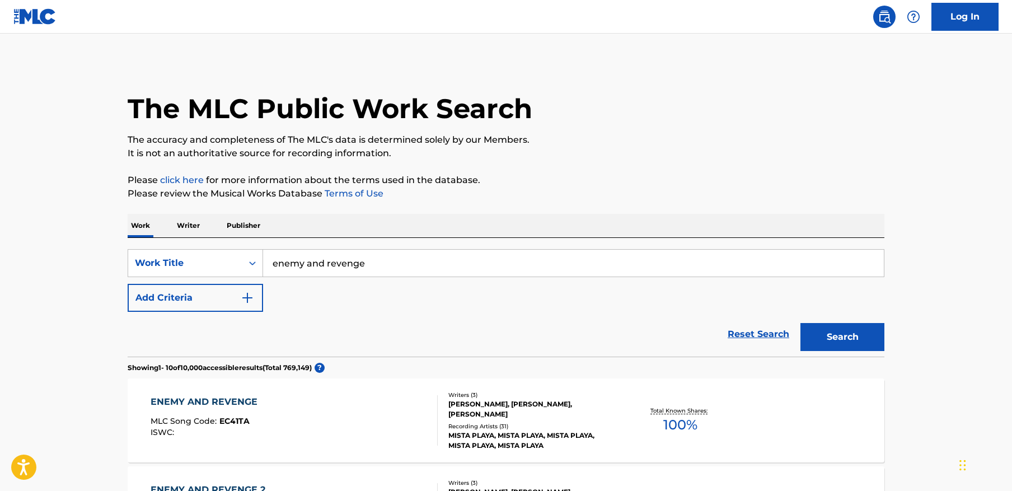
click at [363, 257] on input "enemy and revenge" at bounding box center [573, 263] width 621 height 27
paste input "Funk Secreto"
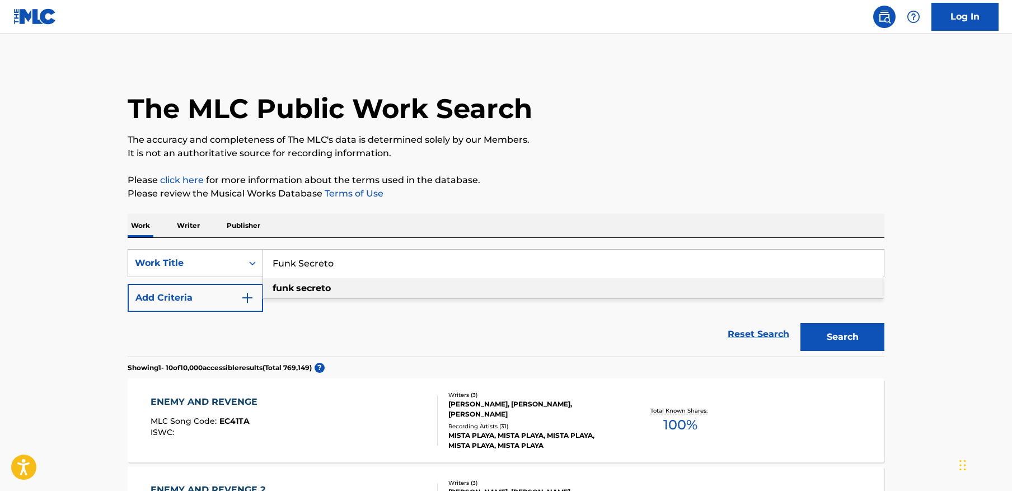
type input "Funk Secreto"
click at [872, 342] on button "Search" at bounding box center [842, 337] width 84 height 28
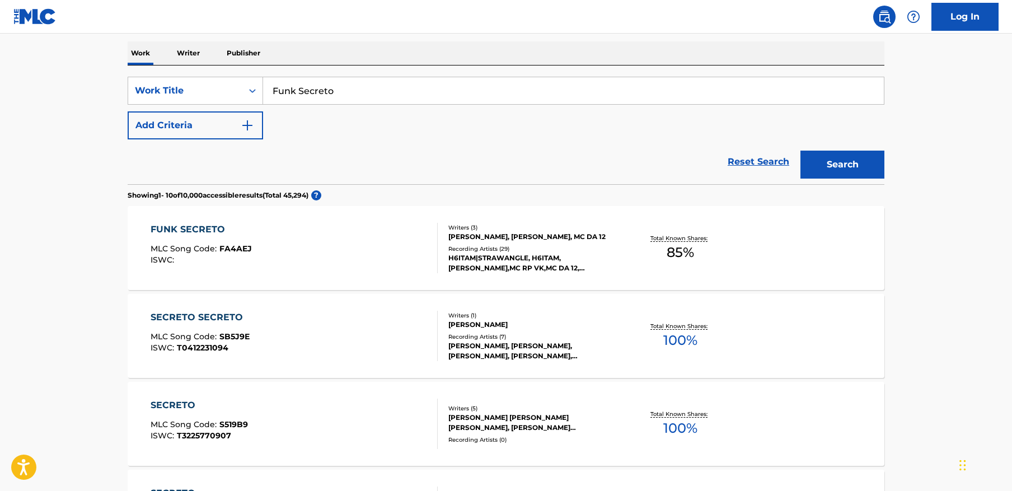
scroll to position [173, 0]
click at [296, 254] on div "FUNK SECRETO MLC Song Code : FA4AEJ ISWC :" at bounding box center [295, 247] width 288 height 50
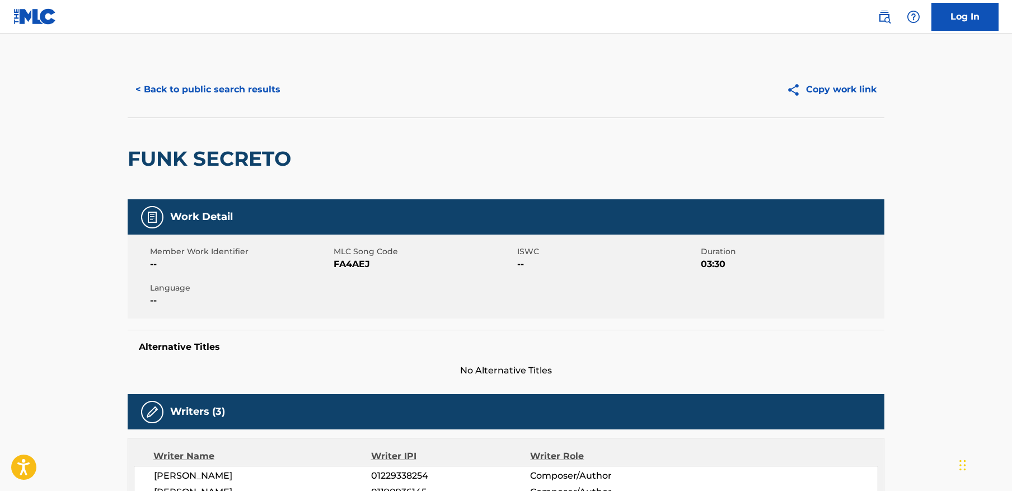
click at [225, 87] on button "< Back to public search results" at bounding box center [208, 90] width 161 height 28
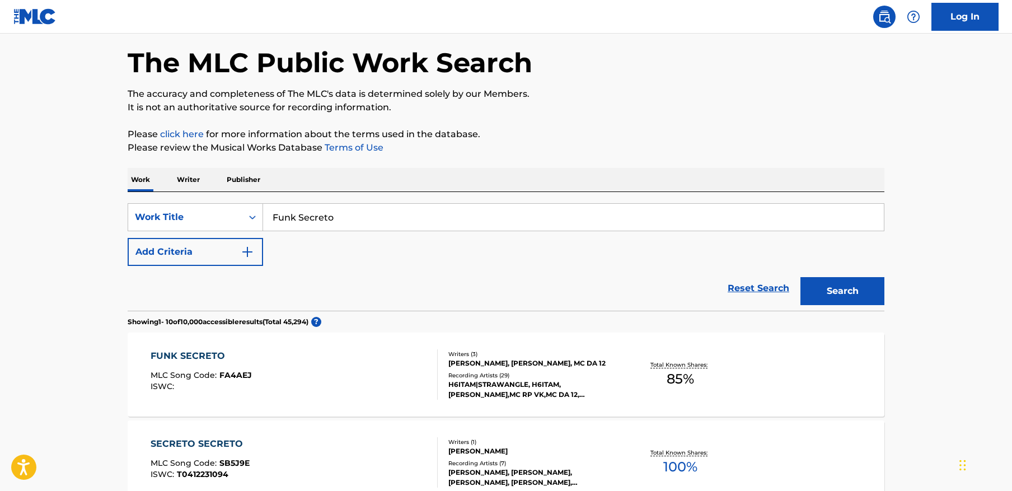
scroll to position [41, 0]
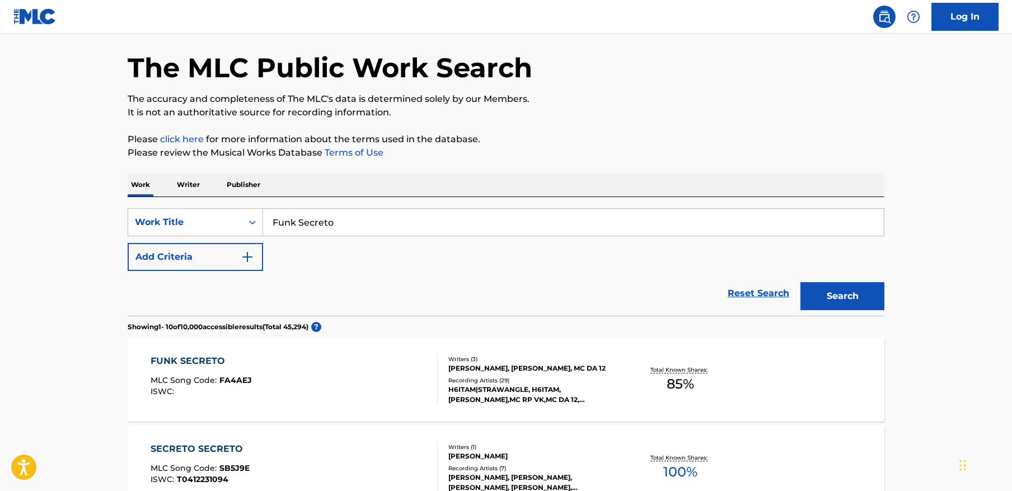
click at [370, 228] on input "Funk Secreto" at bounding box center [573, 222] width 621 height 27
paste input "Paradigma"
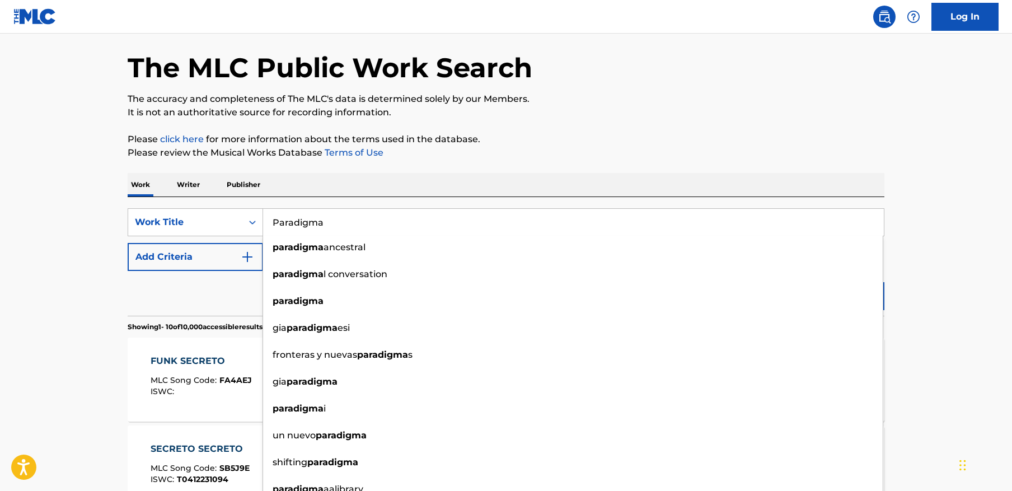
type input "Paradigma"
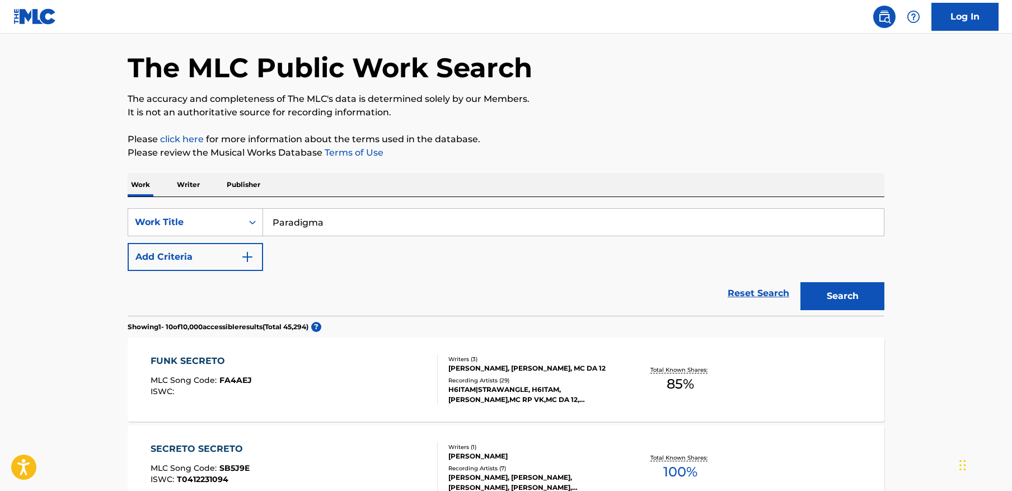
click at [862, 292] on button "Search" at bounding box center [842, 296] width 84 height 28
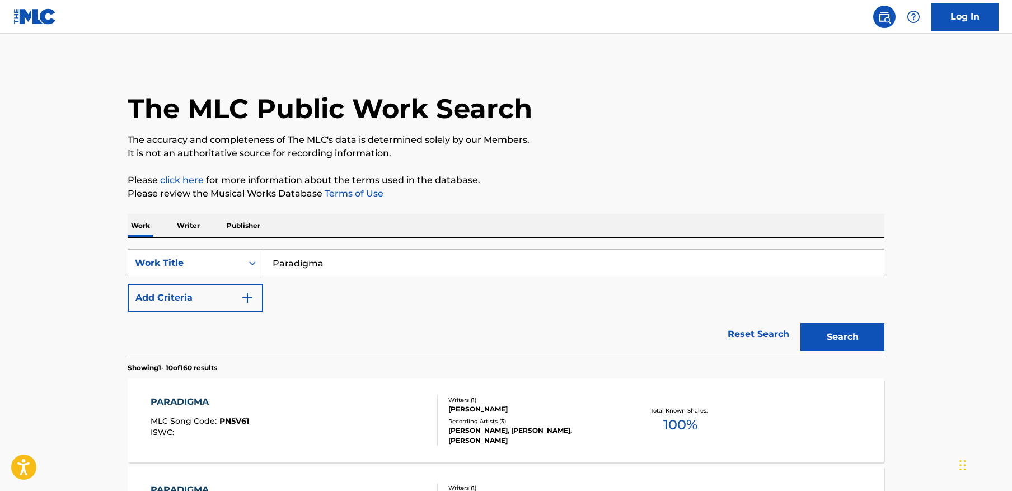
click at [244, 302] on img "Search Form" at bounding box center [247, 297] width 13 height 13
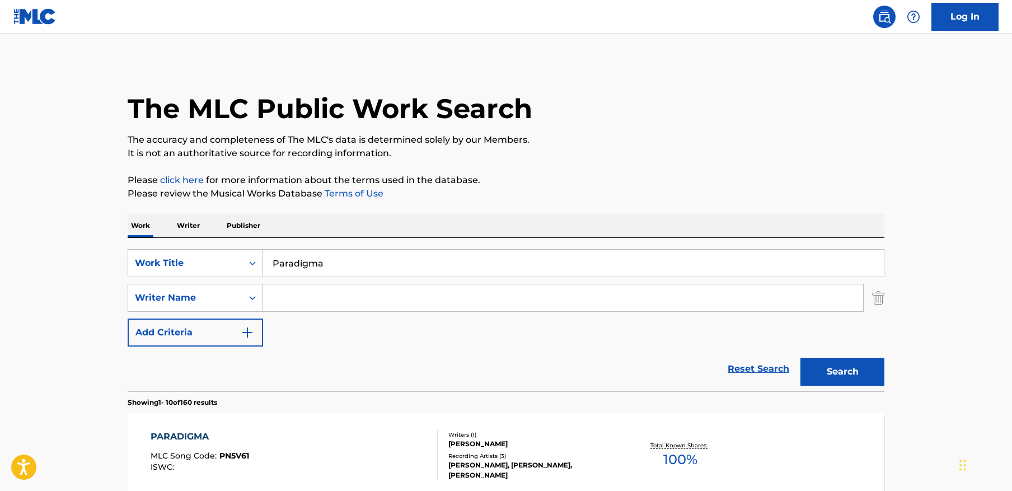
click at [310, 294] on input "Search Form" at bounding box center [563, 297] width 600 height 27
paste input "[PERSON_NAME]"
type input "[PERSON_NAME]"
click at [800, 358] on button "Search" at bounding box center [842, 372] width 84 height 28
click at [404, 349] on div "Reset Search Search" at bounding box center [506, 368] width 756 height 45
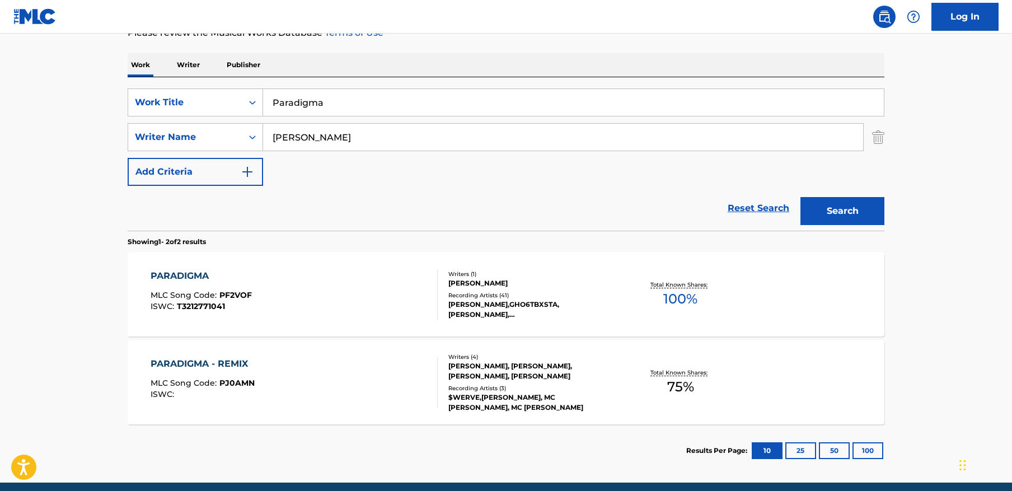
scroll to position [206, 0]
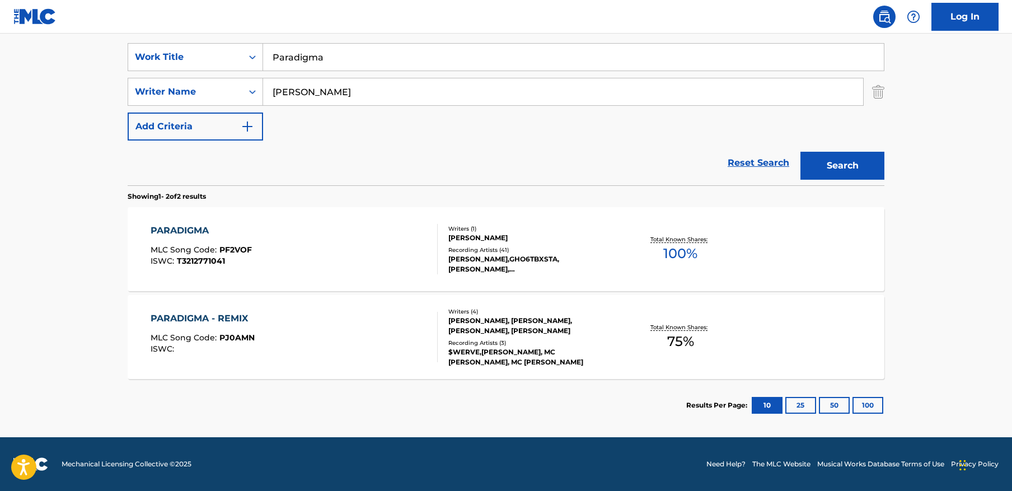
click at [342, 255] on div "PARADIGMA MLC Song Code : PF2VOF ISWC : T3212771041" at bounding box center [295, 249] width 288 height 50
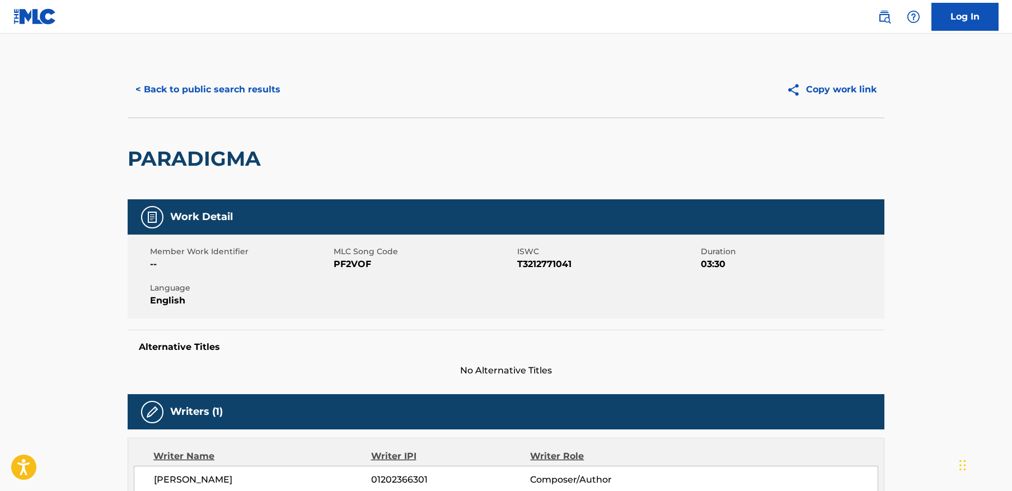
click at [213, 84] on button "< Back to public search results" at bounding box center [208, 90] width 161 height 28
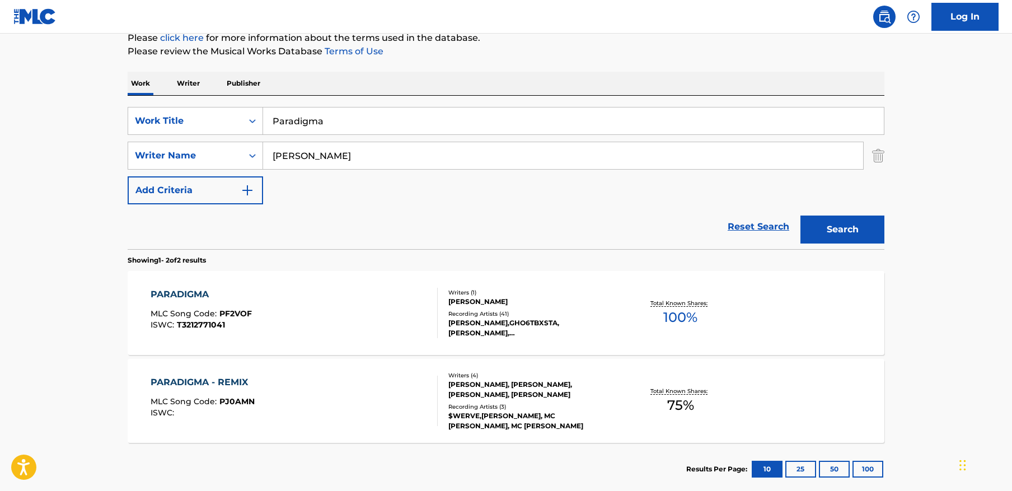
click at [446, 130] on input "Paradigma" at bounding box center [573, 120] width 621 height 27
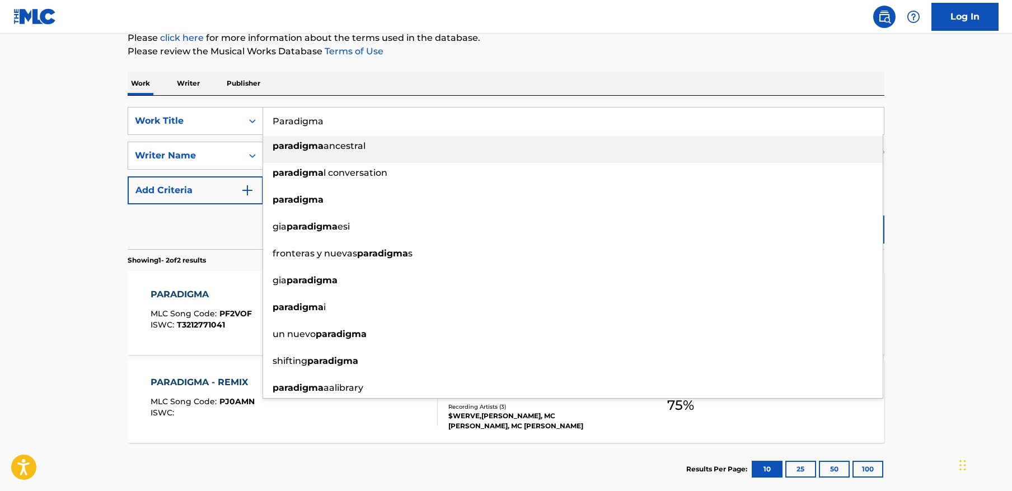
click at [449, 122] on input "Paradigma" at bounding box center [573, 120] width 621 height 27
paste input "DARK RAVE"
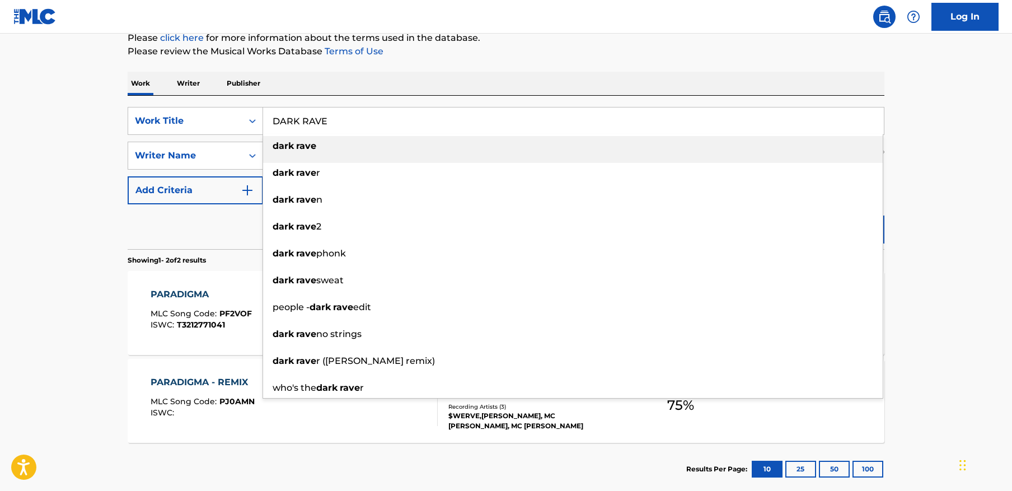
type input "DARK RAVE"
drag, startPoint x: 909, startPoint y: 122, endPoint x: 890, endPoint y: 133, distance: 22.1
click at [909, 123] on main "The MLC Public Work Search The accuracy and completeness of The MLC's data is d…" at bounding box center [506, 195] width 1012 height 609
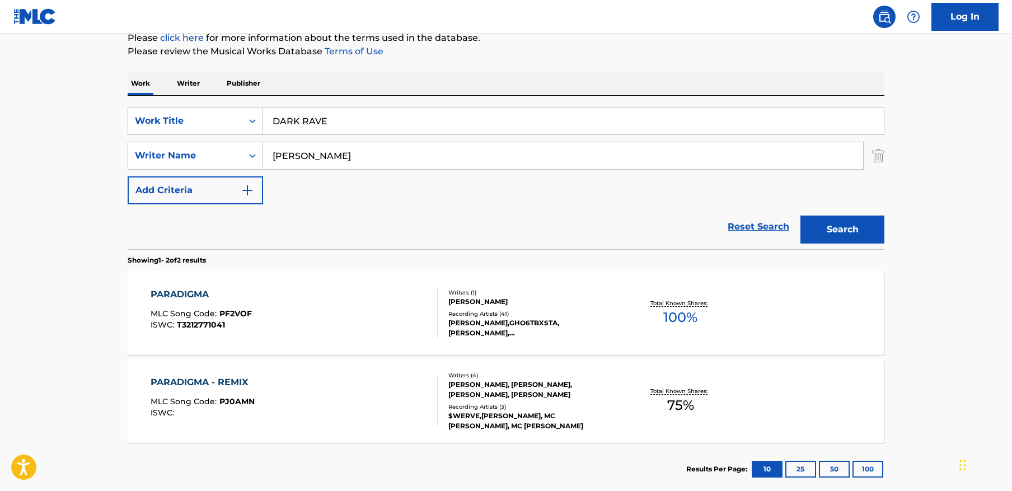
click at [613, 172] on div "SearchWithCriteriacbf072a0-59f9-4ba3-b35b-a703186f6c71 Work Title DARK RAVE Sea…" at bounding box center [506, 155] width 756 height 97
click at [622, 156] on input "[PERSON_NAME]" at bounding box center [563, 155] width 600 height 27
click at [800, 215] on button "Search" at bounding box center [842, 229] width 84 height 28
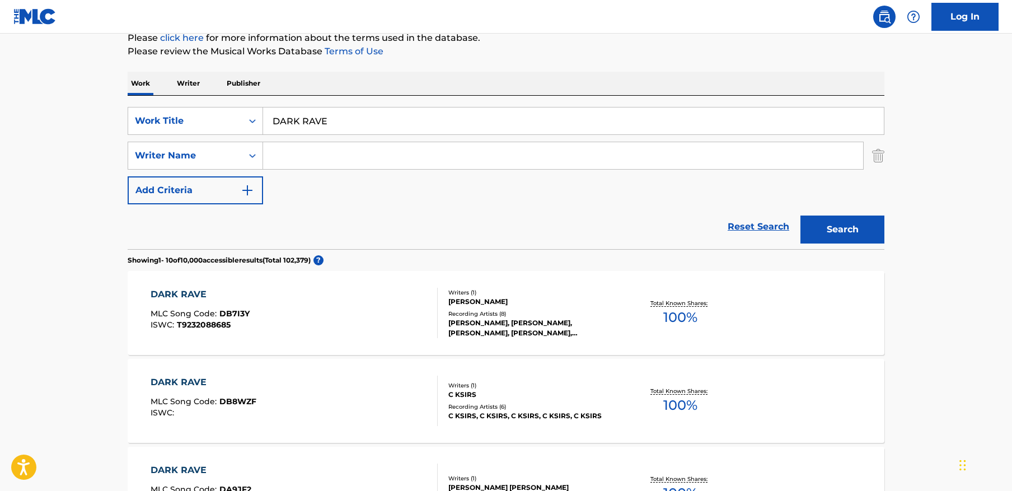
click at [394, 149] on input "Search Form" at bounding box center [563, 155] width 600 height 27
paste input "[PERSON_NAME]"
type input "[PERSON_NAME]"
click at [800, 215] on button "Search" at bounding box center [842, 229] width 84 height 28
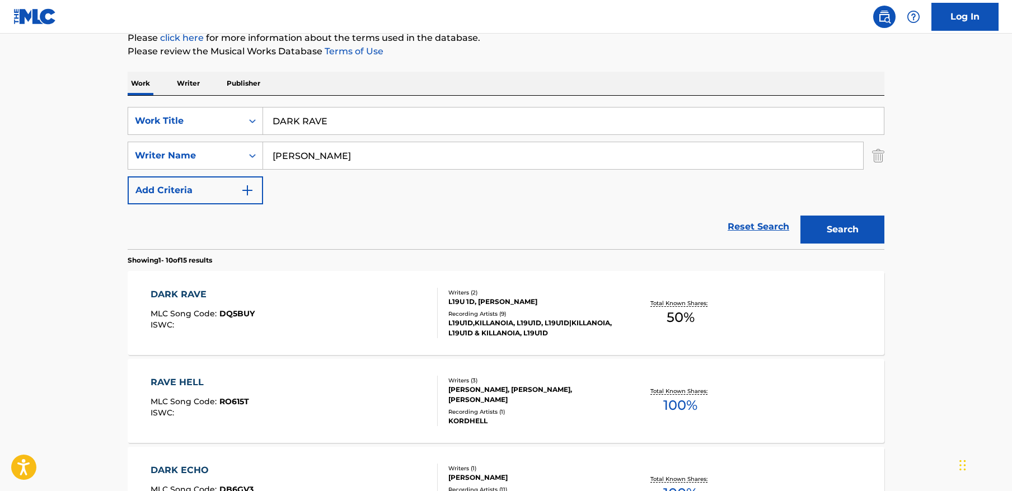
click at [800, 215] on button "Search" at bounding box center [842, 229] width 84 height 28
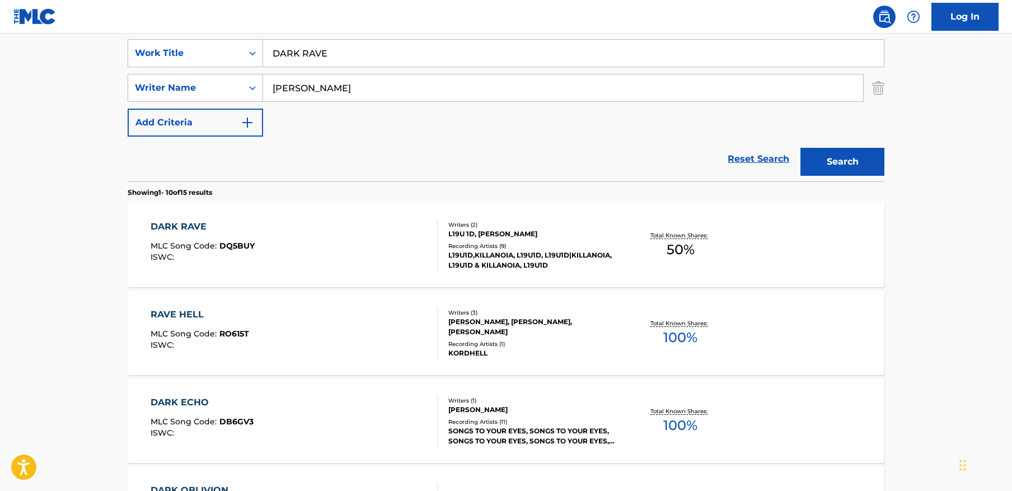
scroll to position [227, 0]
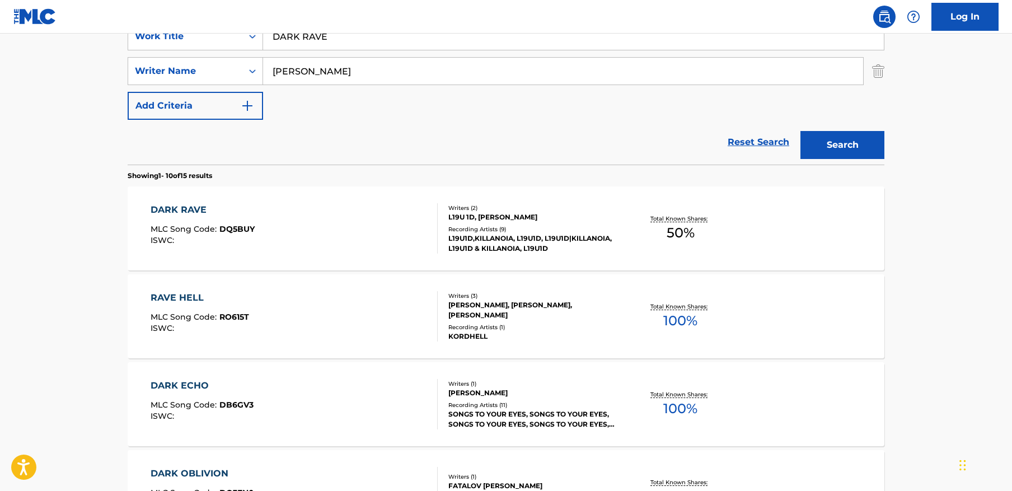
click at [344, 217] on div "DARK RAVE MLC Song Code : DQ5BUY ISWC :" at bounding box center [295, 228] width 288 height 50
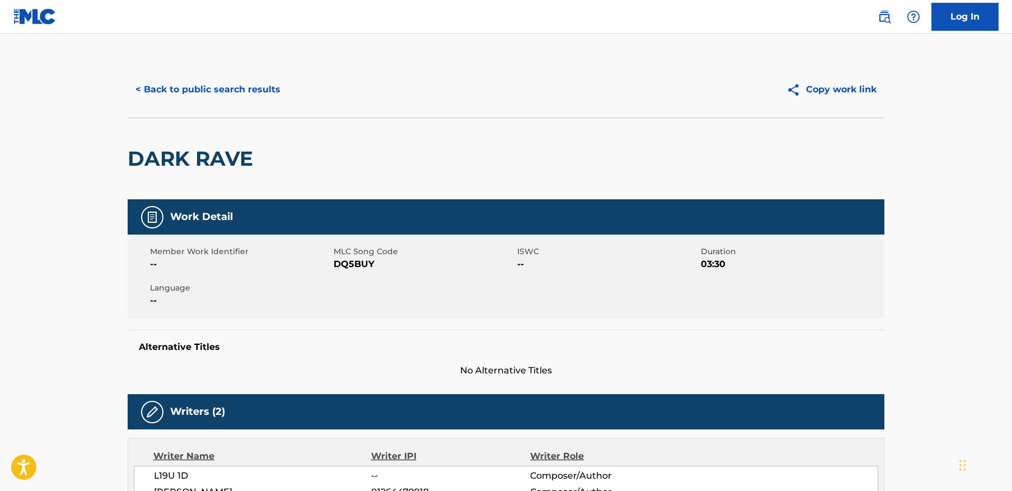
click at [262, 86] on button "< Back to public search results" at bounding box center [208, 90] width 161 height 28
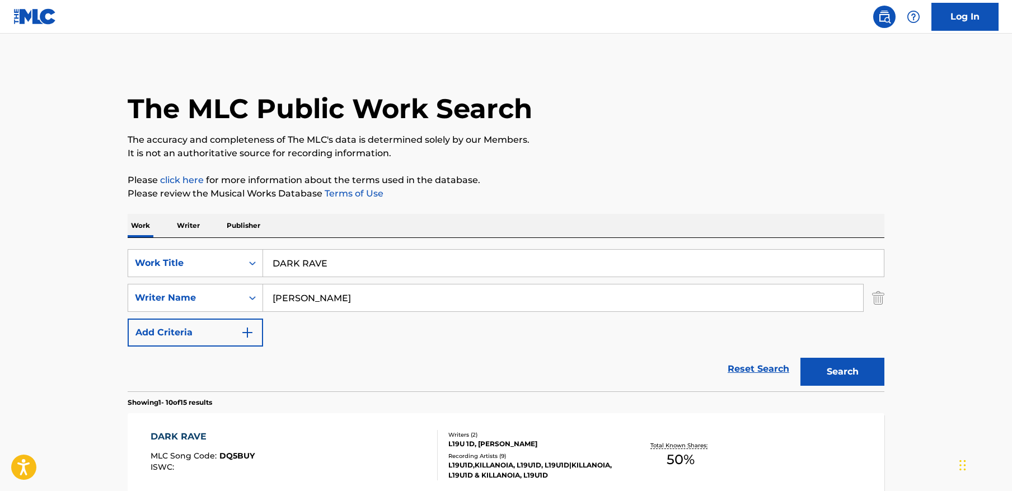
scroll to position [227, 0]
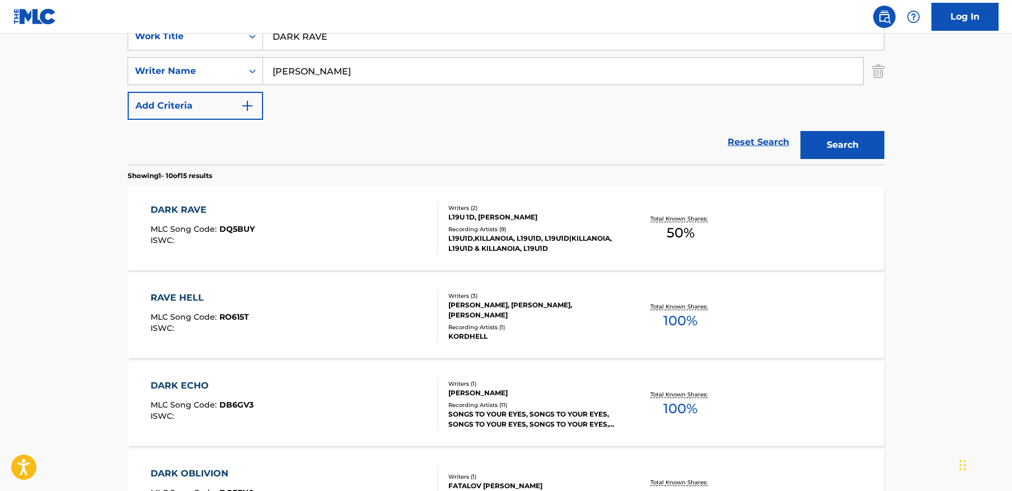
click at [364, 50] on div "SearchWithCriteriacbf072a0-59f9-4ba3-b35b-a703186f6c71 Work Title DARK RAVE Sea…" at bounding box center [506, 70] width 756 height 97
click at [365, 45] on input "DARK RAVE" at bounding box center [573, 36] width 621 height 27
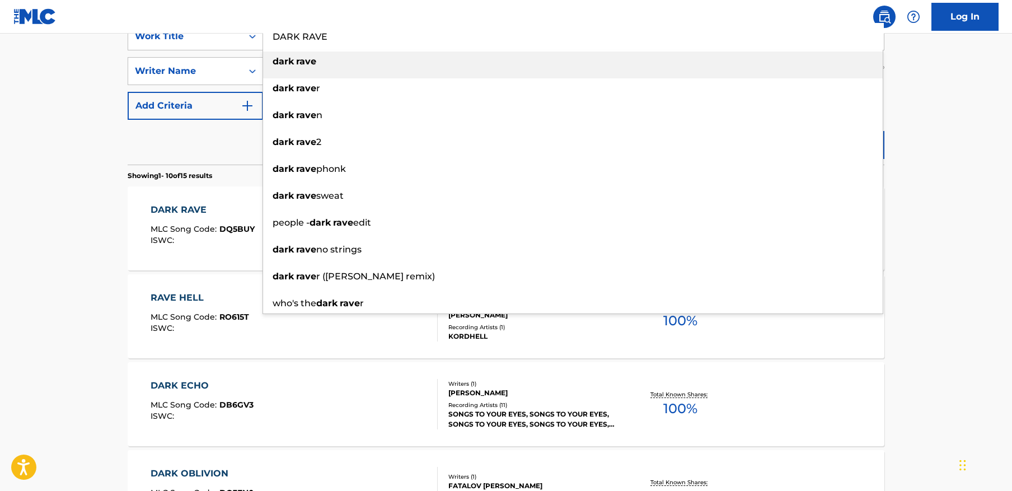
click at [365, 45] on input "DARK RAVE" at bounding box center [573, 36] width 621 height 27
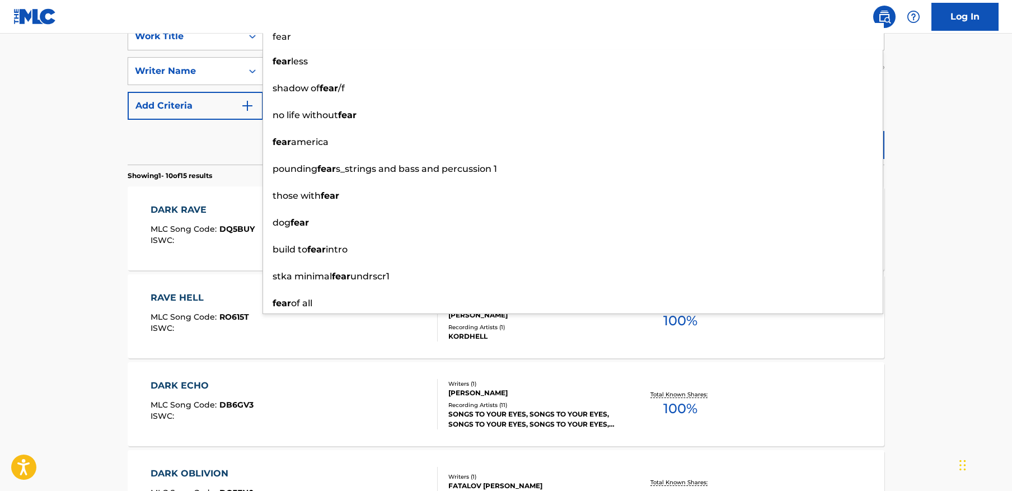
type input "fear"
drag, startPoint x: 222, startPoint y: 159, endPoint x: 251, endPoint y: 145, distance: 32.3
click at [224, 158] on div "Reset Search Search" at bounding box center [506, 142] width 756 height 45
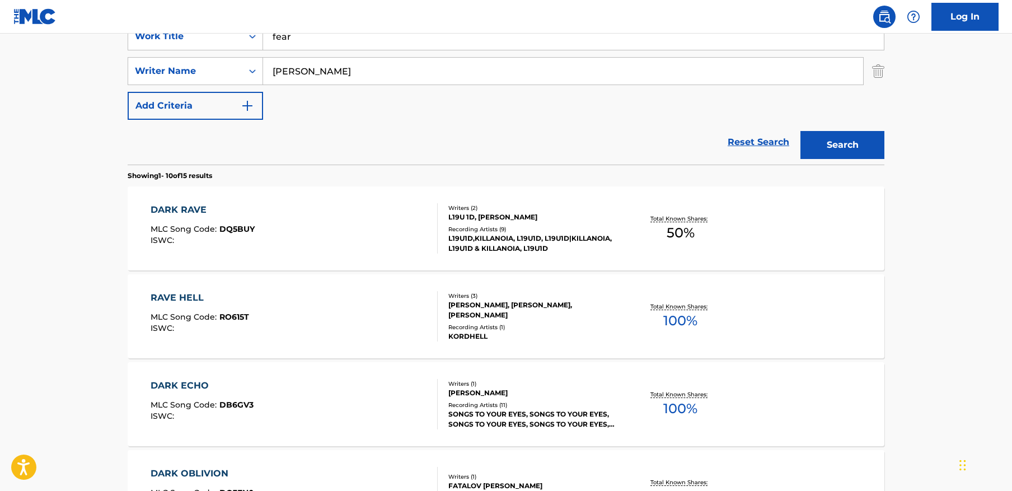
click at [375, 63] on input "[PERSON_NAME]" at bounding box center [563, 71] width 600 height 27
click at [373, 67] on input "[PERSON_NAME]" at bounding box center [563, 71] width 600 height 27
paste input "[PERSON_NAME]"
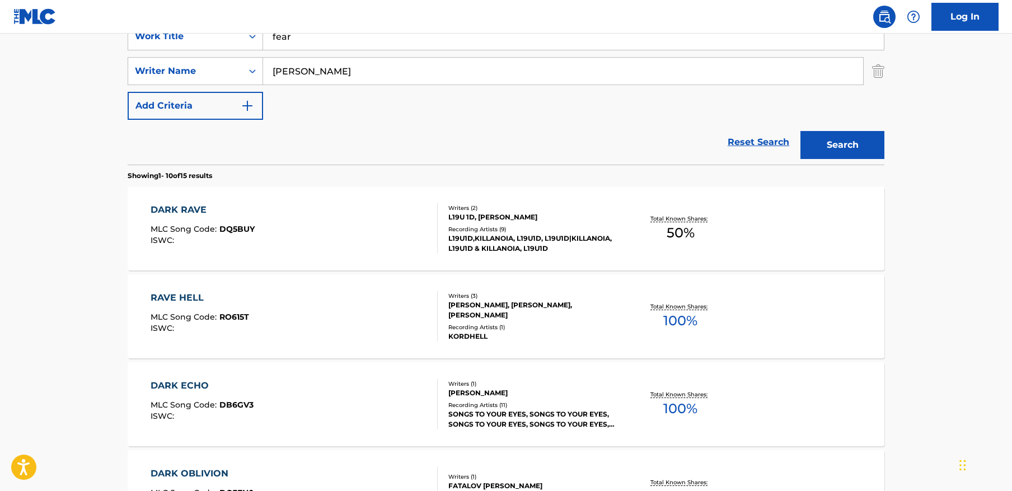
type input "[PERSON_NAME]"
click at [800, 131] on button "Search" at bounding box center [842, 145] width 84 height 28
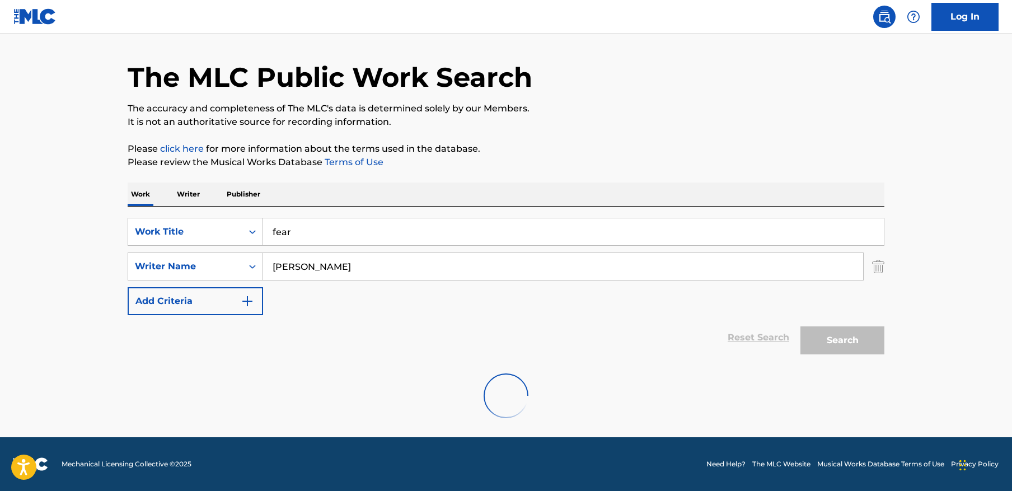
scroll to position [118, 0]
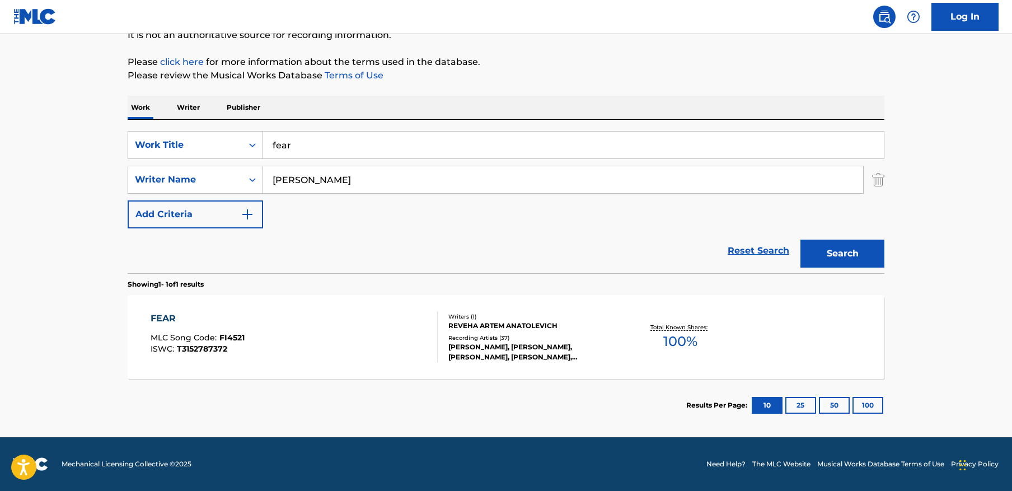
click at [312, 330] on div "FEAR MLC Song Code : FI4521 ISWC : T3152787372" at bounding box center [295, 337] width 288 height 50
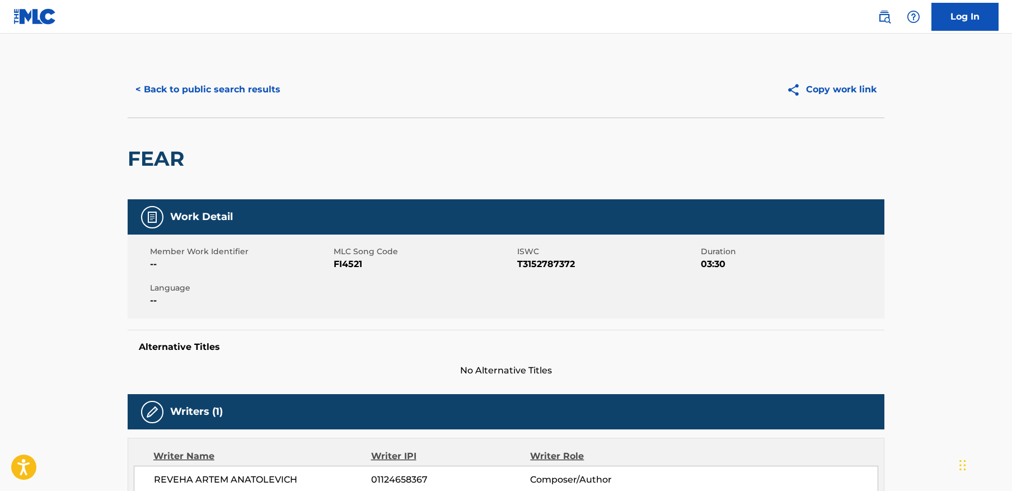
click at [231, 99] on button "< Back to public search results" at bounding box center [208, 90] width 161 height 28
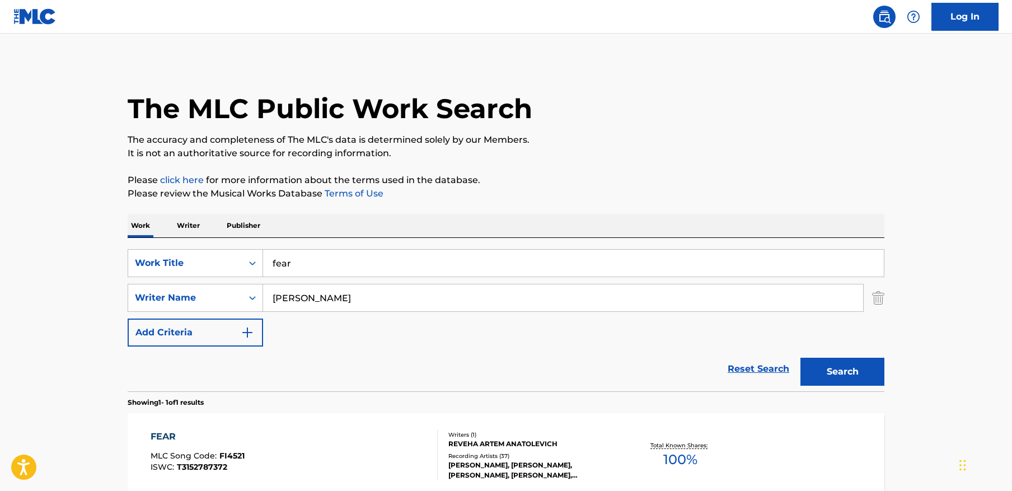
scroll to position [54, 0]
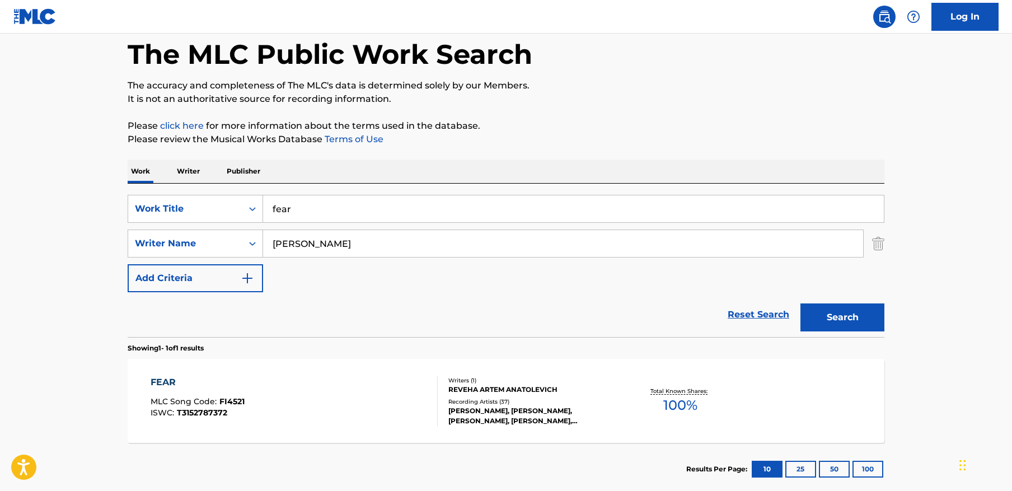
click at [403, 208] on input "fear" at bounding box center [573, 208] width 621 height 27
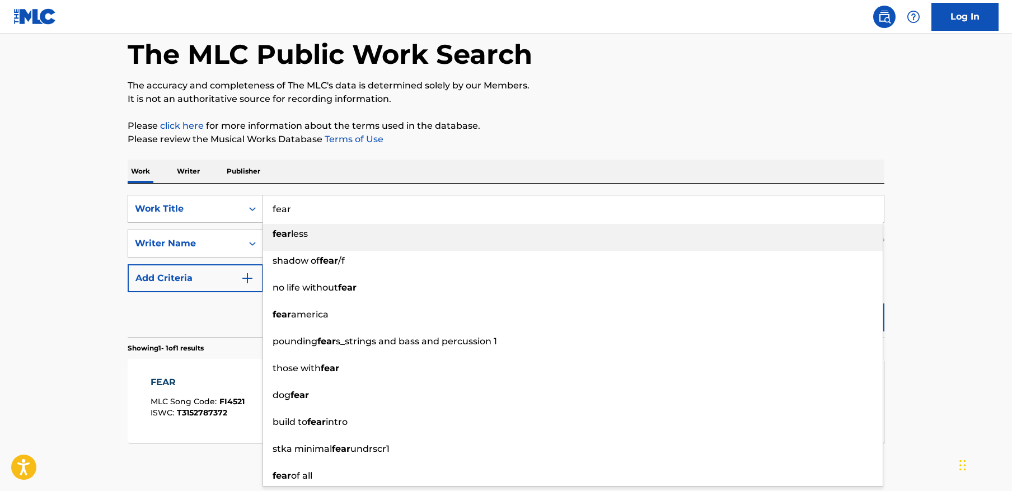
click at [403, 208] on input "fear" at bounding box center [573, 208] width 621 height 27
paste input "Supplier!"
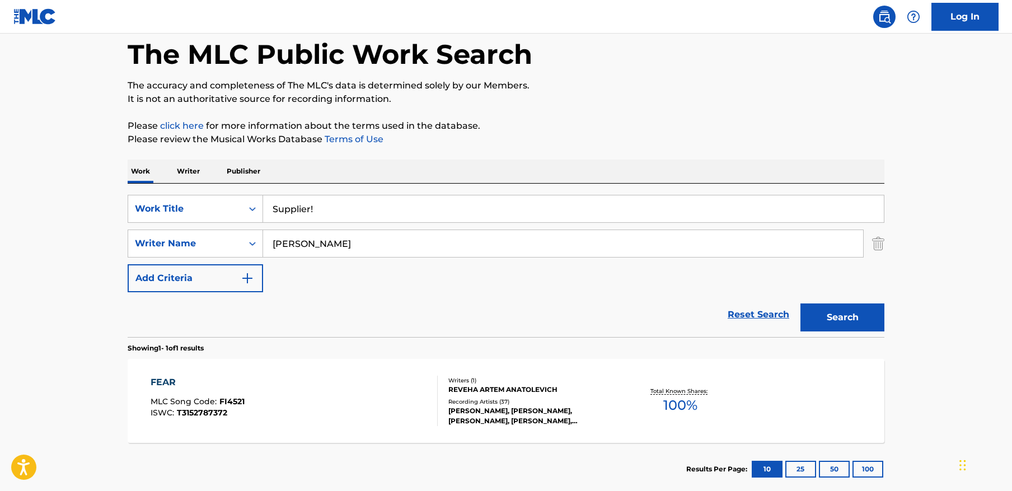
type input "Supplier!"
click at [932, 186] on main "The MLC Public Work Search The accuracy and completeness of The MLC's data is d…" at bounding box center [506, 239] width 1012 height 521
click at [360, 238] on input "[PERSON_NAME]" at bounding box center [563, 243] width 600 height 27
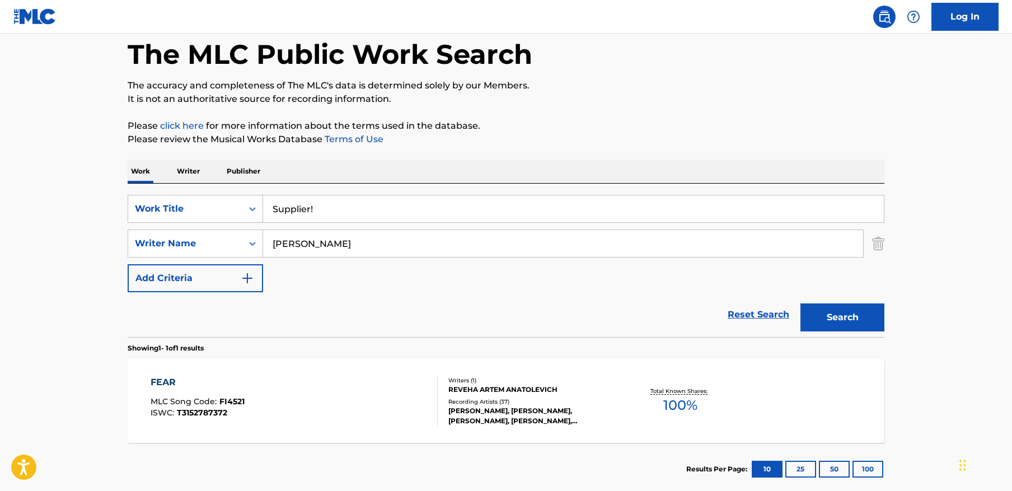
paste input "[PERSON_NAME]"
type input "[PERSON_NAME]"
click at [800, 303] on button "Search" at bounding box center [842, 317] width 84 height 28
click at [313, 209] on input "Supplier!" at bounding box center [573, 208] width 621 height 27
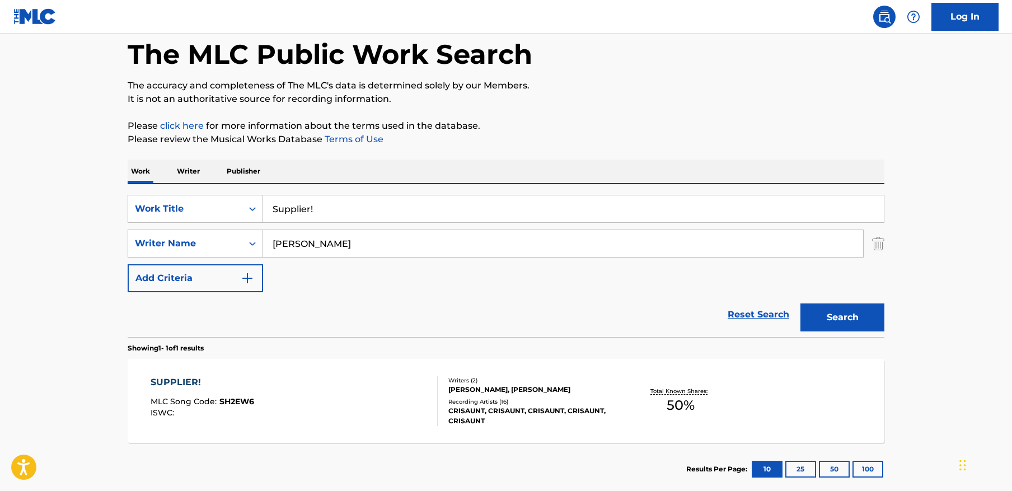
click at [313, 209] on input "Supplier!" at bounding box center [573, 208] width 621 height 27
click at [251, 398] on span "SH2EW6" at bounding box center [236, 401] width 35 height 10
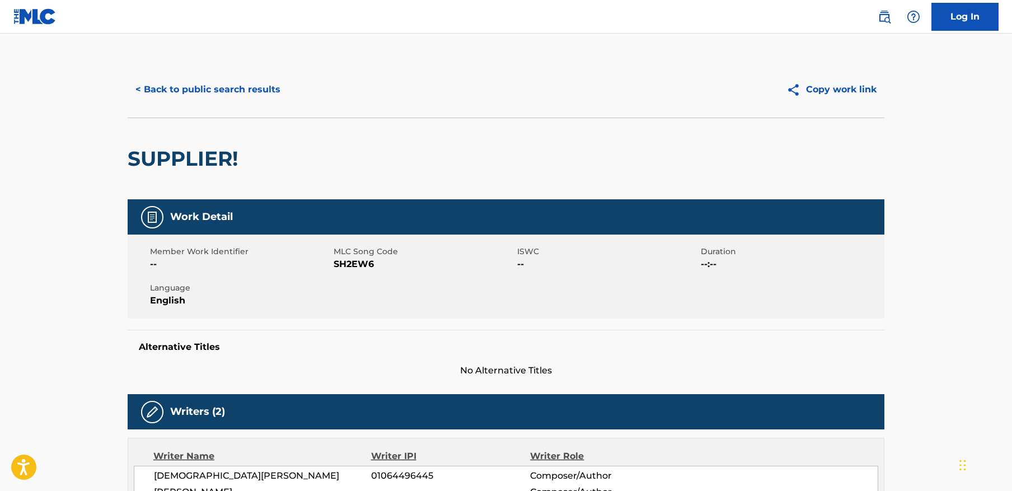
click at [354, 264] on span "SH2EW6" at bounding box center [423, 263] width 181 height 13
copy span "SH2EW6"
click at [258, 88] on button "< Back to public search results" at bounding box center [208, 90] width 161 height 28
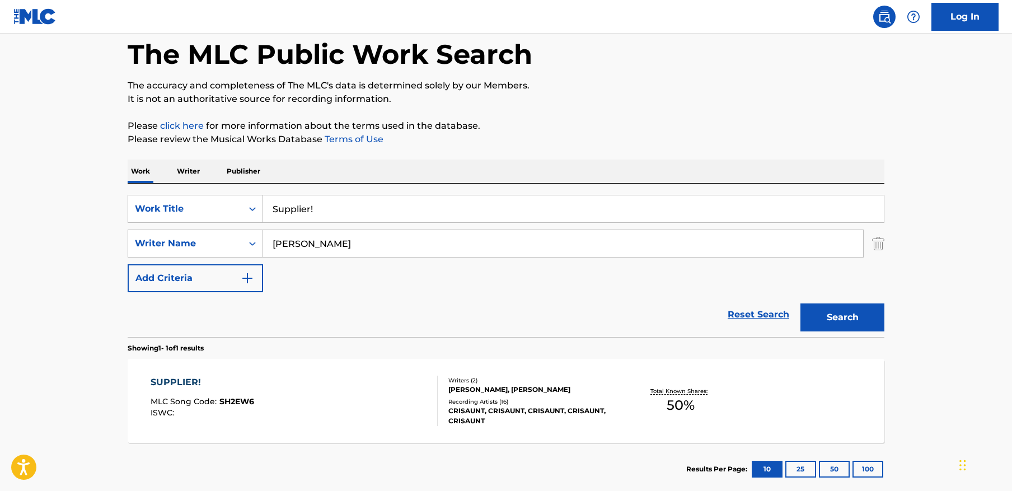
click at [366, 206] on input "Supplier!" at bounding box center [573, 208] width 621 height 27
paste input "I Hate You I Love You"
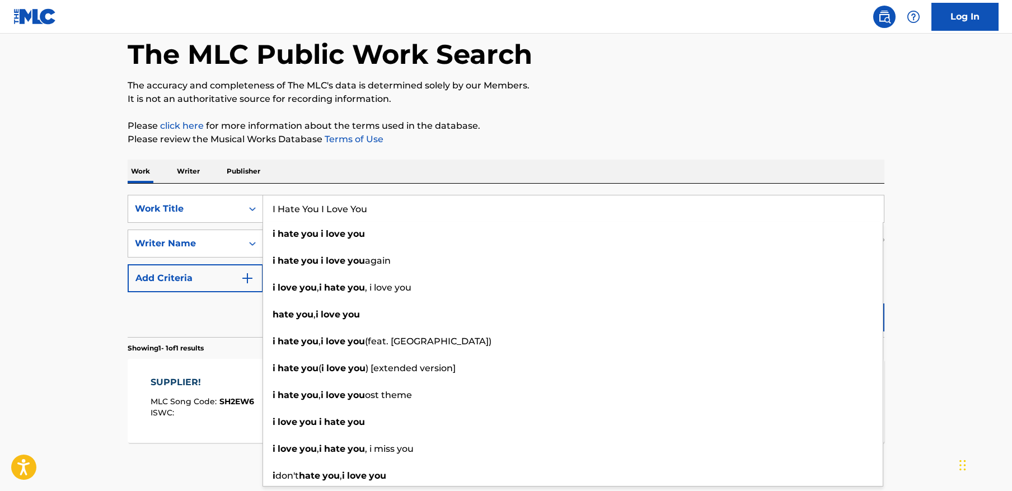
type input "I Hate You I Love You"
click at [913, 227] on main "The MLC Public Work Search The accuracy and completeness of The MLC's data is d…" at bounding box center [506, 239] width 1012 height 521
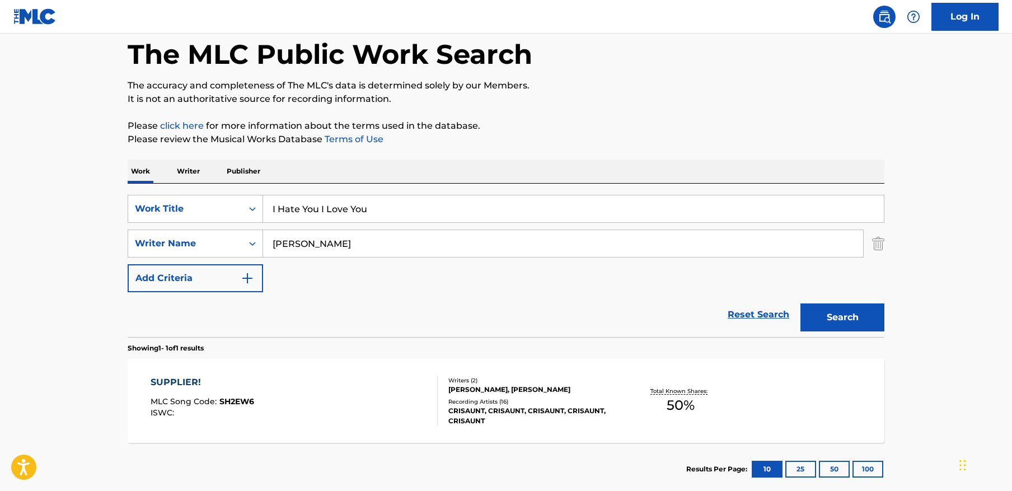
click at [861, 248] on input "[PERSON_NAME]" at bounding box center [563, 243] width 600 height 27
click at [880, 243] on img "Search Form" at bounding box center [878, 243] width 12 height 28
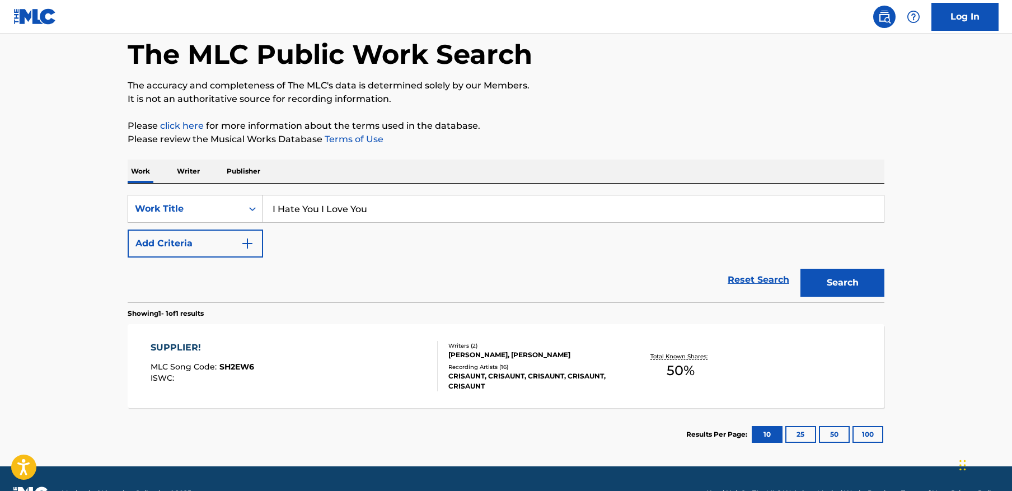
click at [861, 284] on button "Search" at bounding box center [842, 283] width 84 height 28
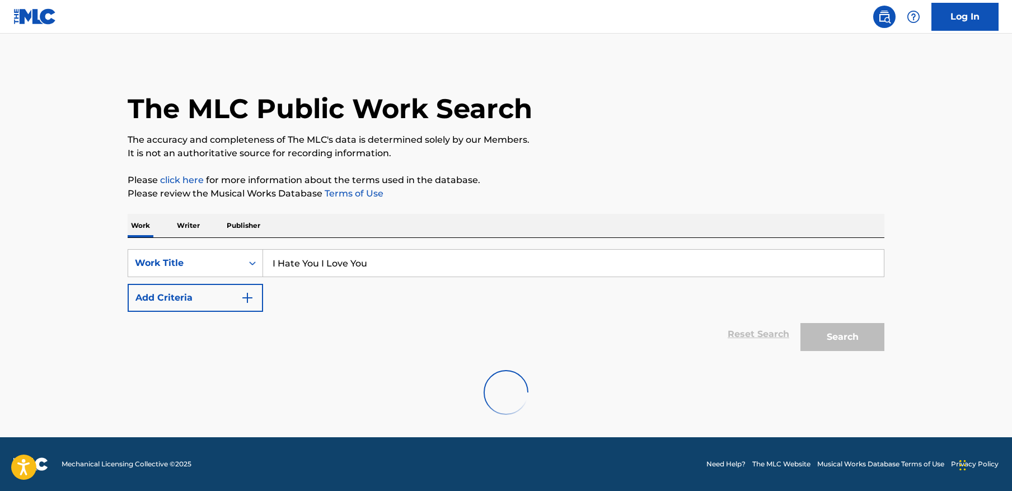
scroll to position [0, 0]
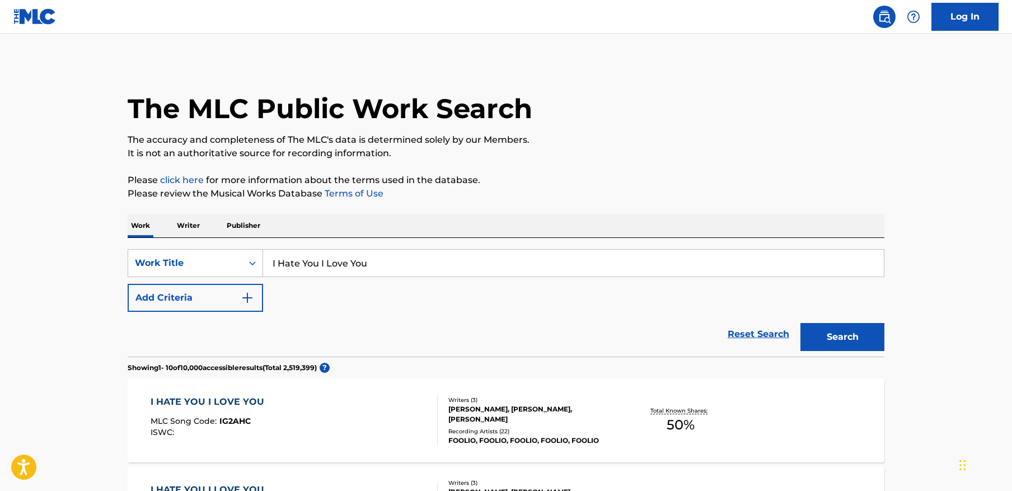
click at [242, 295] on img "Search Form" at bounding box center [247, 297] width 13 height 13
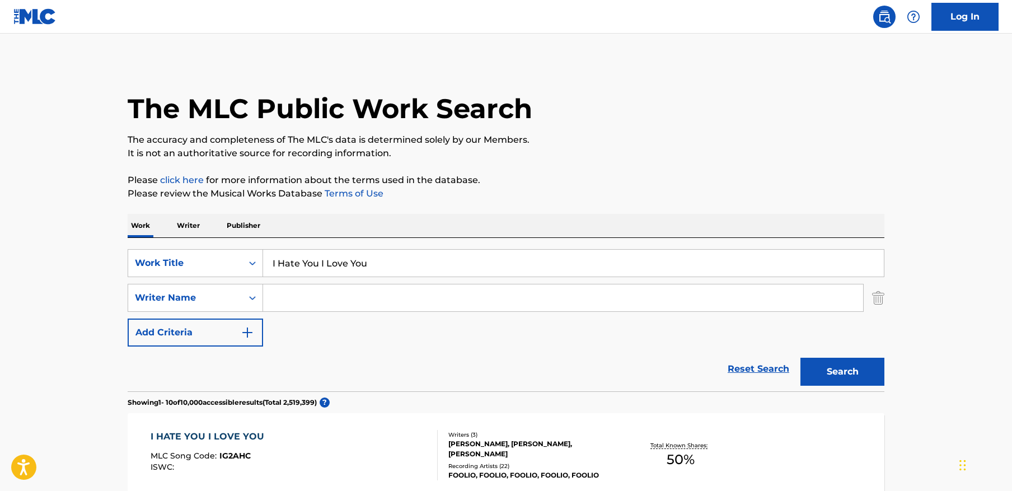
click at [307, 295] on input "Search Form" at bounding box center [563, 297] width 600 height 27
paste input "[PERSON_NAME]"
type input "[PERSON_NAME]"
click at [386, 277] on div "SearchWithCriteriacbf072a0-59f9-4ba3-b35b-a703186f6c71 Work Title I Hate You I …" at bounding box center [506, 297] width 756 height 97
click at [401, 260] on input "I Hate You I Love You" at bounding box center [573, 263] width 621 height 27
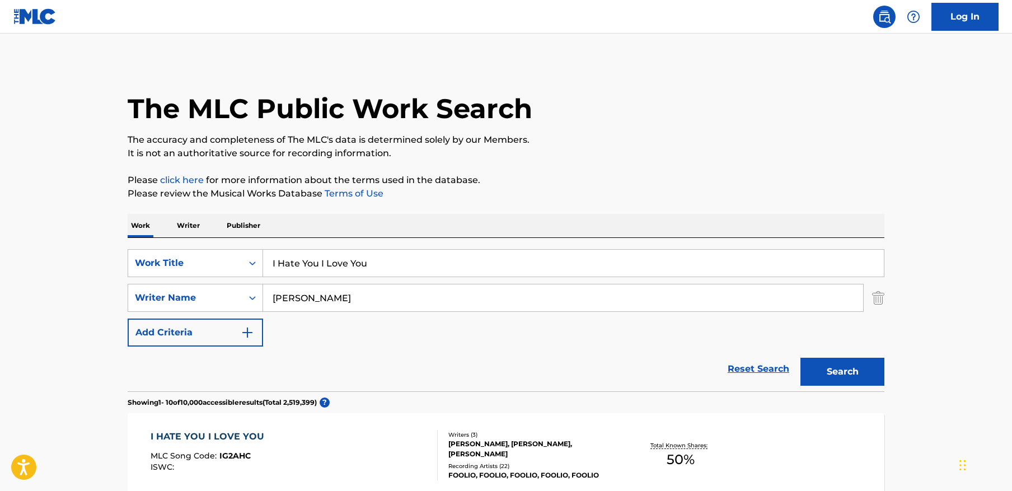
click at [401, 260] on input "I Hate You I Love You" at bounding box center [573, 263] width 621 height 27
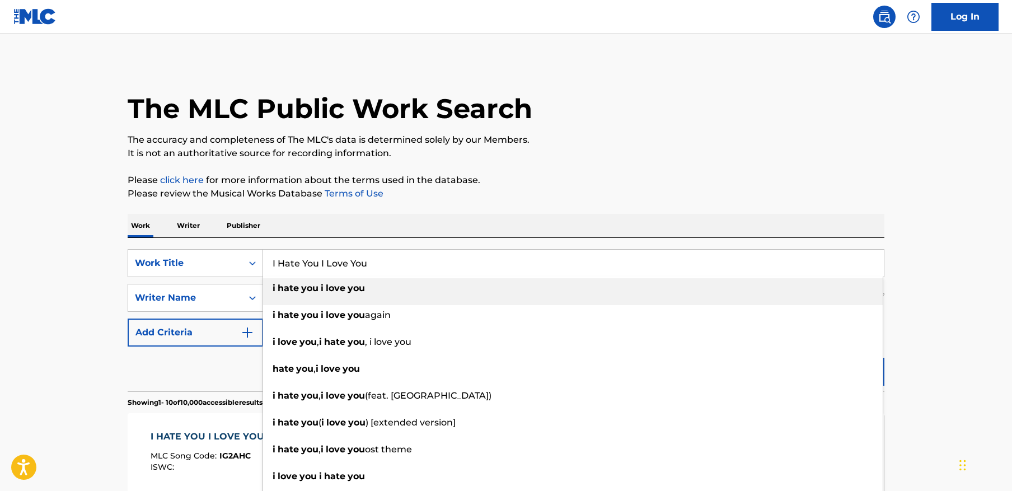
click at [401, 260] on input "I Hate You I Love You" at bounding box center [573, 263] width 621 height 27
paste input "i hate you i love y"
type input "i hate you i love you"
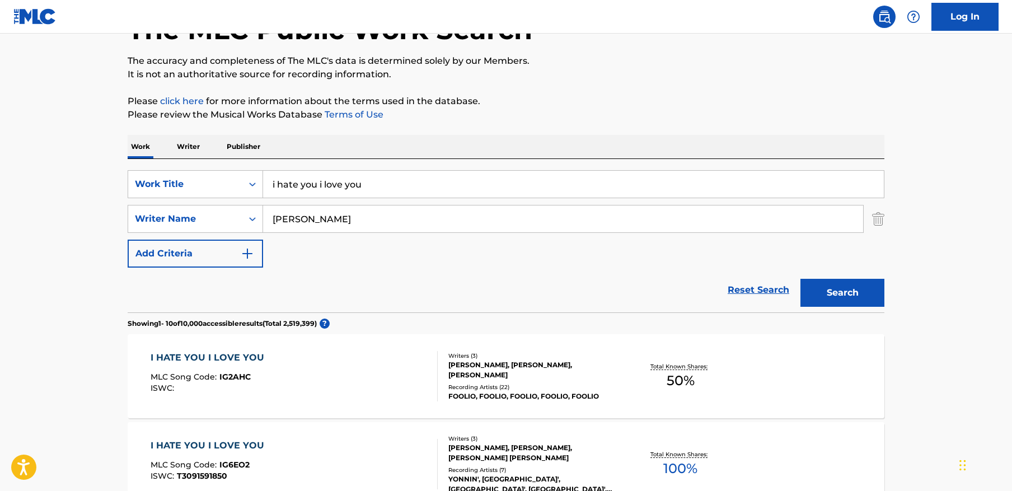
scroll to position [78, 0]
click at [858, 294] on button "Search" at bounding box center [842, 293] width 84 height 28
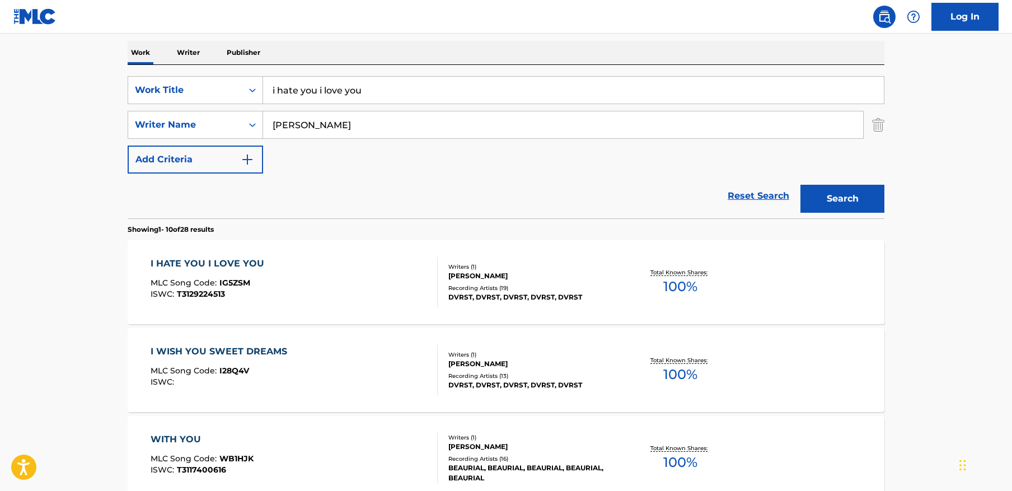
scroll to position [172, 0]
click at [357, 270] on div "I HATE YOU I LOVE YOU MLC Song Code : IG5ZSM ISWC : T3129224513" at bounding box center [295, 282] width 288 height 50
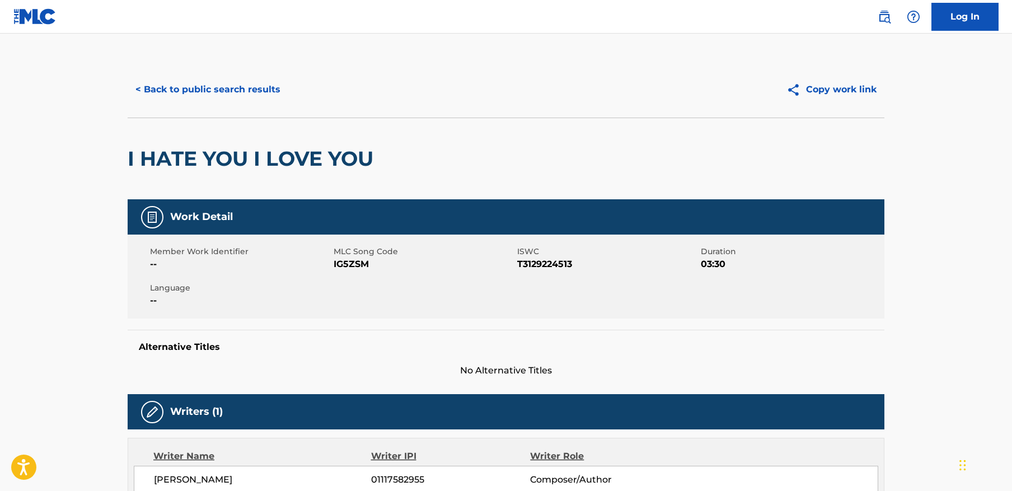
click at [296, 93] on div "< Back to public search results" at bounding box center [317, 90] width 378 height 28
drag, startPoint x: 266, startPoint y: 92, endPoint x: 272, endPoint y: 92, distance: 6.7
click at [266, 92] on button "< Back to public search results" at bounding box center [208, 90] width 161 height 28
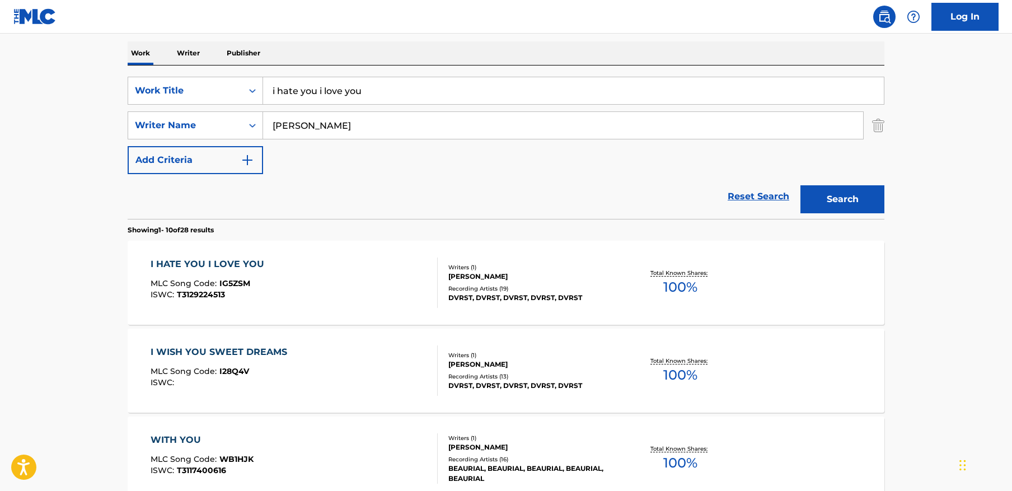
drag, startPoint x: 479, startPoint y: 86, endPoint x: 480, endPoint y: 93, distance: 7.9
click at [478, 88] on input "i hate you i love you" at bounding box center [573, 90] width 621 height 27
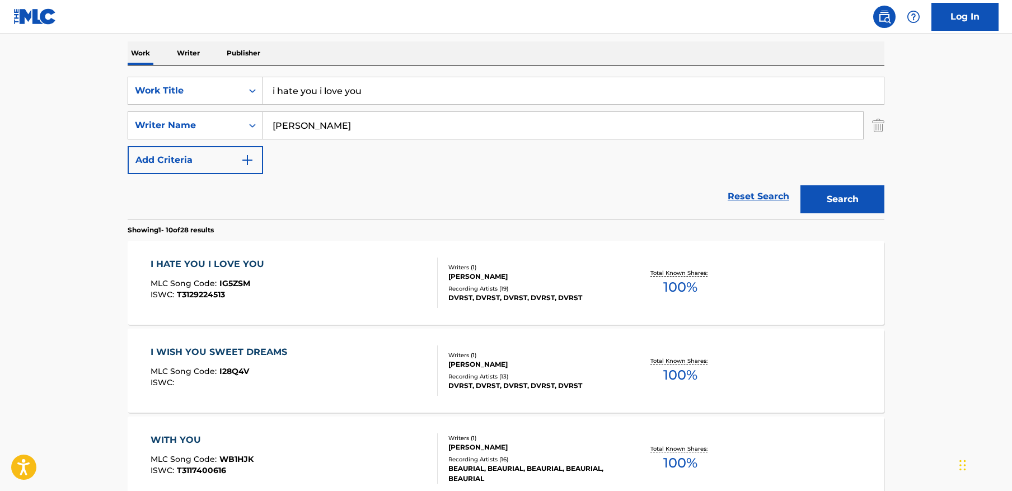
click at [622, 88] on input "i hate you i love you" at bounding box center [573, 90] width 621 height 27
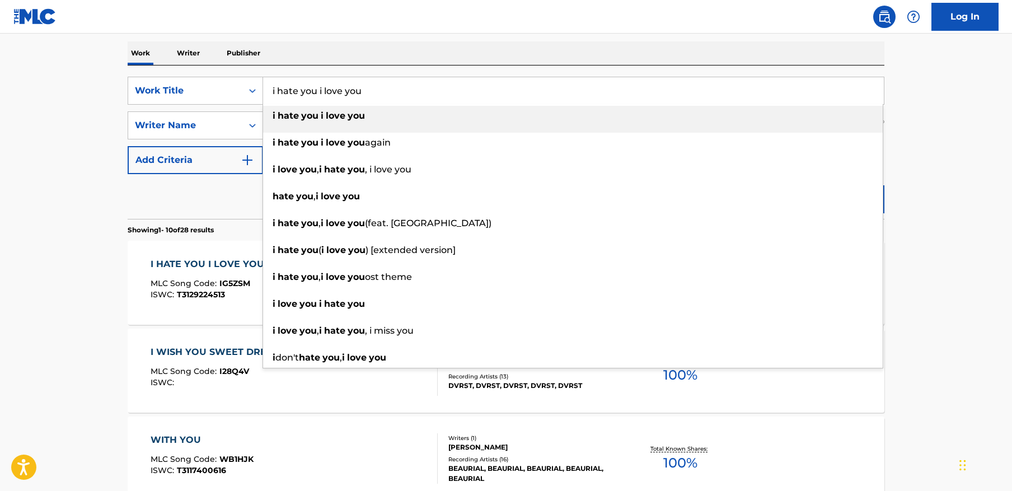
click at [622, 88] on input "i hate you i love you" at bounding box center [573, 90] width 621 height 27
paste input "2 Dangerous"
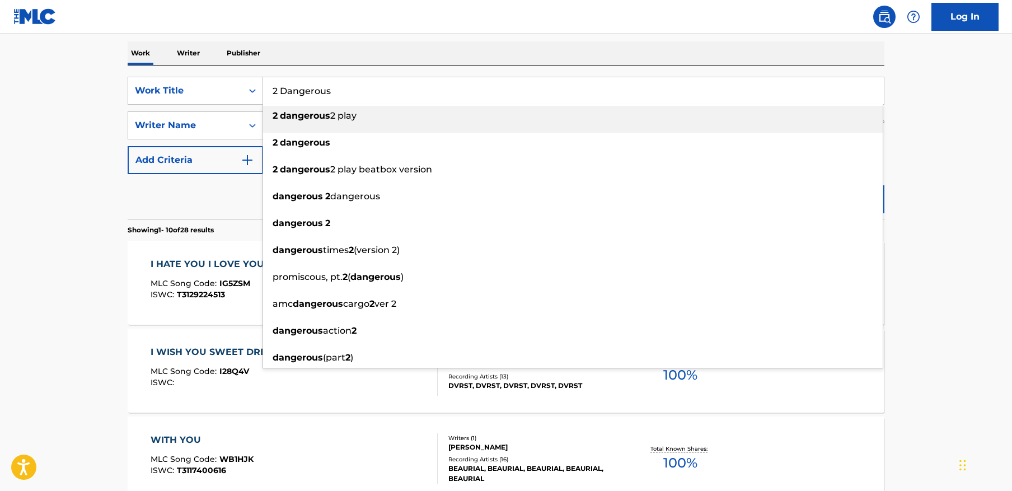
type input "2 Dangerous"
drag, startPoint x: 85, startPoint y: 151, endPoint x: 220, endPoint y: 154, distance: 134.9
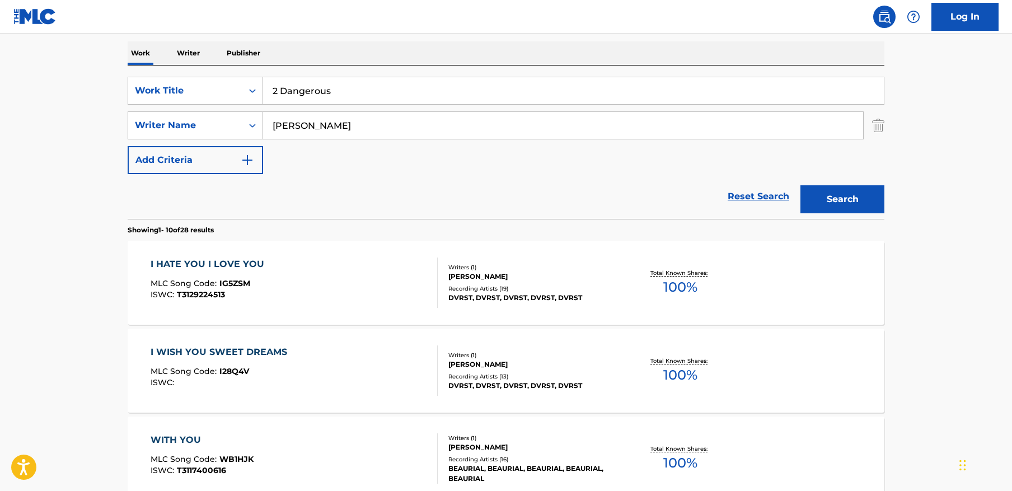
click at [343, 121] on input "[PERSON_NAME]" at bounding box center [563, 125] width 600 height 27
click at [678, 128] on input "Search Form" at bounding box center [563, 125] width 600 height 27
click at [800, 185] on button "Search" at bounding box center [842, 199] width 84 height 28
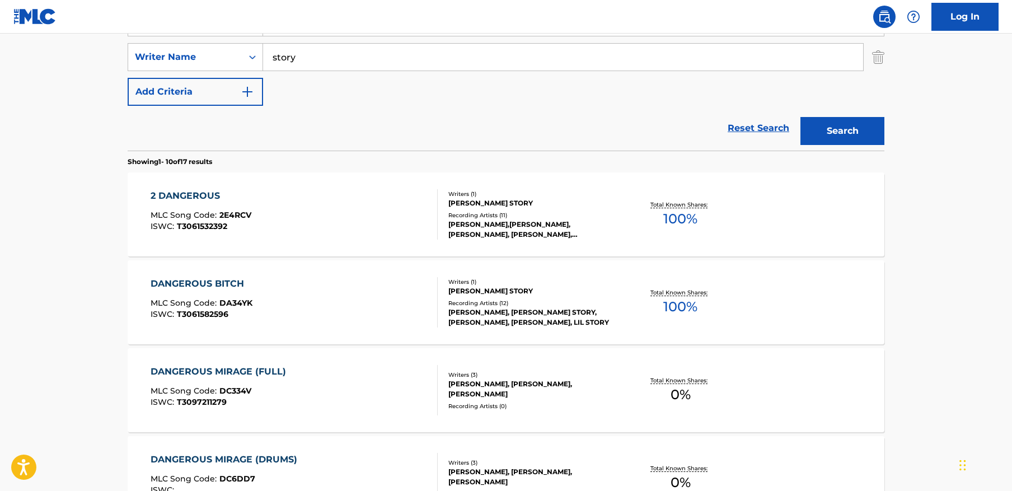
scroll to position [240, 0]
click at [328, 57] on input "story" at bounding box center [563, 57] width 600 height 27
paste input "Tassev"
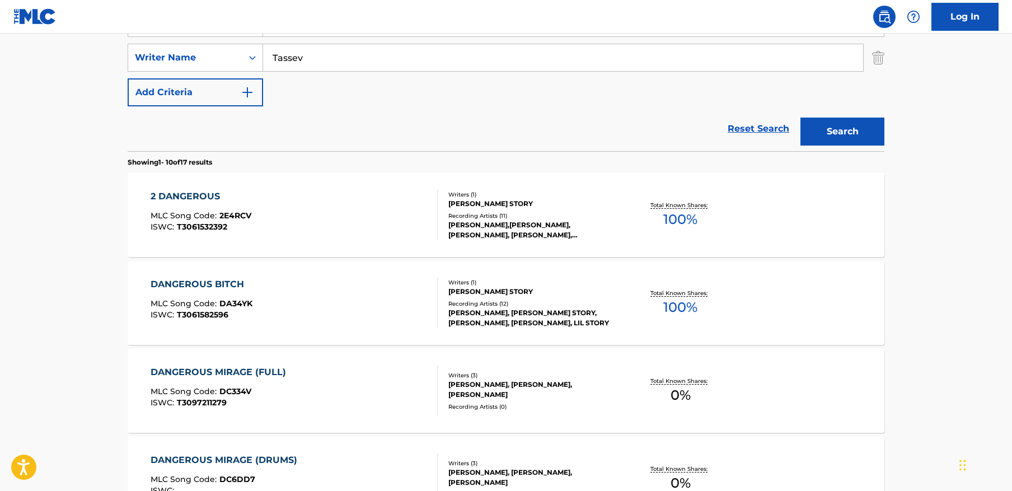
click at [800, 117] on button "Search" at bounding box center [842, 131] width 84 height 28
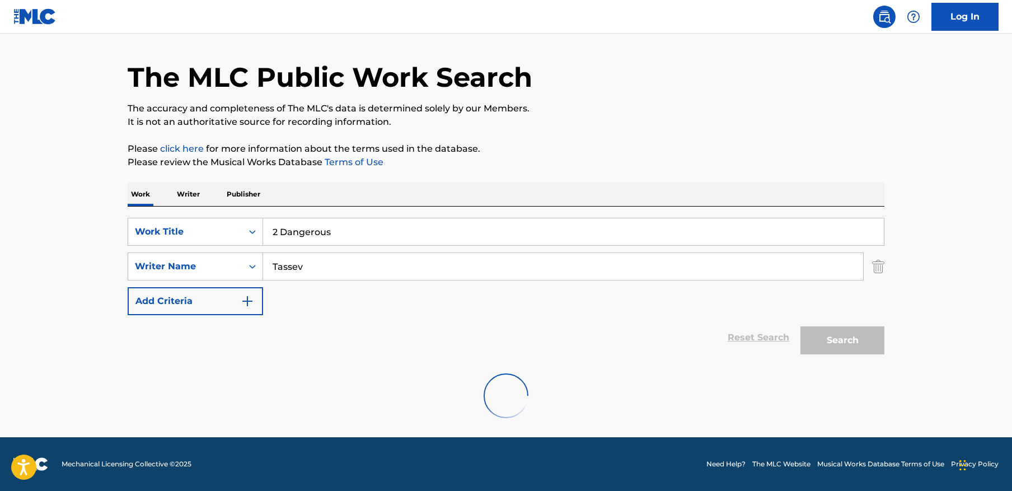
scroll to position [206, 0]
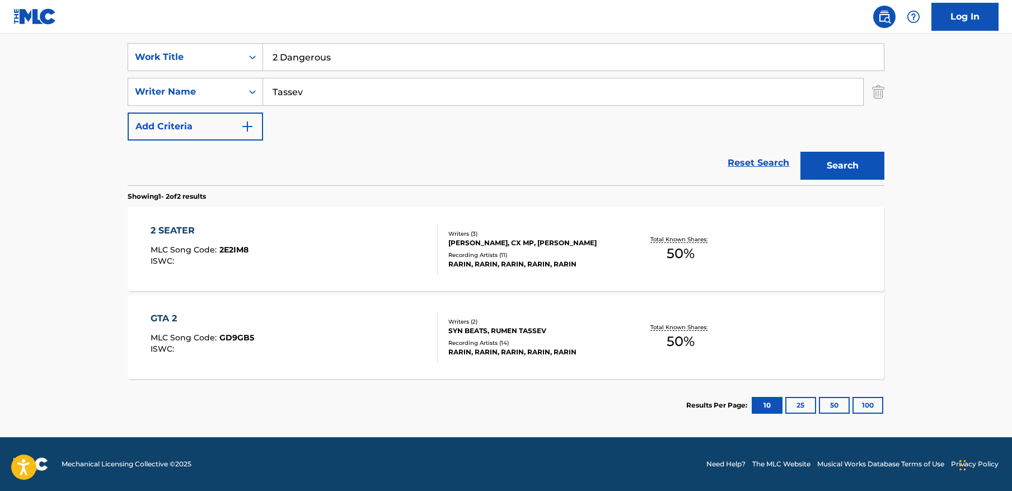
click at [327, 87] on input "Tassev" at bounding box center [563, 91] width 600 height 27
type input "story"
click at [800, 152] on button "Search" at bounding box center [842, 166] width 84 height 28
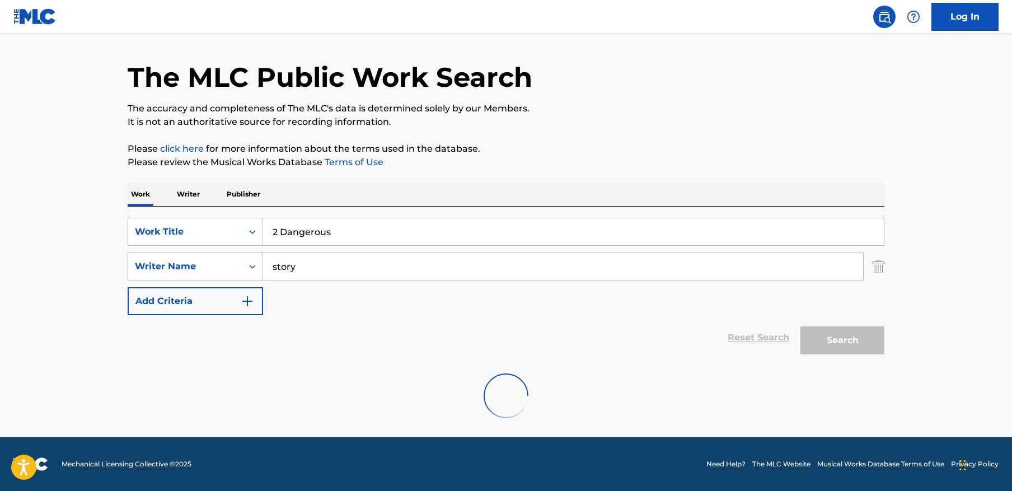
scroll to position [240, 0]
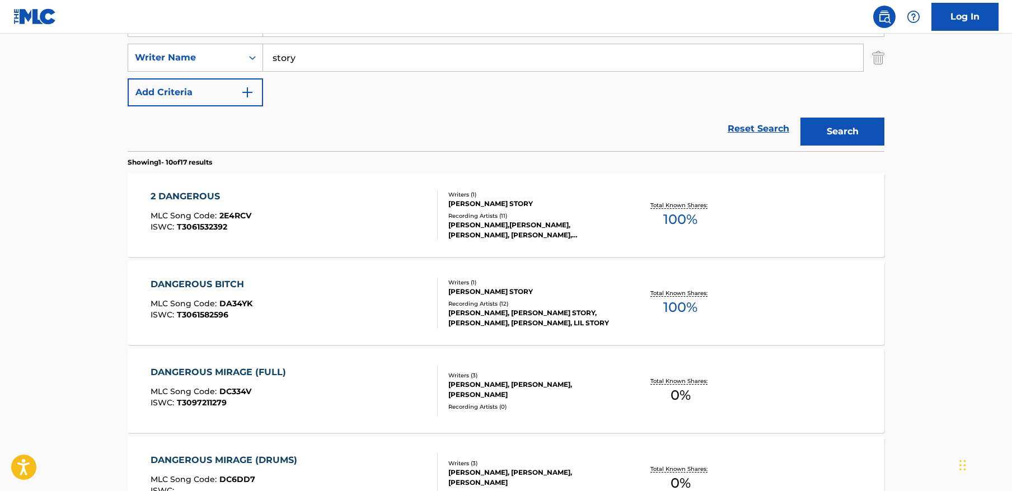
click at [457, 211] on div "Recording Artists ( 11 )" at bounding box center [532, 215] width 169 height 8
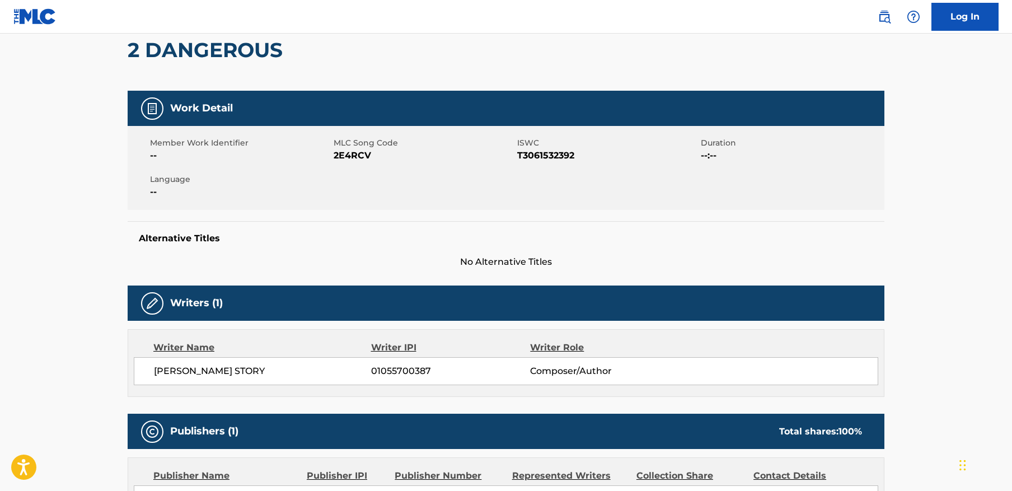
scroll to position [41, 0]
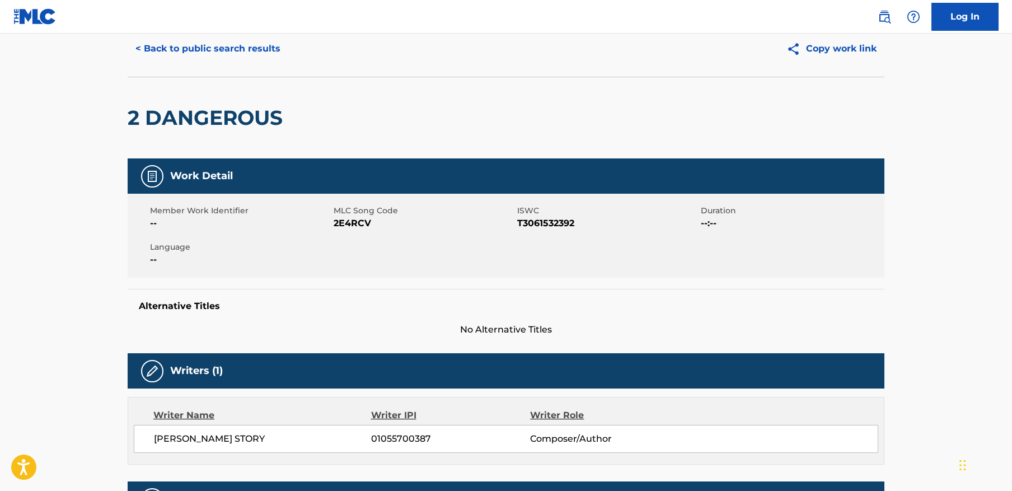
click at [351, 220] on span "2E4RCV" at bounding box center [423, 223] width 181 height 13
copy span "2E4RCV"
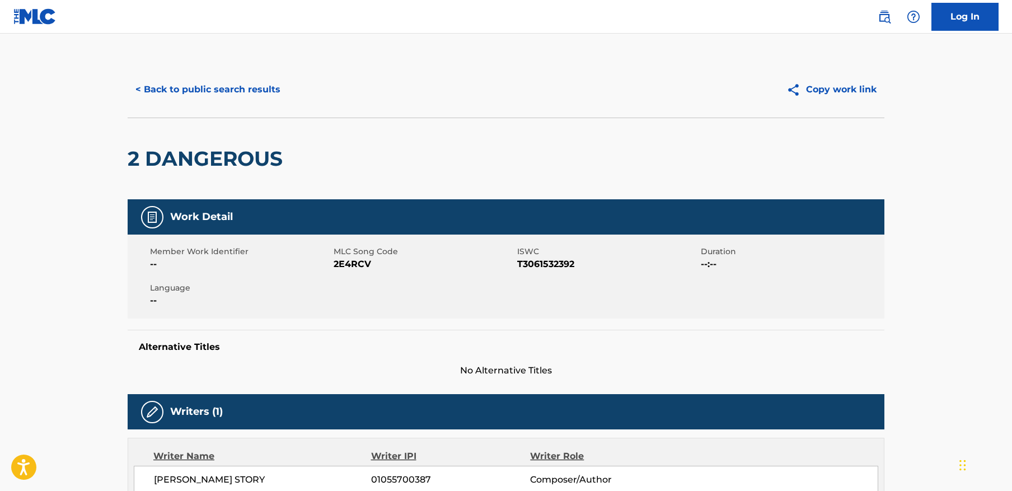
click at [264, 90] on button "< Back to public search results" at bounding box center [208, 90] width 161 height 28
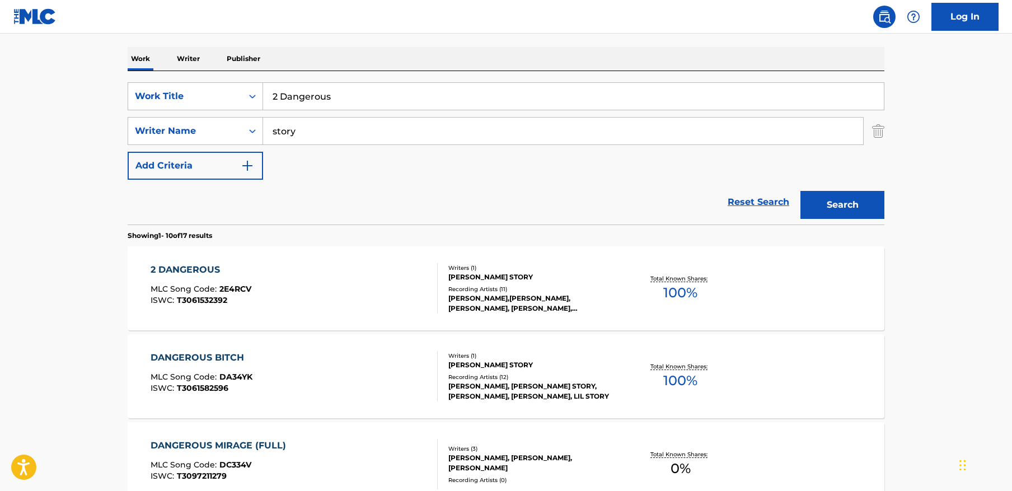
scroll to position [135, 0]
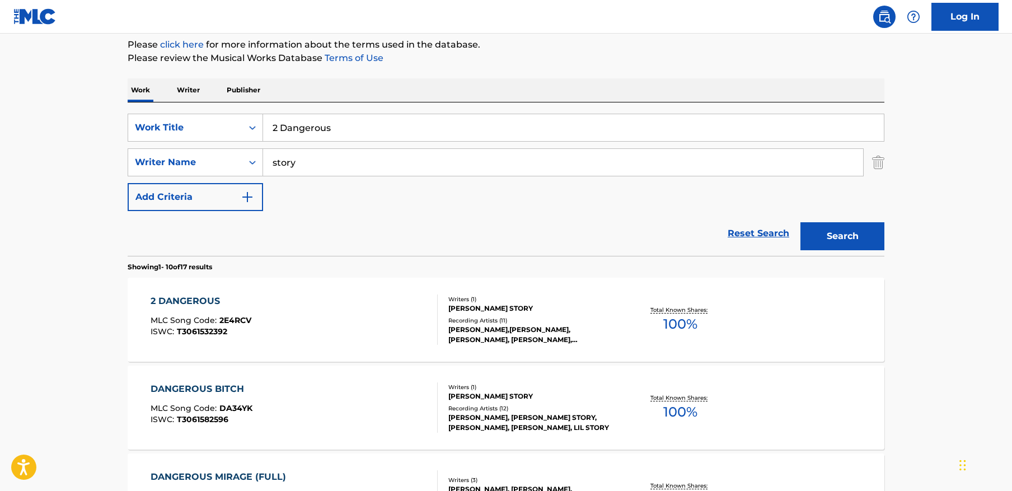
click at [389, 128] on input "2 Dangerous" at bounding box center [573, 127] width 621 height 27
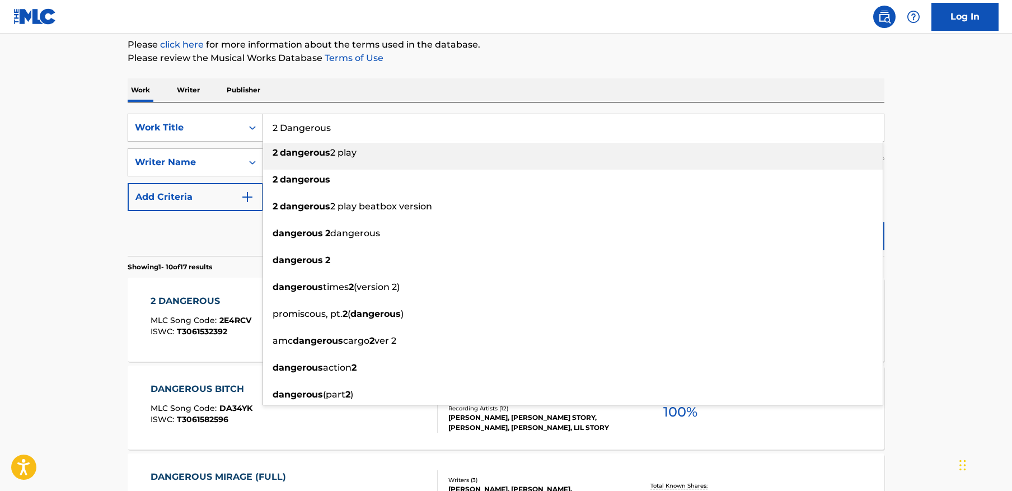
click at [389, 128] on input "2 Dangerous" at bounding box center [573, 127] width 621 height 27
paste input "Mega Funk Lost"
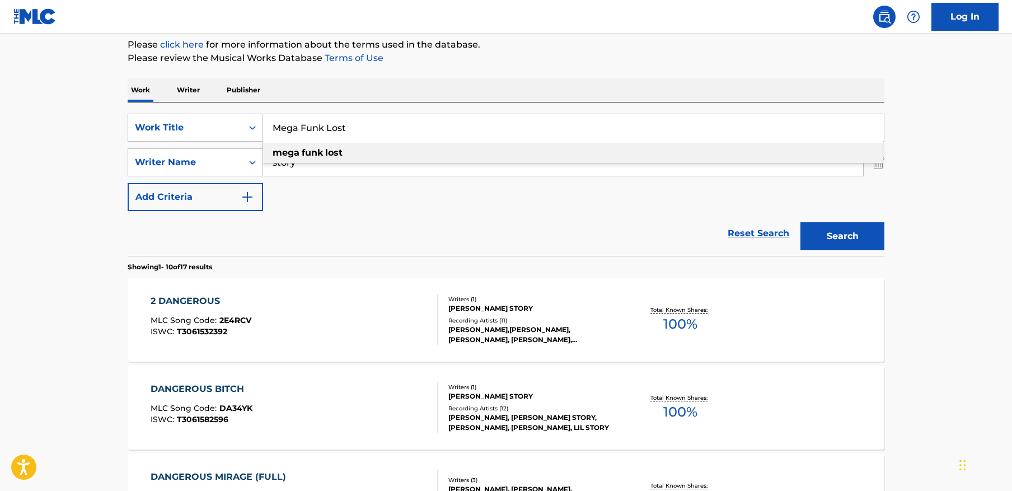
type input "Mega Funk Lost"
drag, startPoint x: 941, startPoint y: 133, endPoint x: 932, endPoint y: 135, distance: 9.8
click at [792, 162] on input "story" at bounding box center [563, 162] width 600 height 27
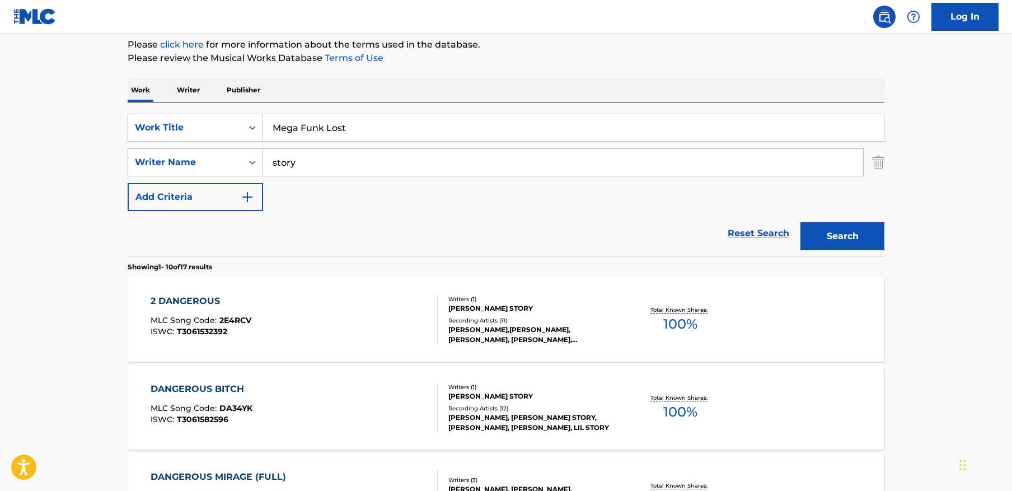
click at [792, 162] on input "story" at bounding box center [563, 162] width 600 height 27
click at [857, 237] on button "Search" at bounding box center [842, 236] width 84 height 28
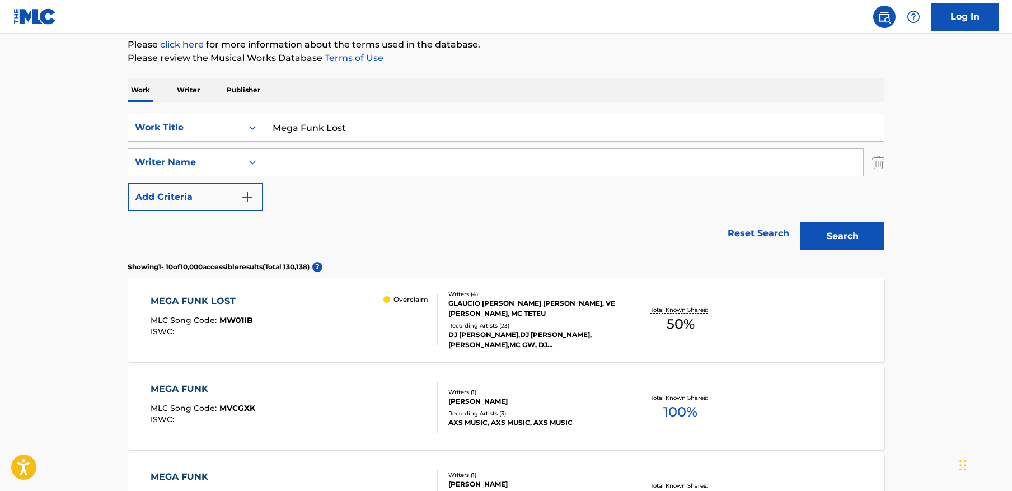
click at [309, 322] on div "MEGA FUNK LOST MLC Song Code : MW01IB ISWC : Overclaim" at bounding box center [295, 319] width 288 height 50
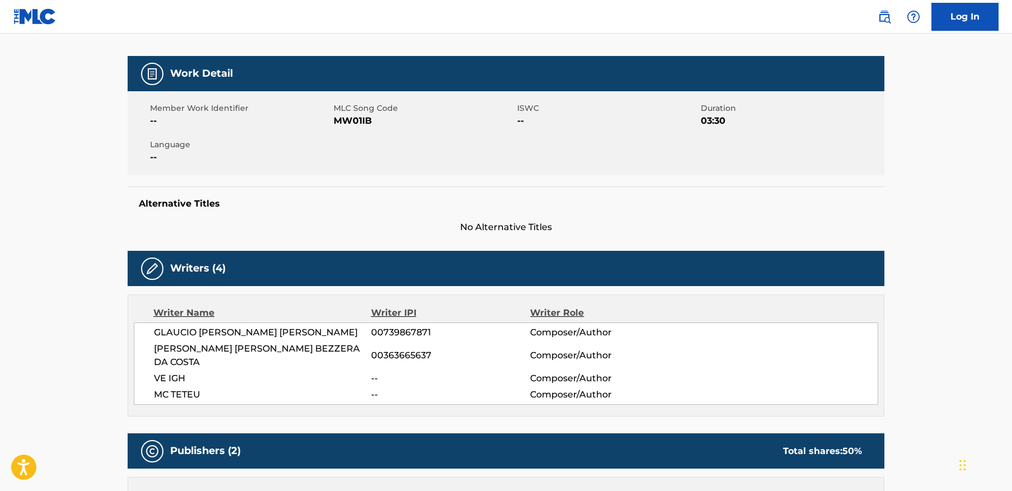
scroll to position [152, 0]
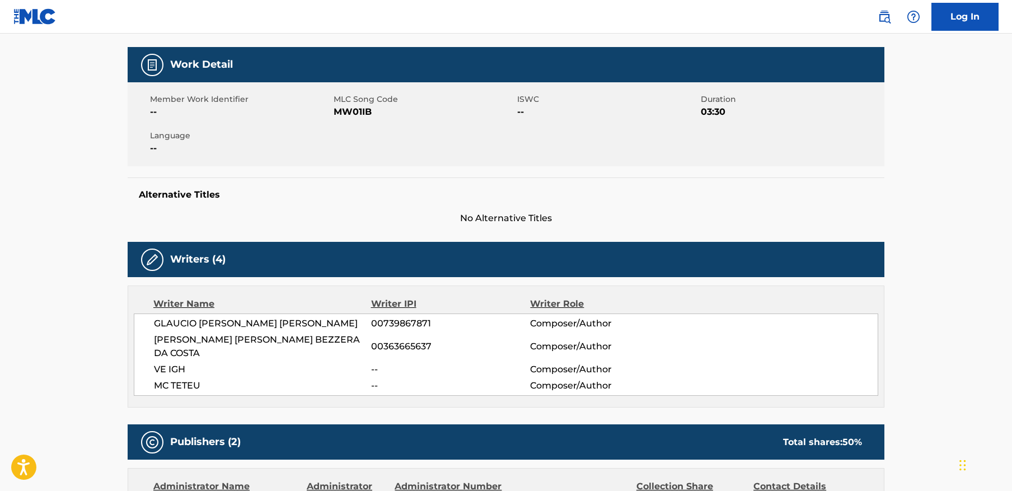
click at [363, 112] on span "MW01IB" at bounding box center [423, 111] width 181 height 13
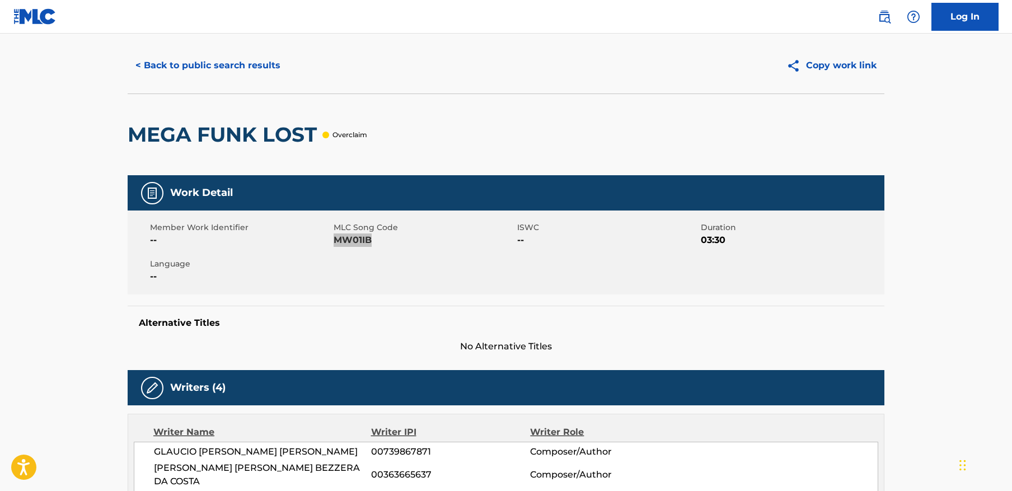
scroll to position [0, 0]
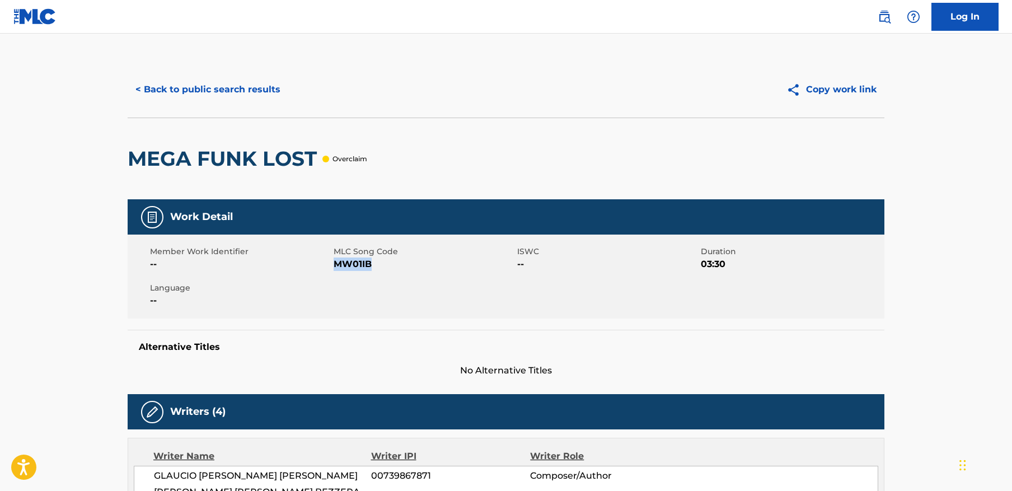
click at [233, 85] on button "< Back to public search results" at bounding box center [208, 90] width 161 height 28
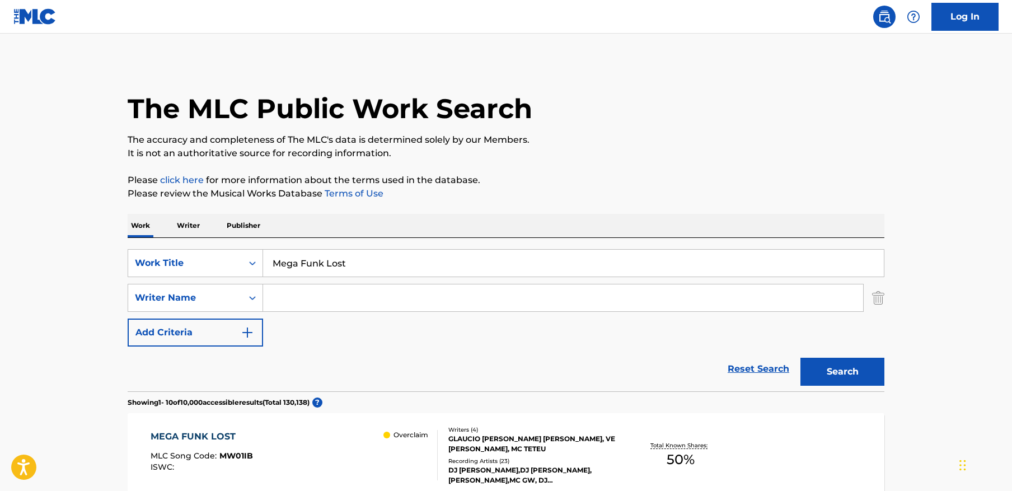
scroll to position [135, 0]
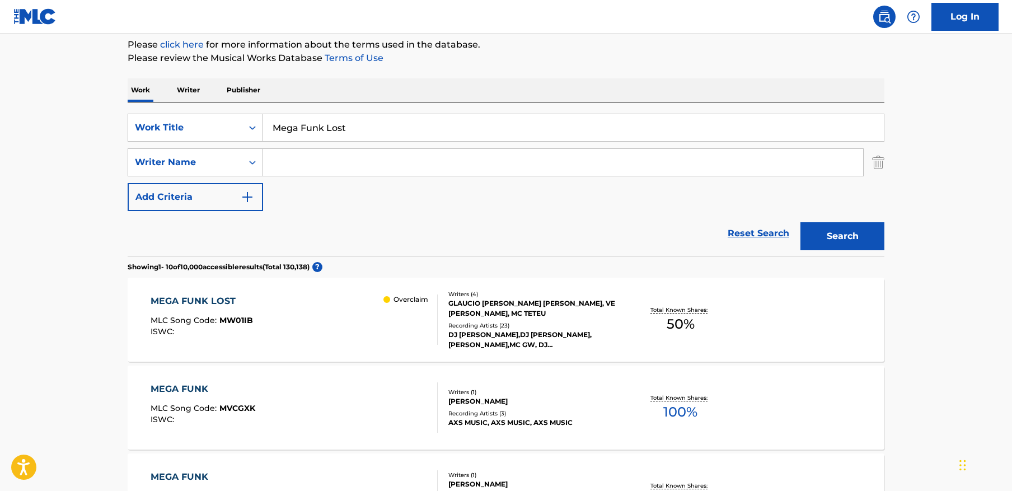
click at [419, 129] on input "Mega Funk Lost" at bounding box center [573, 127] width 621 height 27
paste input "Skater Shawty"
type input "Skater Shawty"
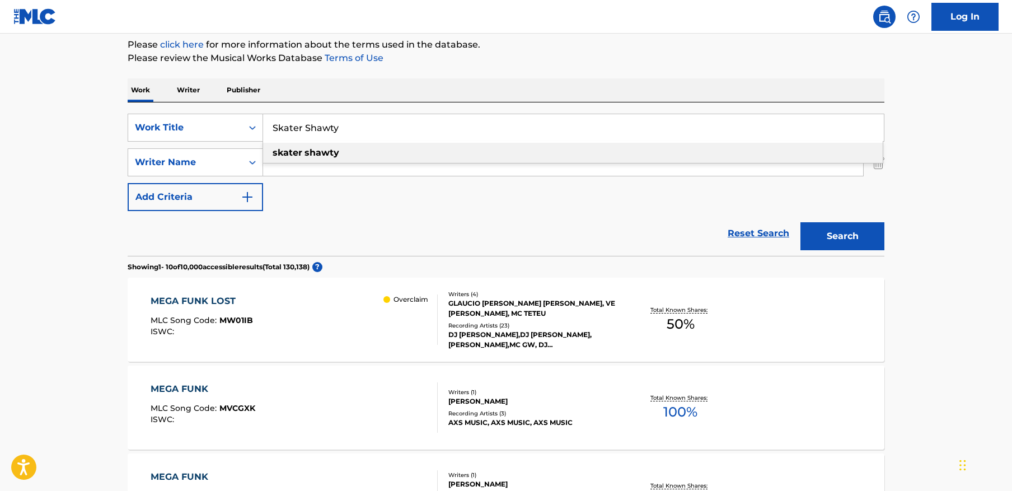
click at [812, 230] on button "Search" at bounding box center [842, 236] width 84 height 28
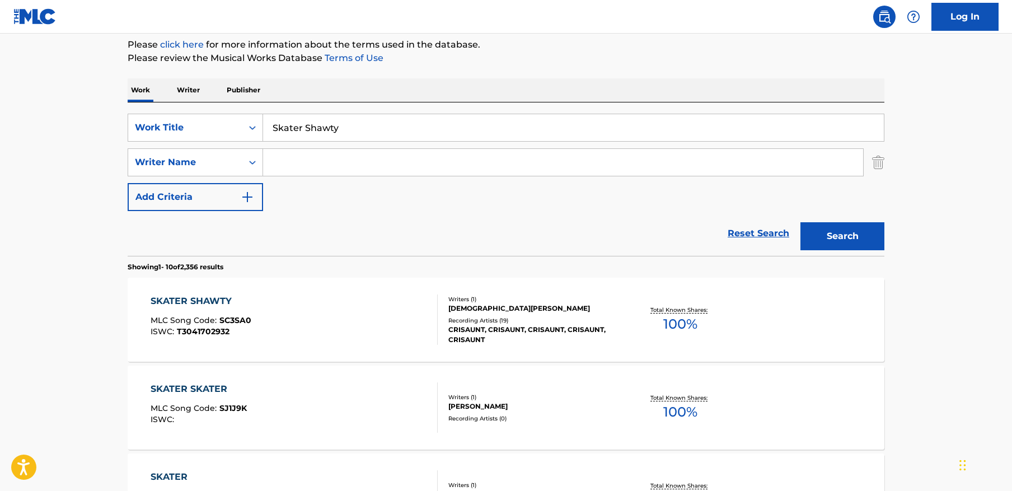
click at [312, 311] on div "SKATER SHAWTY MLC Song Code : SC3SA0 ISWC : T3041702932" at bounding box center [295, 319] width 288 height 50
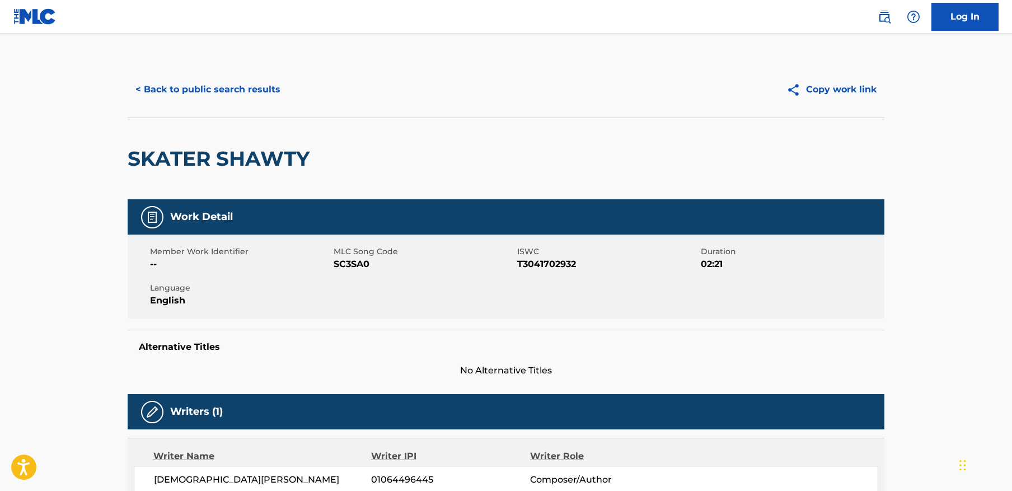
click at [251, 87] on button "< Back to public search results" at bounding box center [208, 90] width 161 height 28
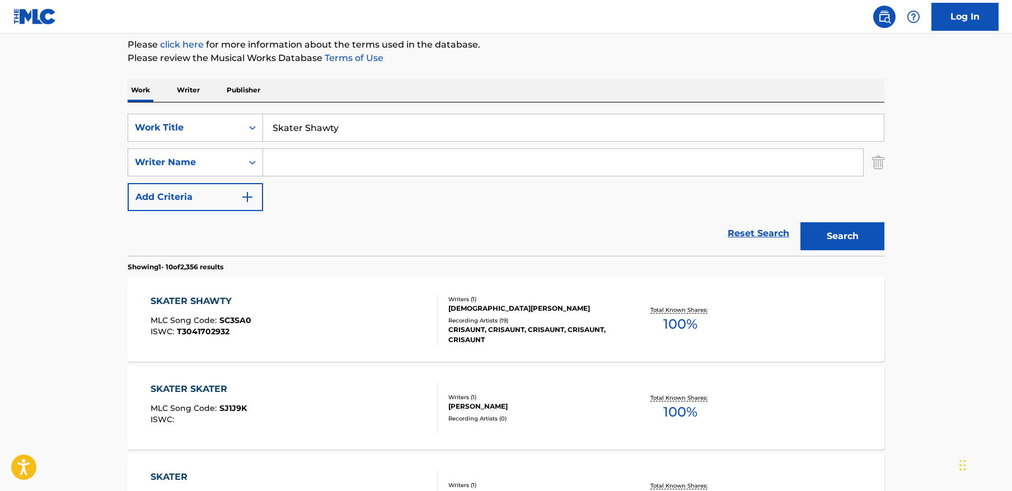
click at [386, 129] on input "Skater Shawty" at bounding box center [573, 127] width 621 height 27
paste input "Magrão Supremo"
paste input "Magrão S"
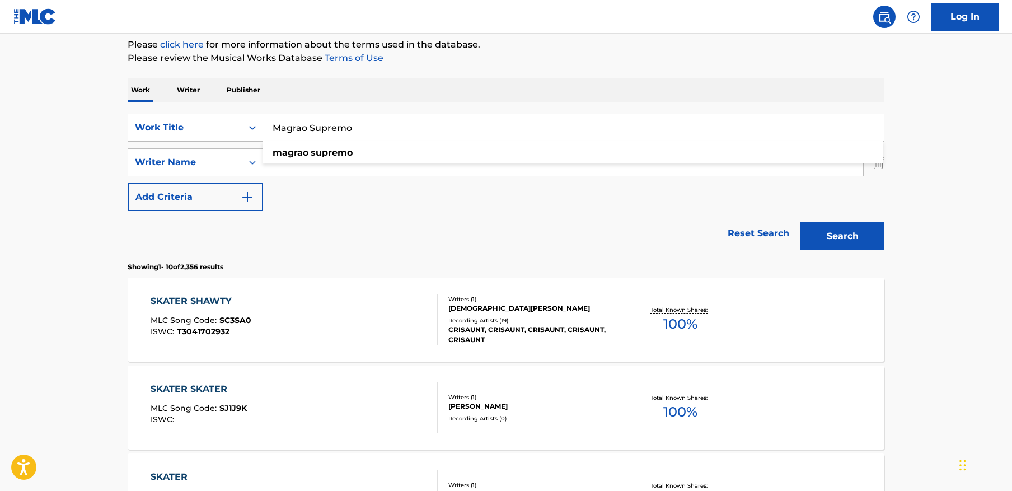
type input "Magrao Supremo"
click at [843, 232] on button "Search" at bounding box center [842, 236] width 84 height 28
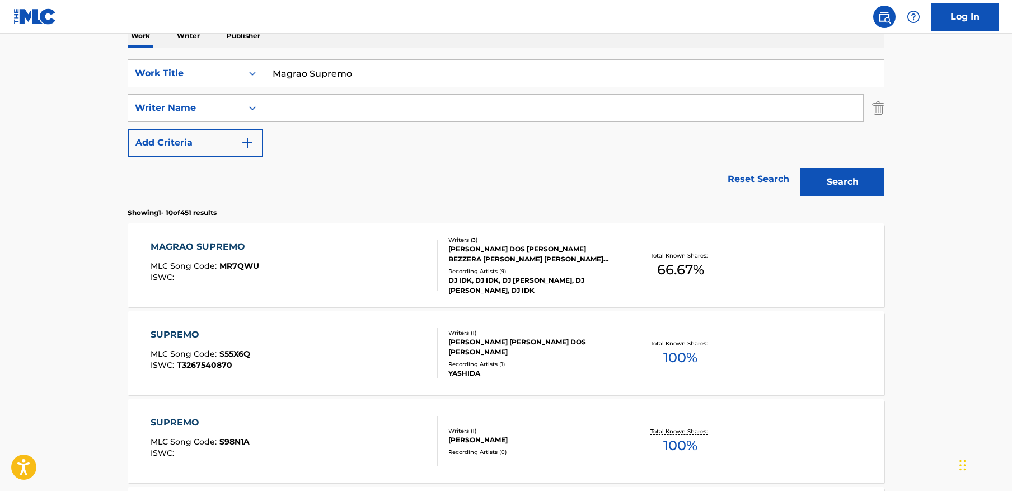
scroll to position [205, 0]
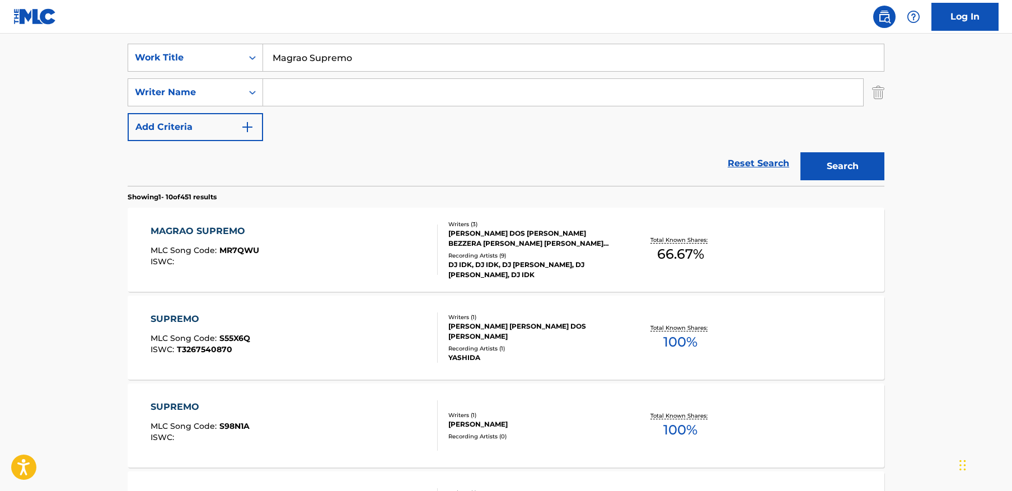
click at [371, 260] on div "MAGRAO SUPREMO MLC Song Code : MR7QWU ISWC :" at bounding box center [295, 249] width 288 height 50
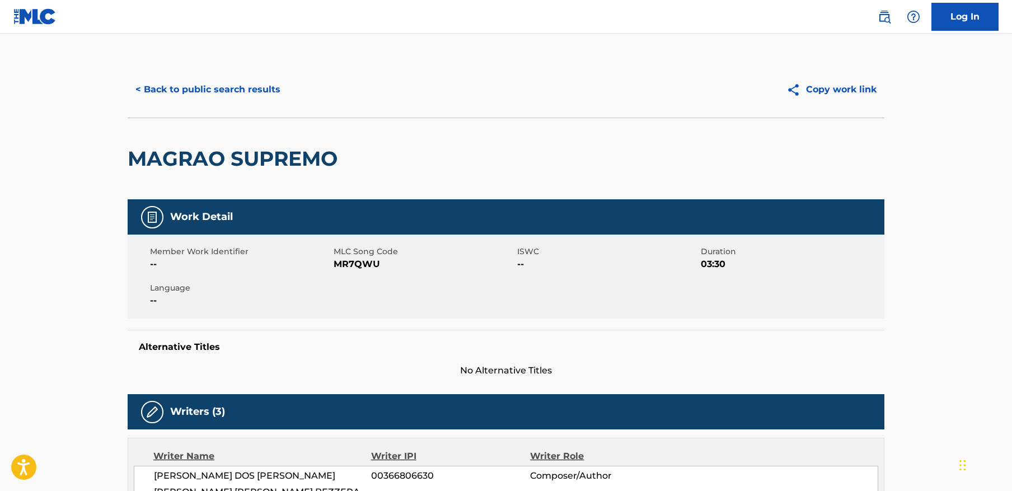
click at [252, 88] on button "< Back to public search results" at bounding box center [208, 90] width 161 height 28
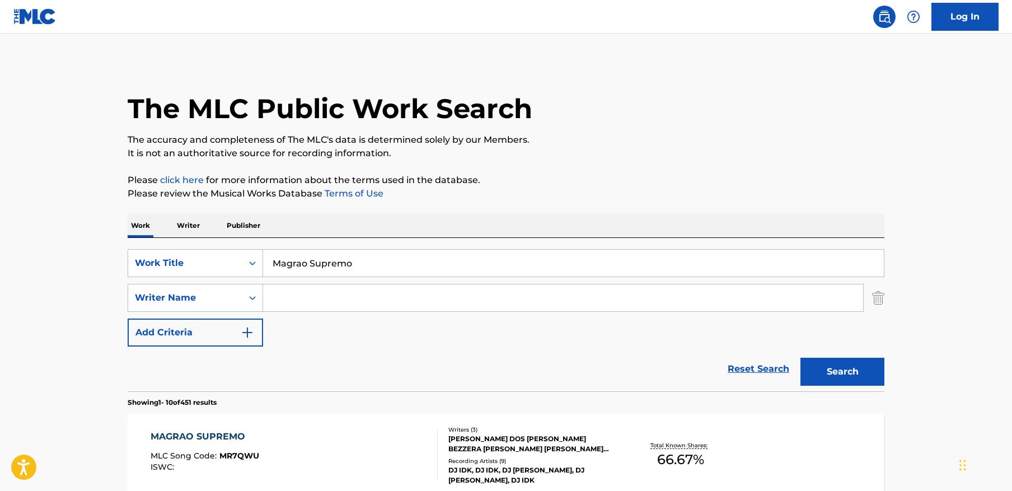
scroll to position [205, 0]
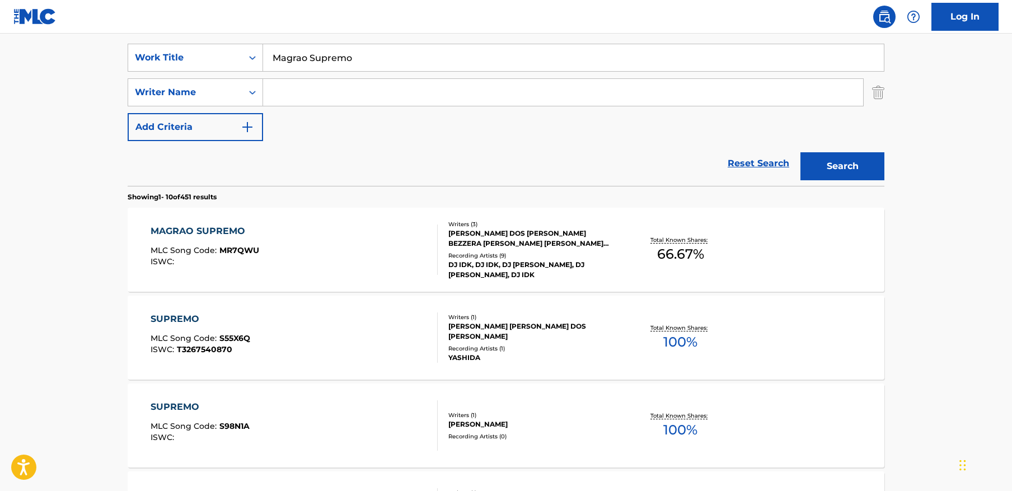
click at [409, 54] on input "Magrao Supremo" at bounding box center [573, 57] width 621 height 27
paste input "Pastel Pink"
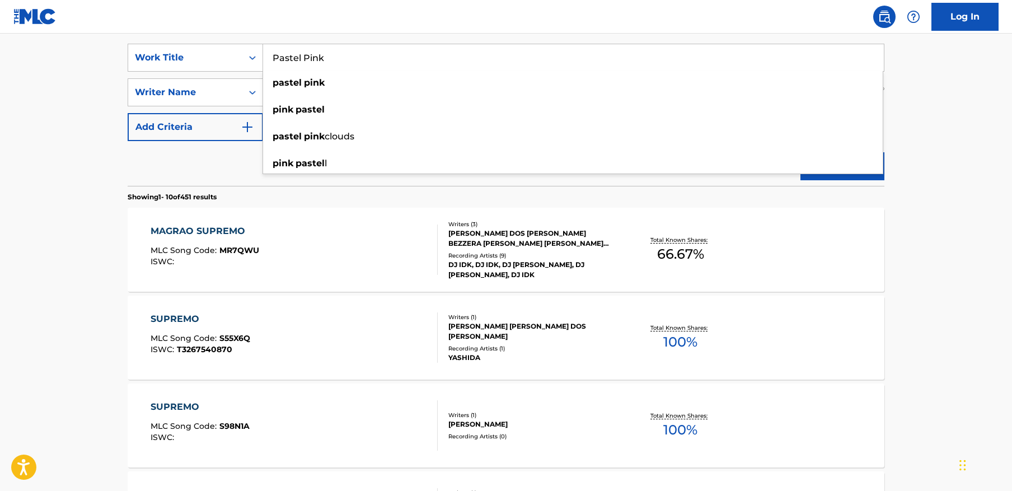
type input "Pastel Pink"
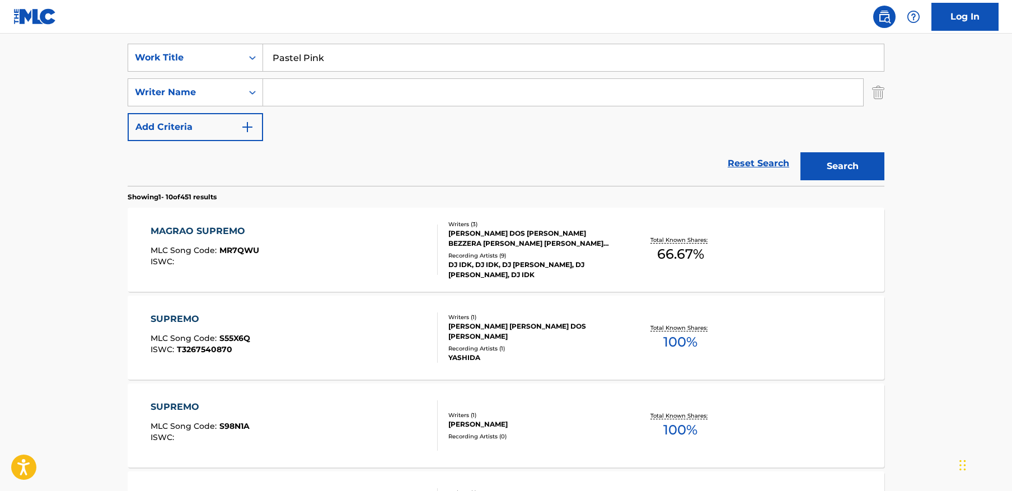
click at [924, 120] on main "The MLC Public Work Search The accuracy and completeness of The MLC's data is d…" at bounding box center [506, 486] width 1012 height 1317
click at [841, 176] on button "Search" at bounding box center [842, 166] width 84 height 28
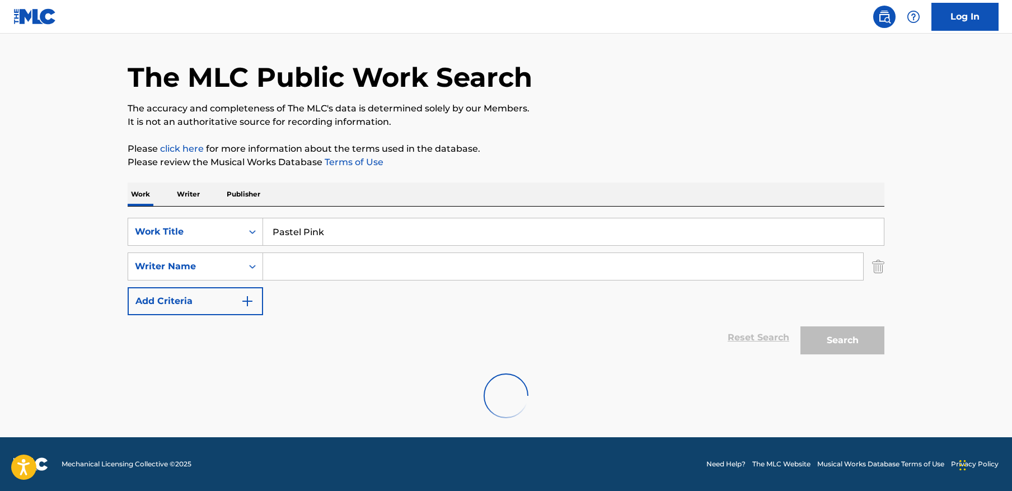
scroll to position [31, 0]
